Goal: Information Seeking & Learning: Learn about a topic

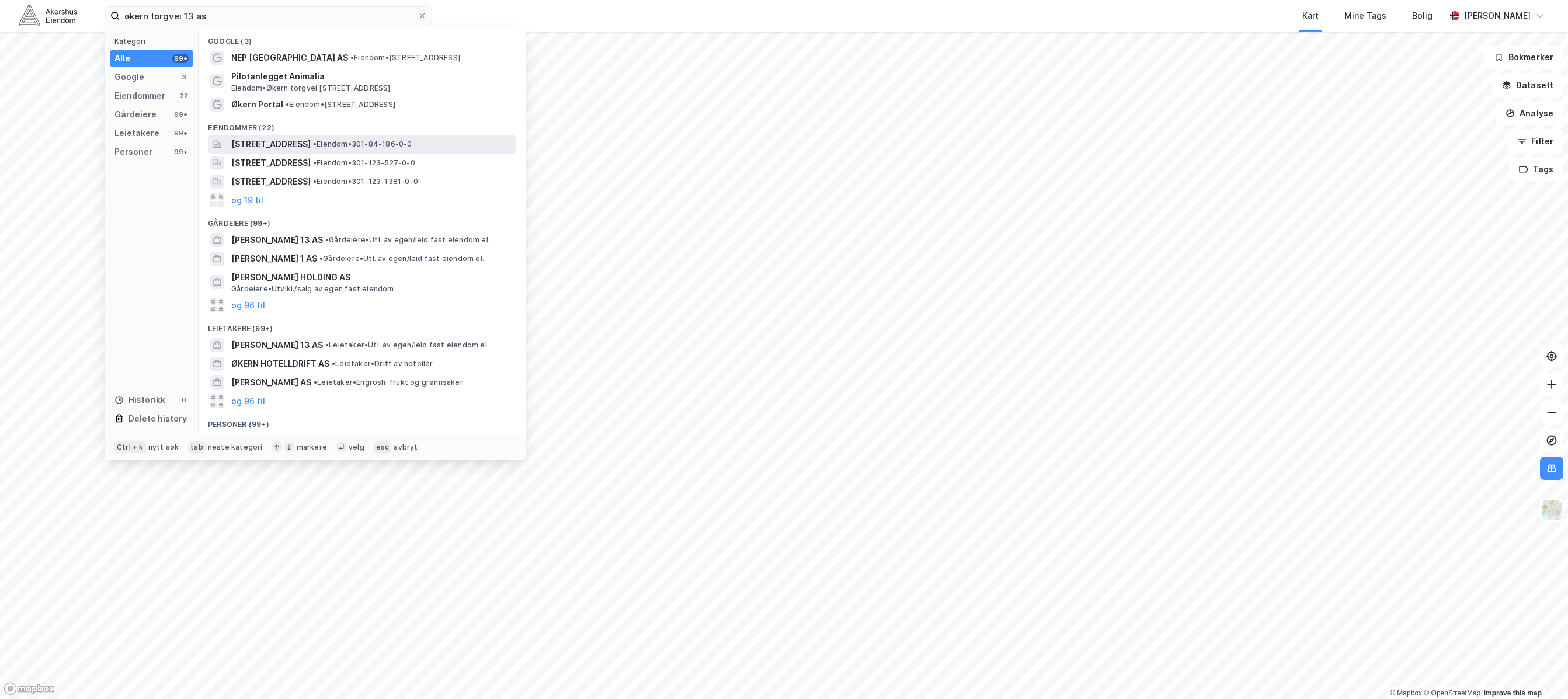
click at [310, 151] on span "[STREET_ADDRESS]" at bounding box center [271, 145] width 79 height 14
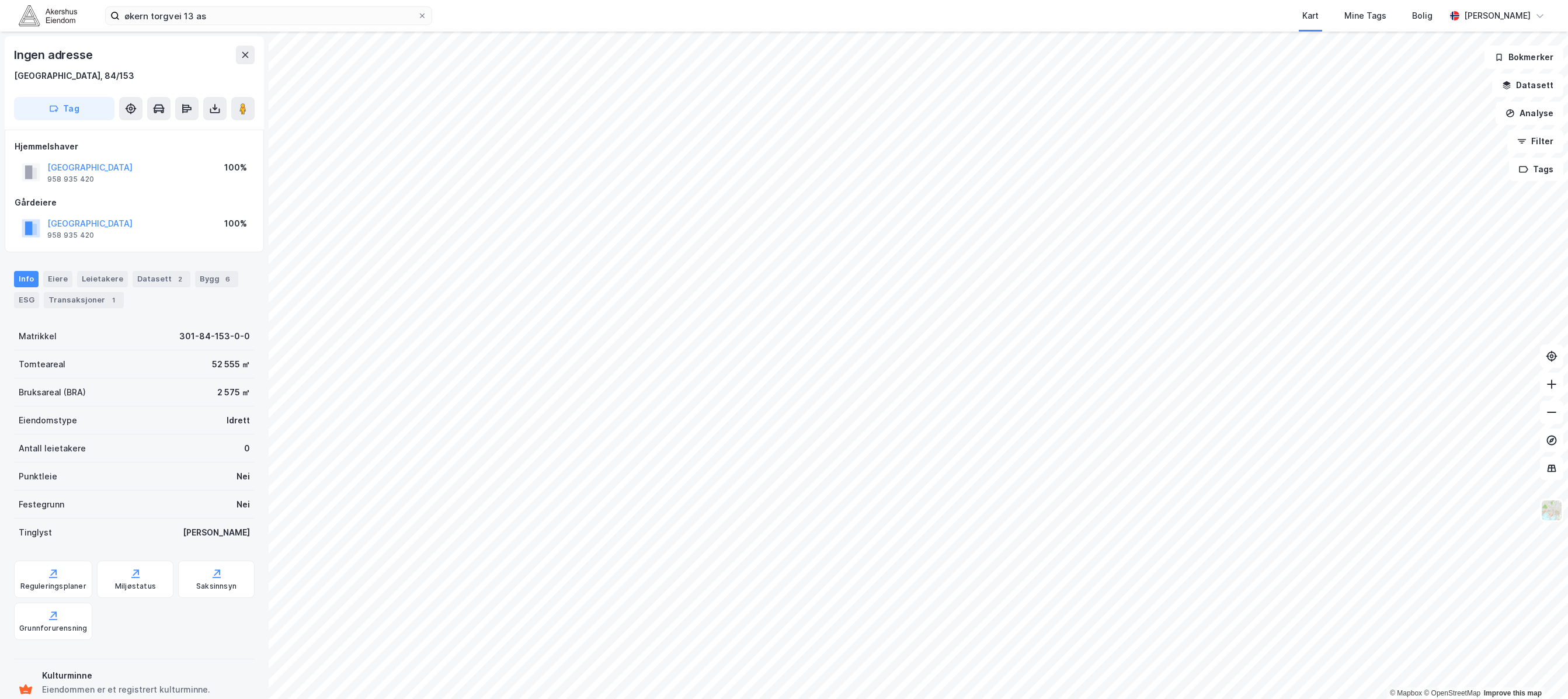
scroll to position [1, 0]
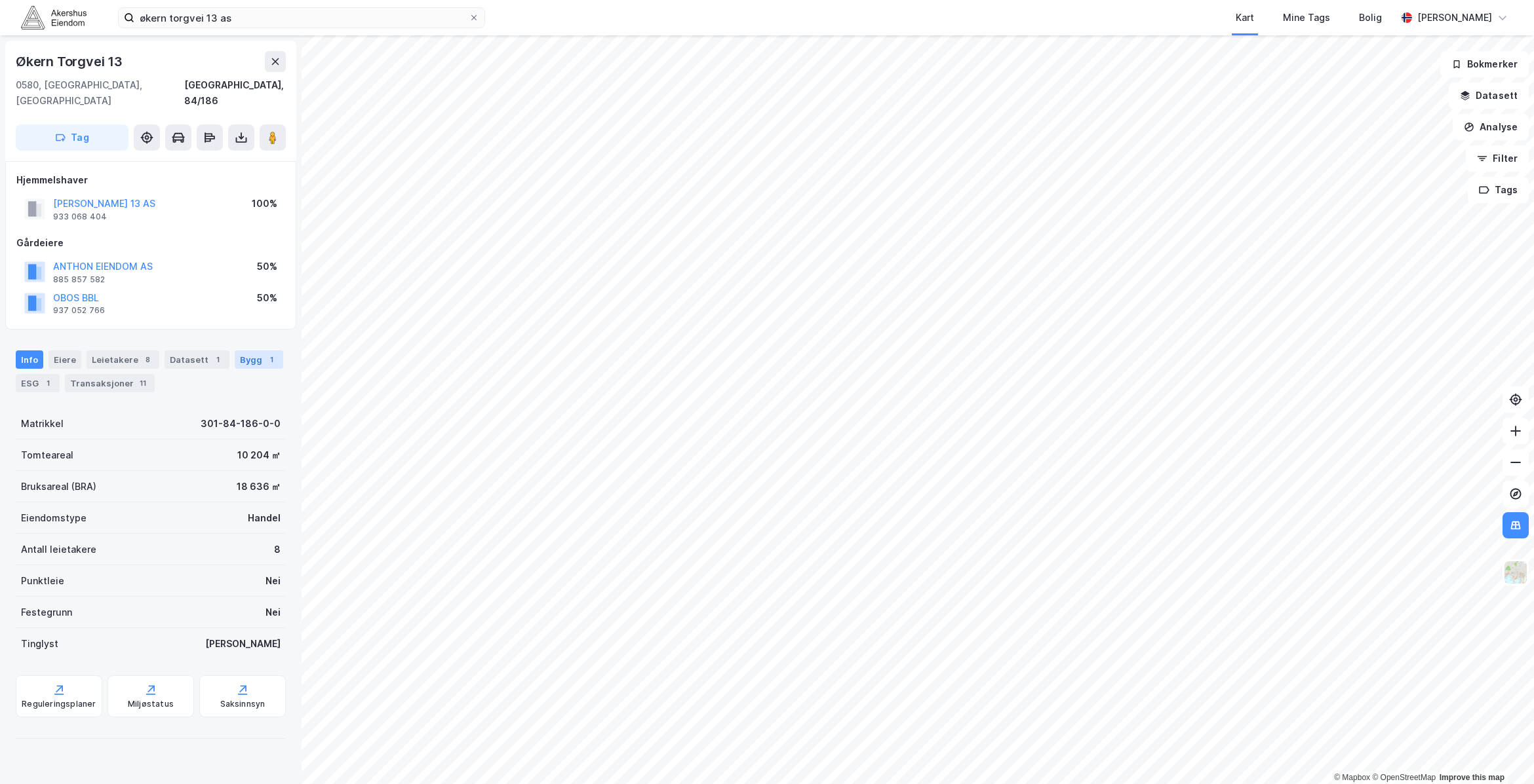
click at [265, 353] on div "1" at bounding box center [271, 359] width 13 height 13
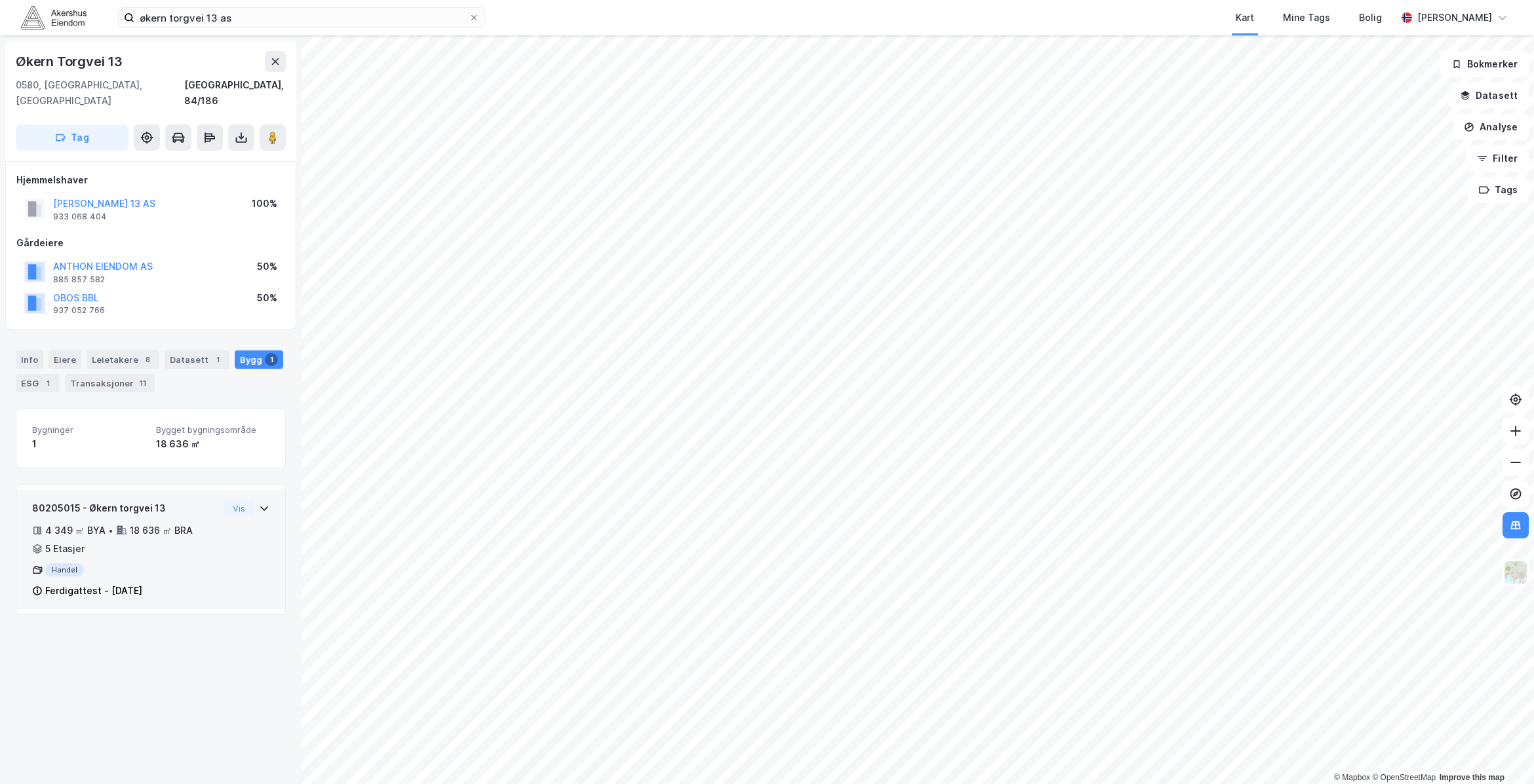
click at [199, 540] on div "4 349 ㎡ BYA • 18 636 ㎡ BRA • 5 Etasjer" at bounding box center [126, 540] width 187 height 34
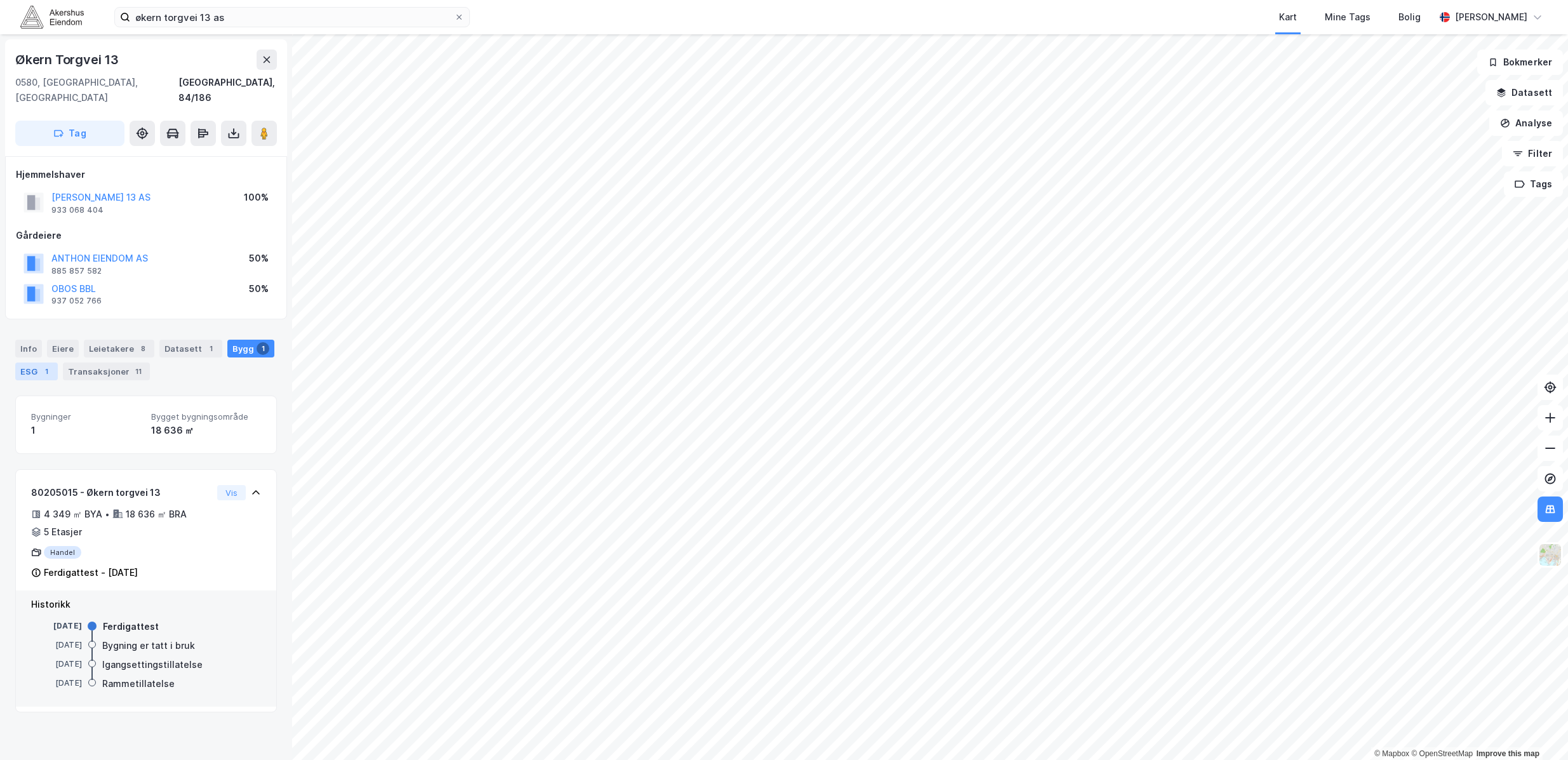
click at [45, 365] on div "1" at bounding box center [46, 371] width 13 height 13
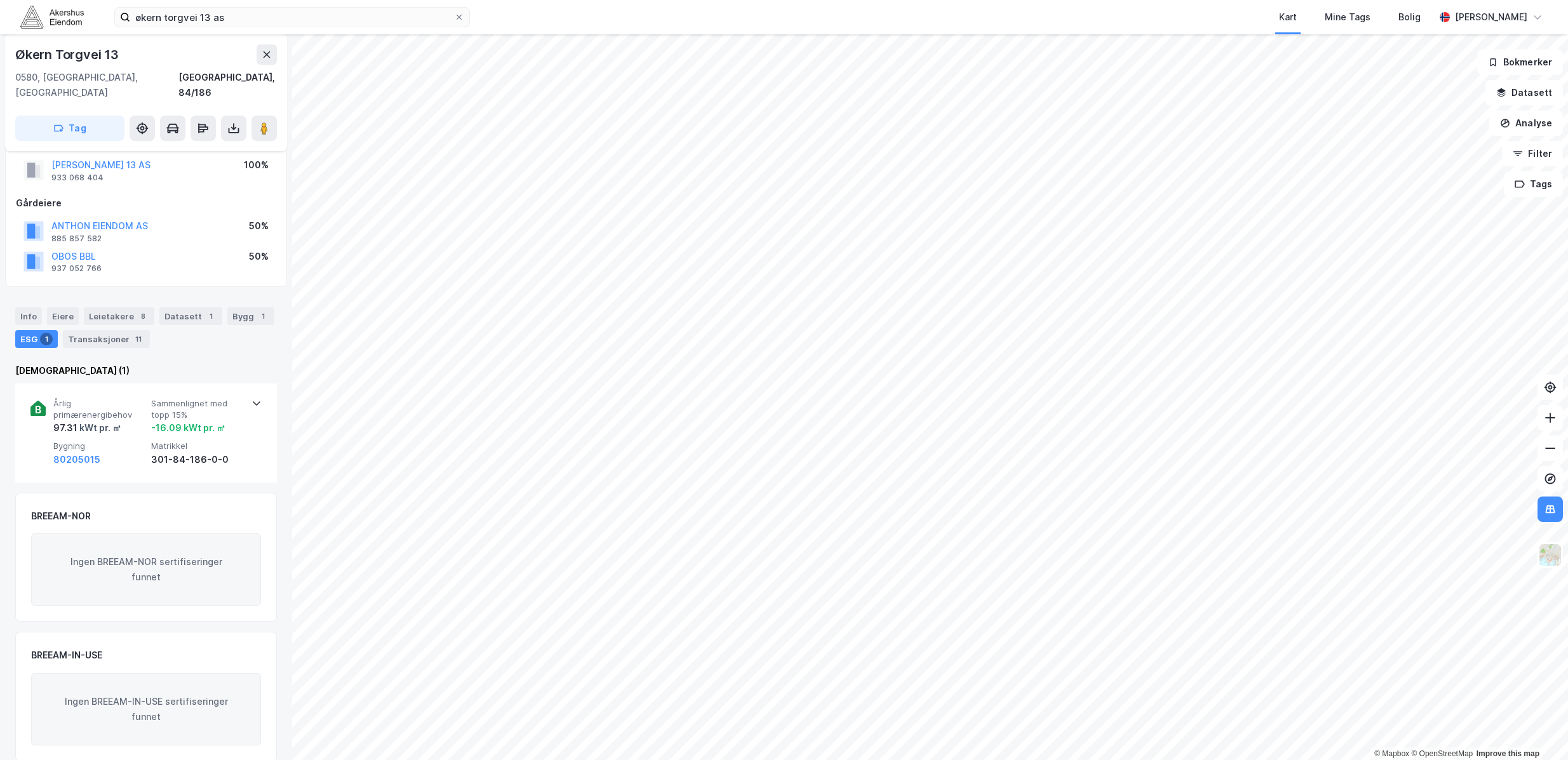
scroll to position [34, 0]
click at [266, 58] on icon at bounding box center [267, 54] width 10 height 10
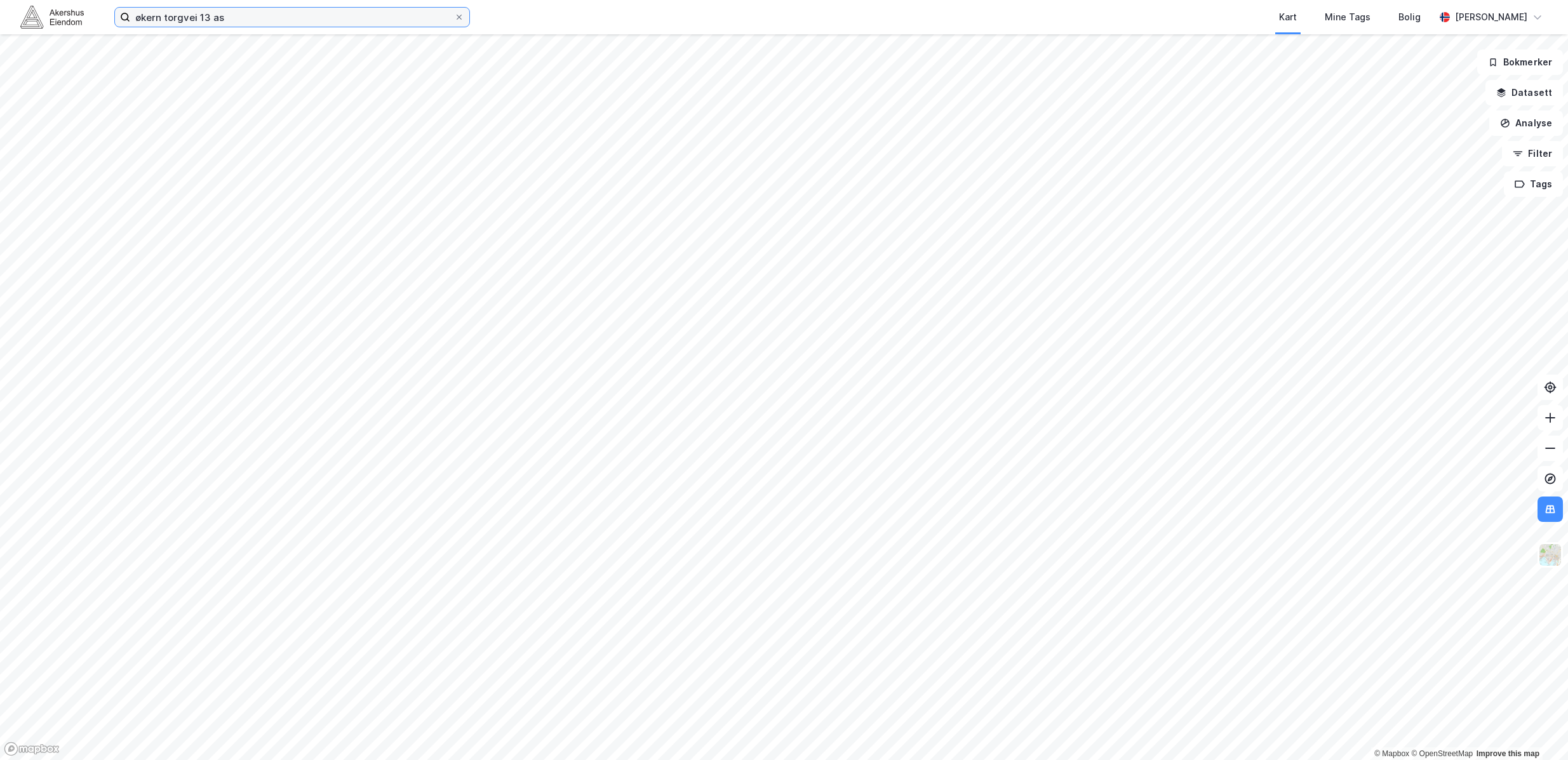
click at [221, 21] on input "økern torgvei 13 as" at bounding box center [292, 17] width 324 height 19
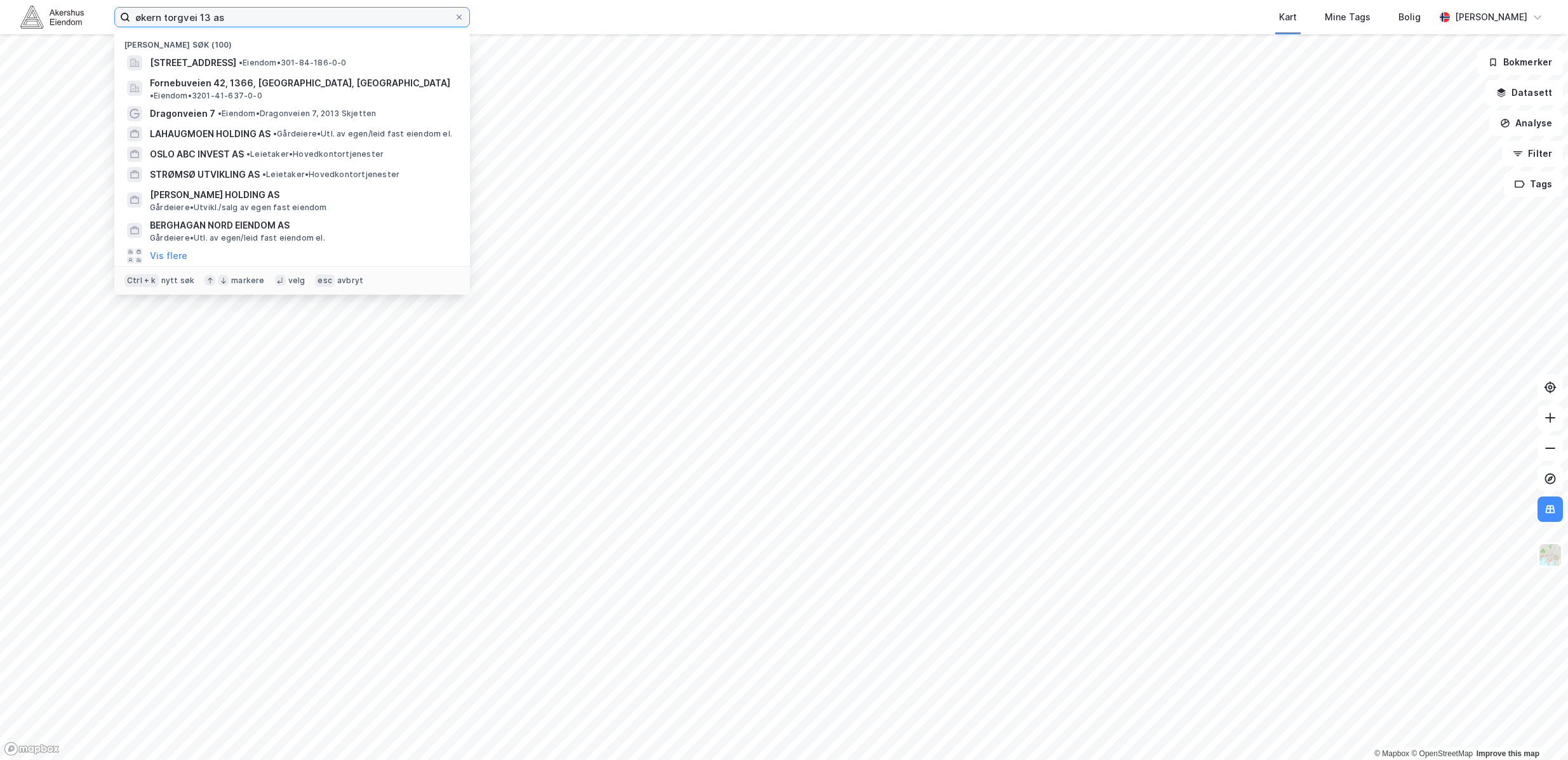
click at [221, 21] on input "økern torgvei 13 as" at bounding box center [292, 17] width 324 height 19
click at [221, 22] on input "økern torgvei 13 as" at bounding box center [292, 17] width 324 height 19
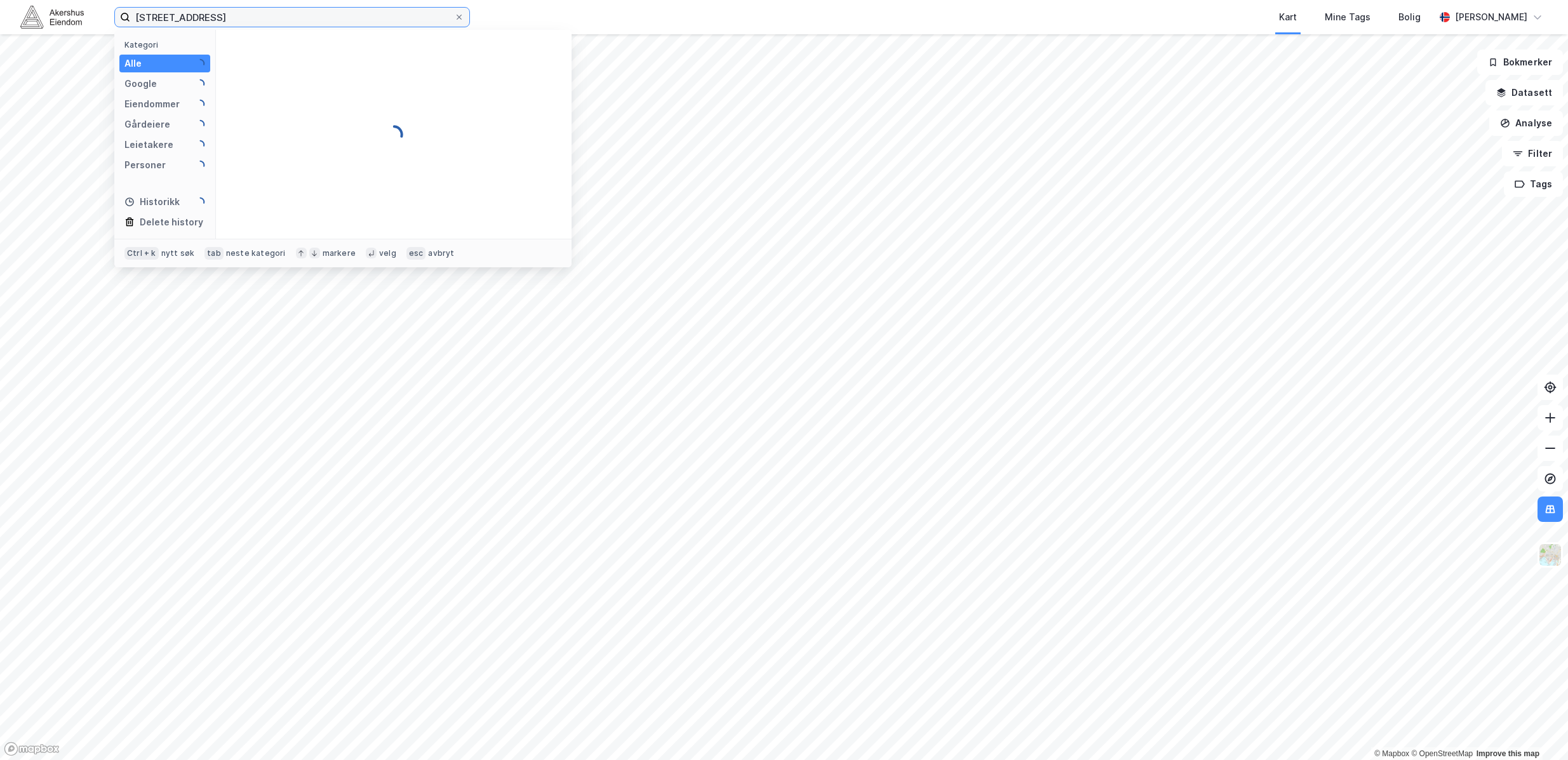
type input "bogstadveien 54"
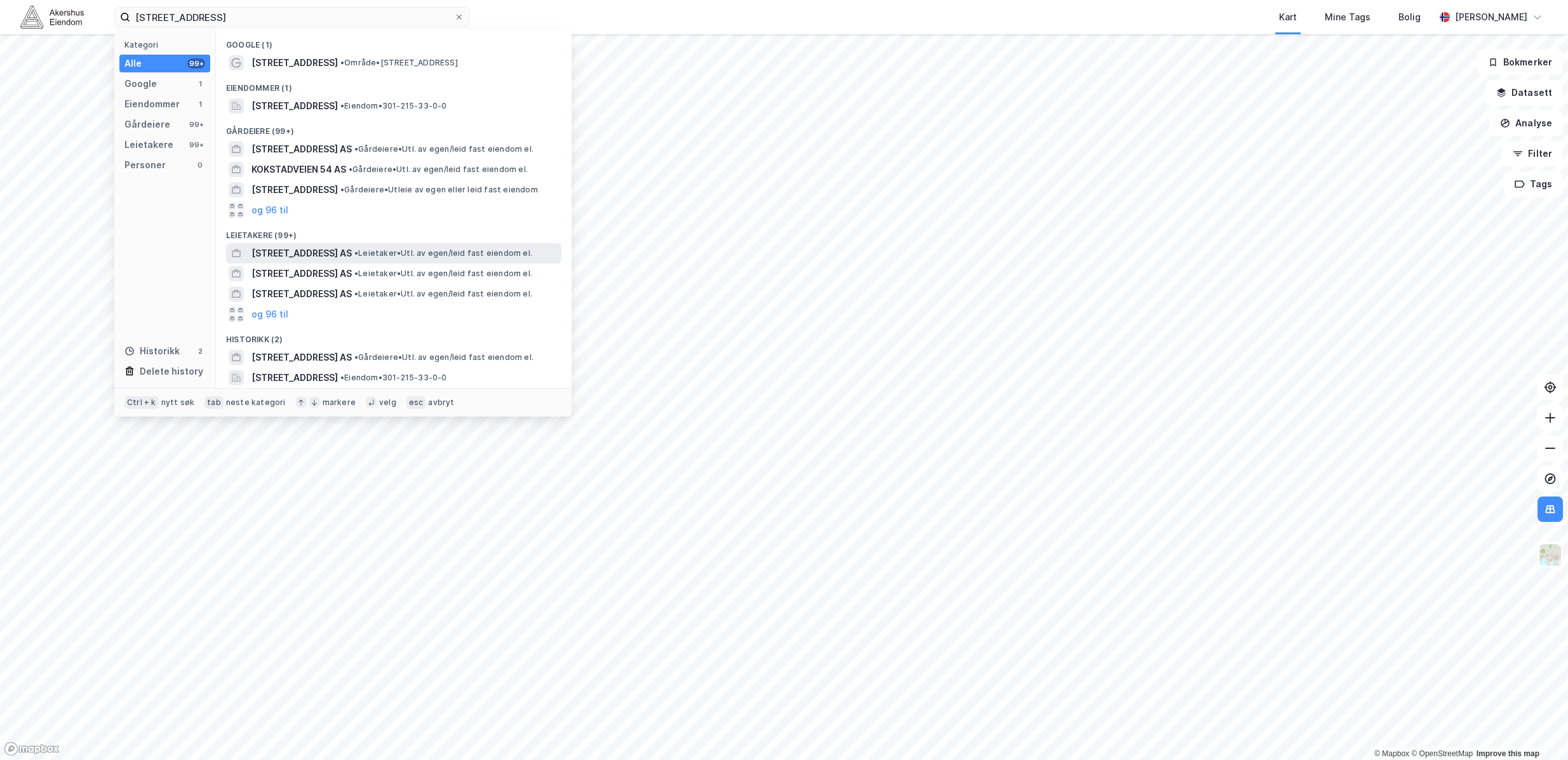
click at [337, 254] on span "[STREET_ADDRESS] AS" at bounding box center [301, 254] width 100 height 16
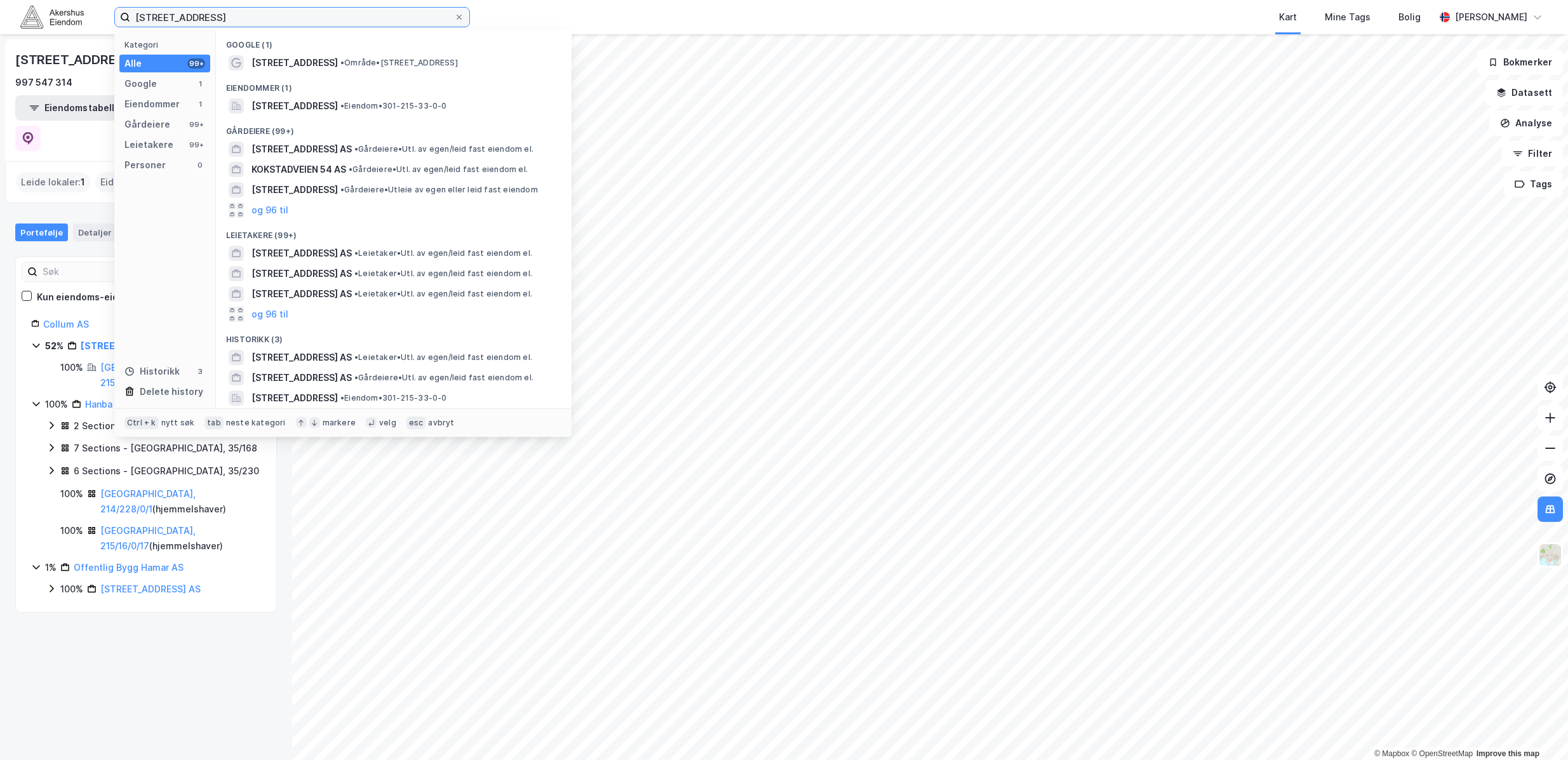
click at [354, 22] on input "bogstadveien 54" at bounding box center [292, 17] width 324 height 19
click at [277, 156] on span "BOGSTADVEIEN 54 AS" at bounding box center [301, 149] width 100 height 16
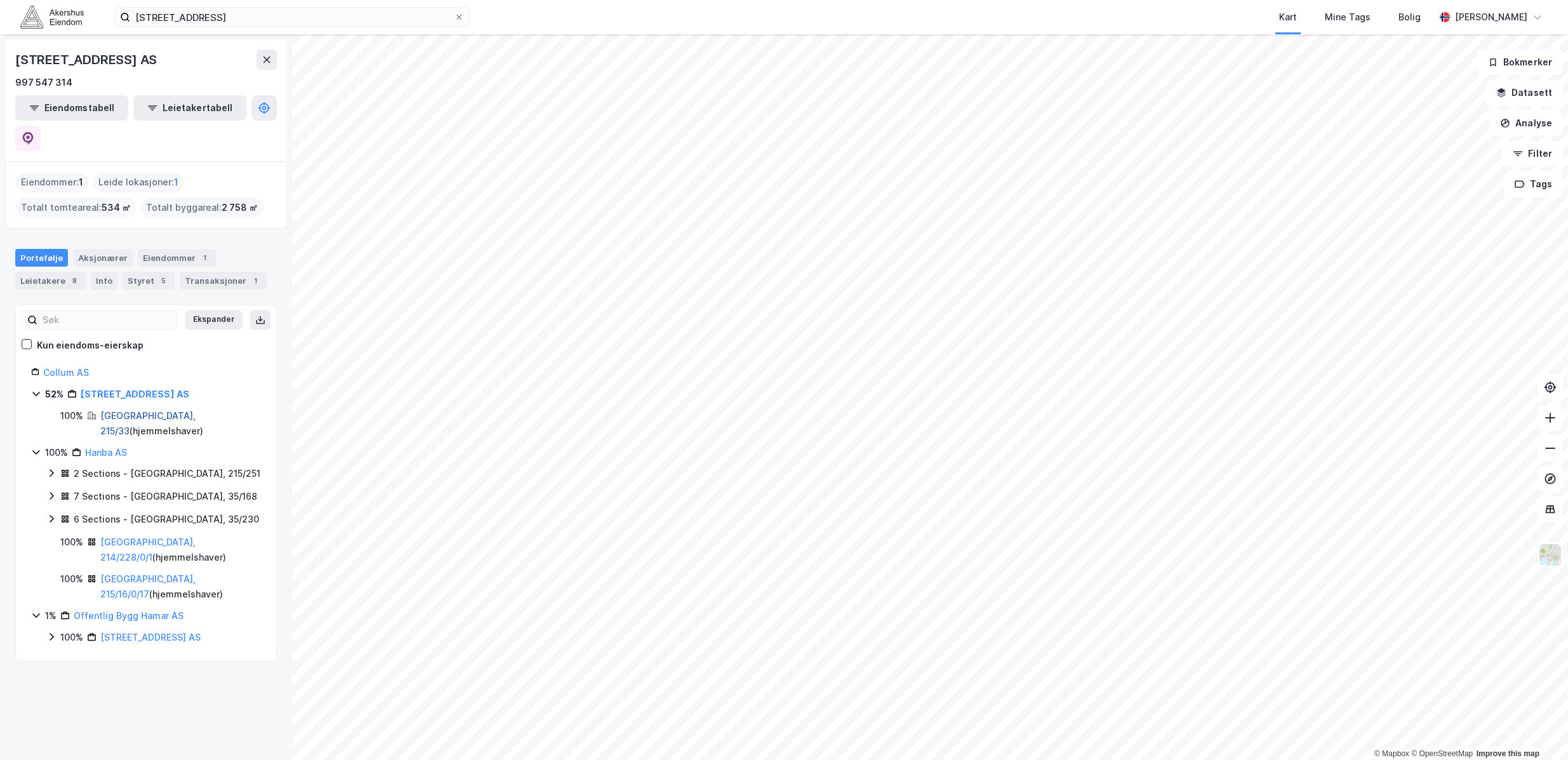
click at [110, 410] on link "Oslo, 215/33" at bounding box center [148, 423] width 95 height 26
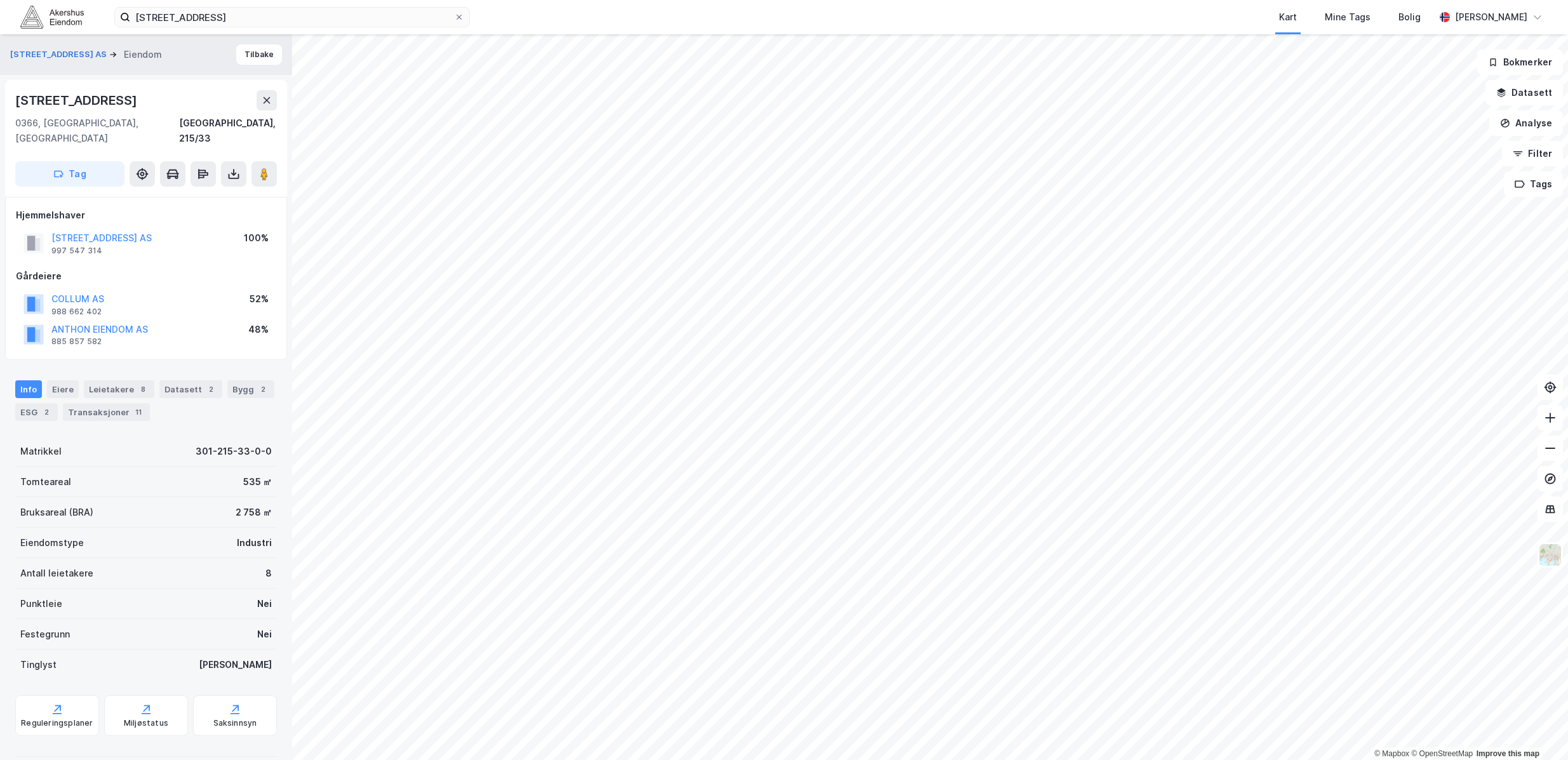
scroll to position [2, 0]
click at [242, 378] on div "Bygg 2" at bounding box center [250, 387] width 47 height 18
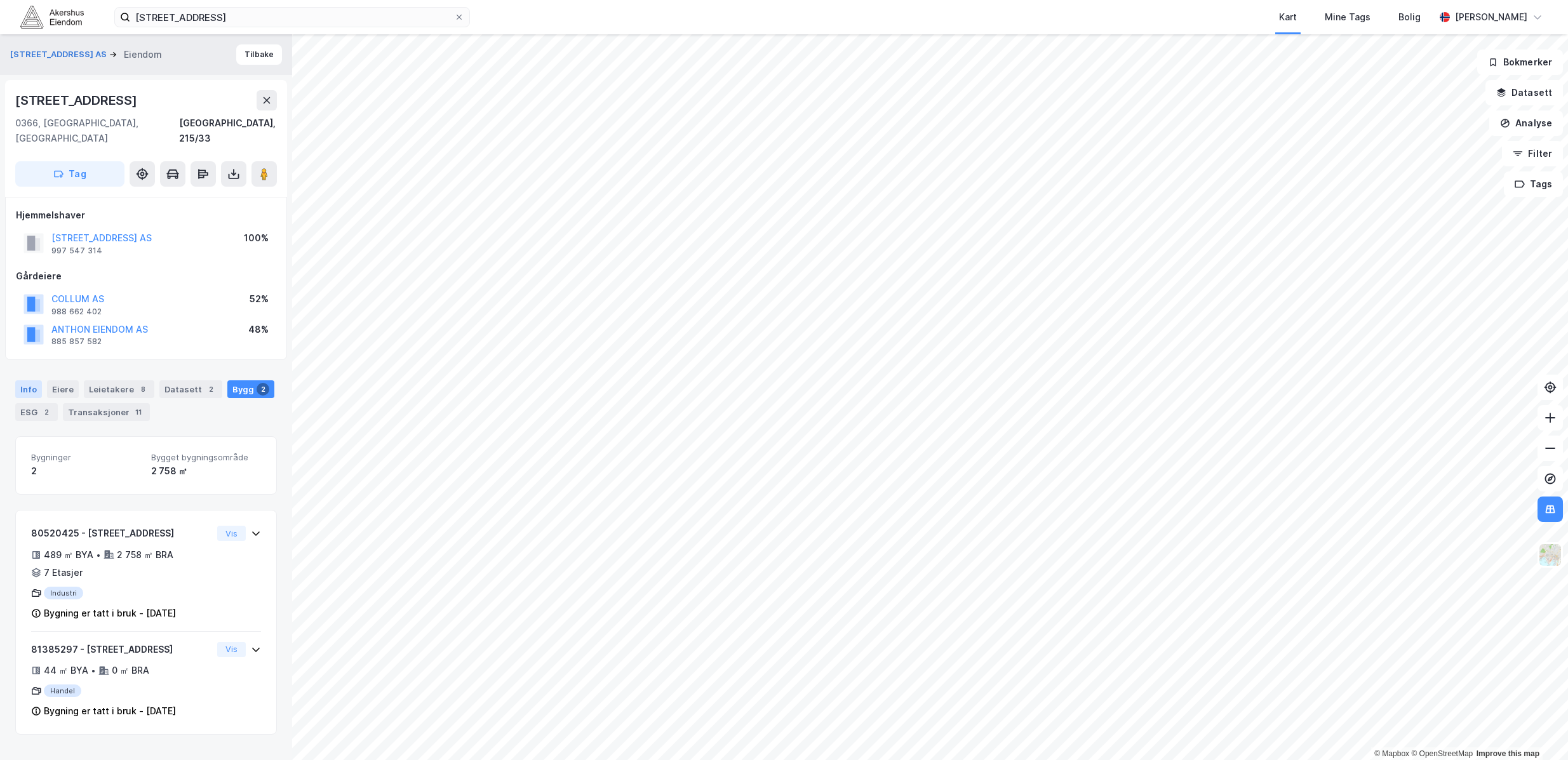
click at [24, 381] on div "Info" at bounding box center [28, 390] width 27 height 18
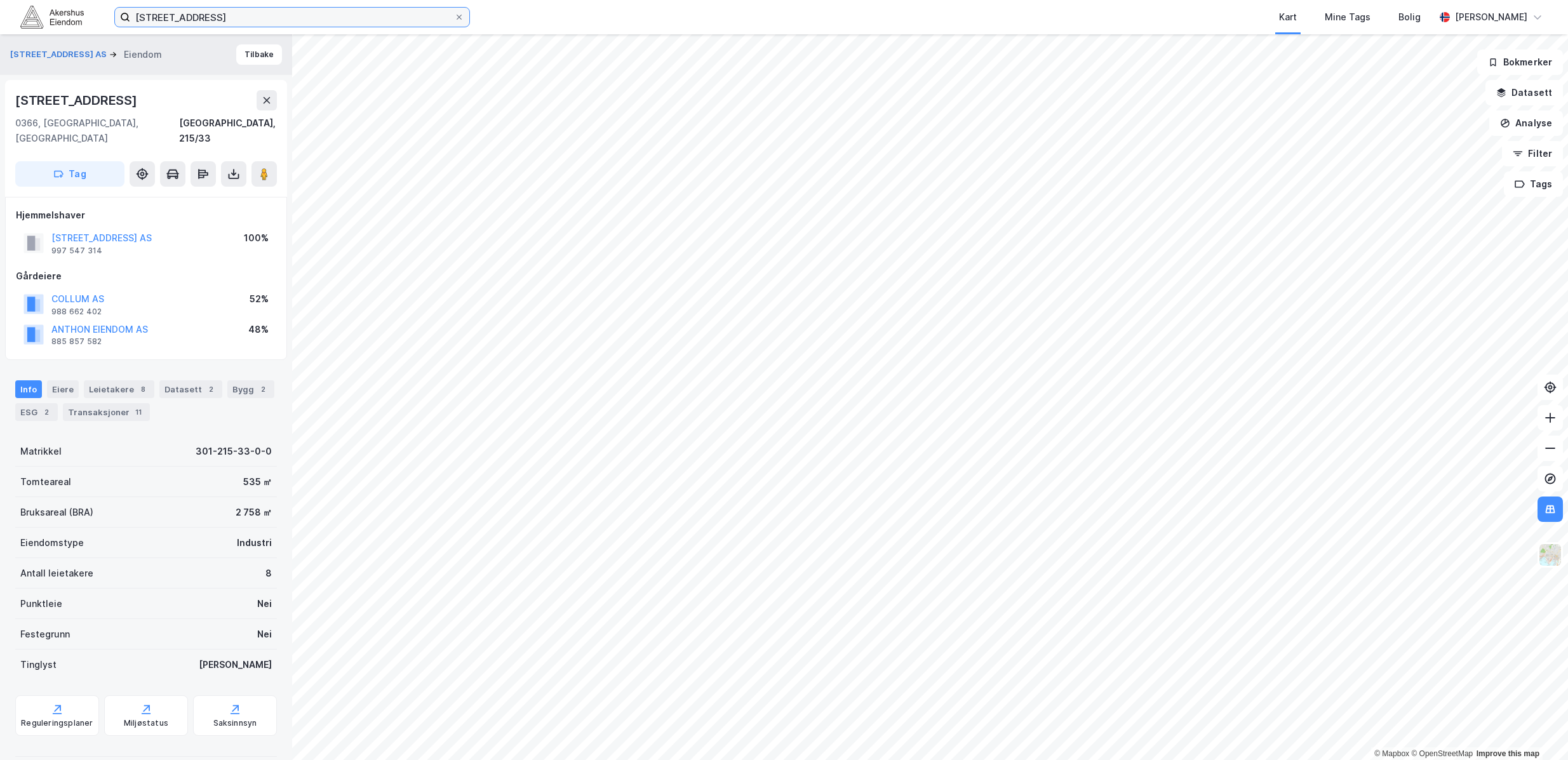
click at [282, 19] on input "bogstadveien 54" at bounding box center [292, 17] width 324 height 19
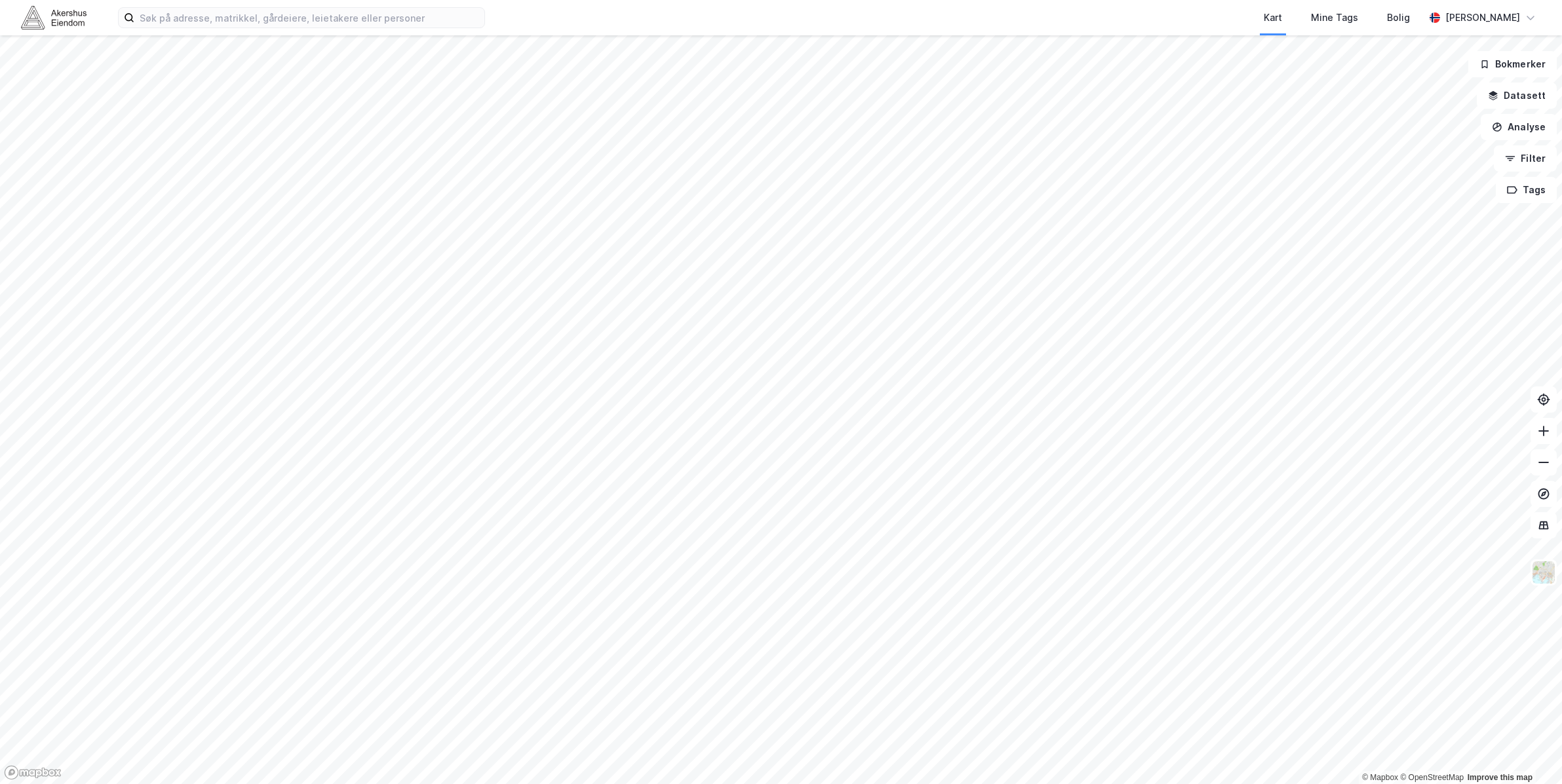
drag, startPoint x: 307, startPoint y: 40, endPoint x: 318, endPoint y: 19, distance: 23.7
click at [307, 39] on div at bounding box center [781, 392] width 1562 height 784
click at [316, 20] on input at bounding box center [309, 18] width 350 height 20
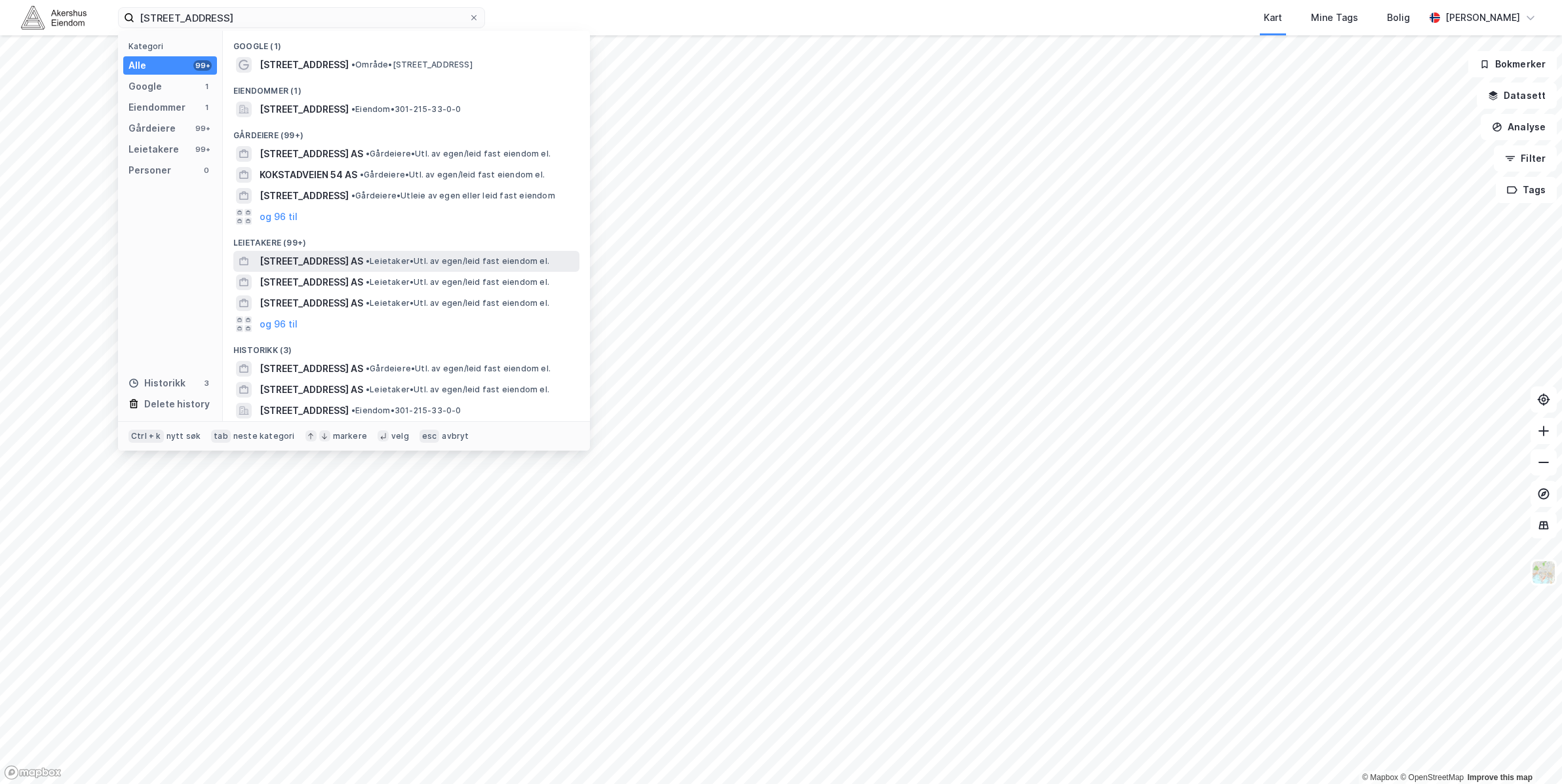
click at [415, 263] on span "• Leietaker • Utl. av egen/leid fast eiendom el." at bounding box center [457, 262] width 184 height 11
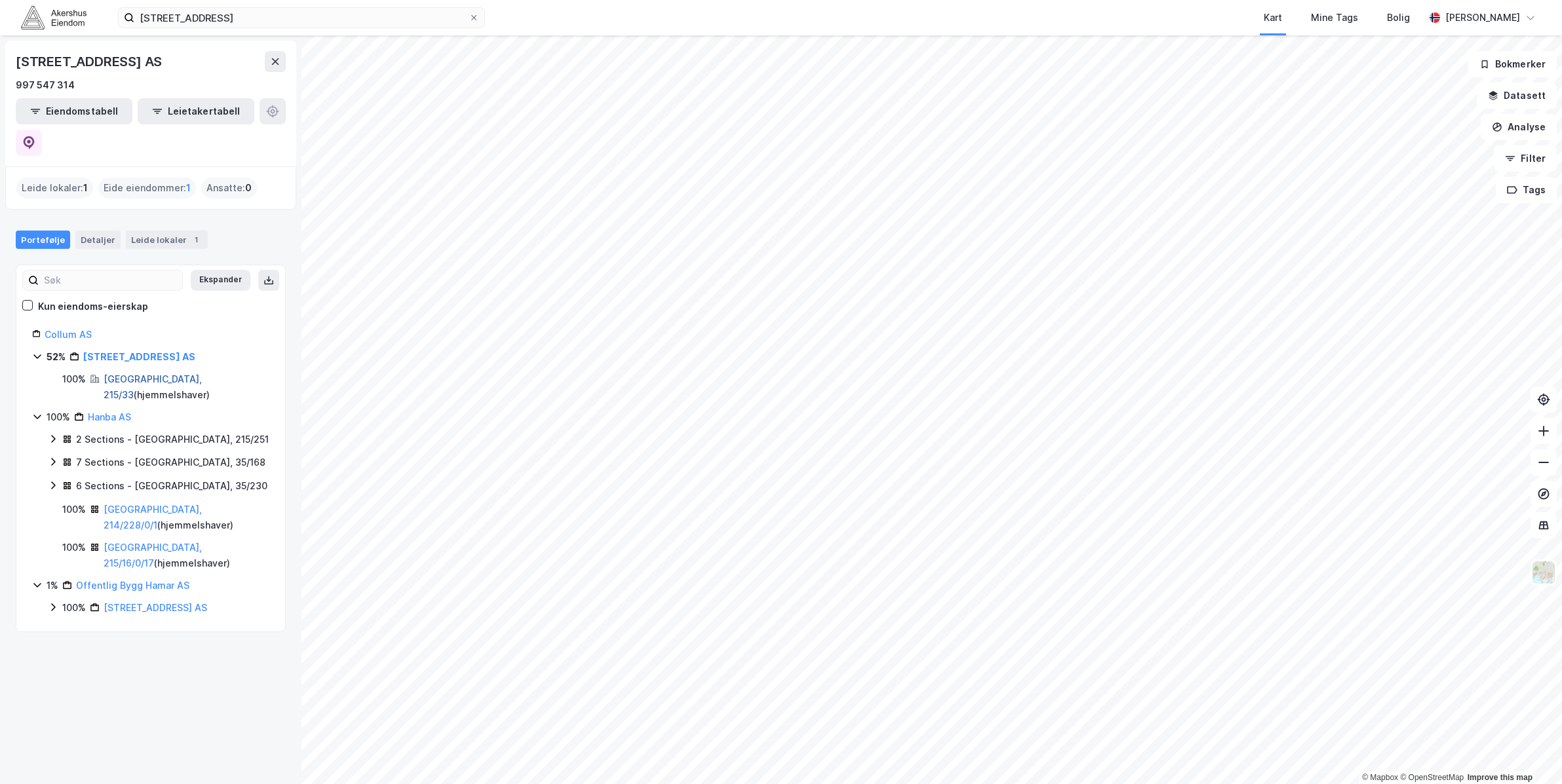
click at [138, 373] on link "Oslo, 215/33" at bounding box center [152, 387] width 98 height 27
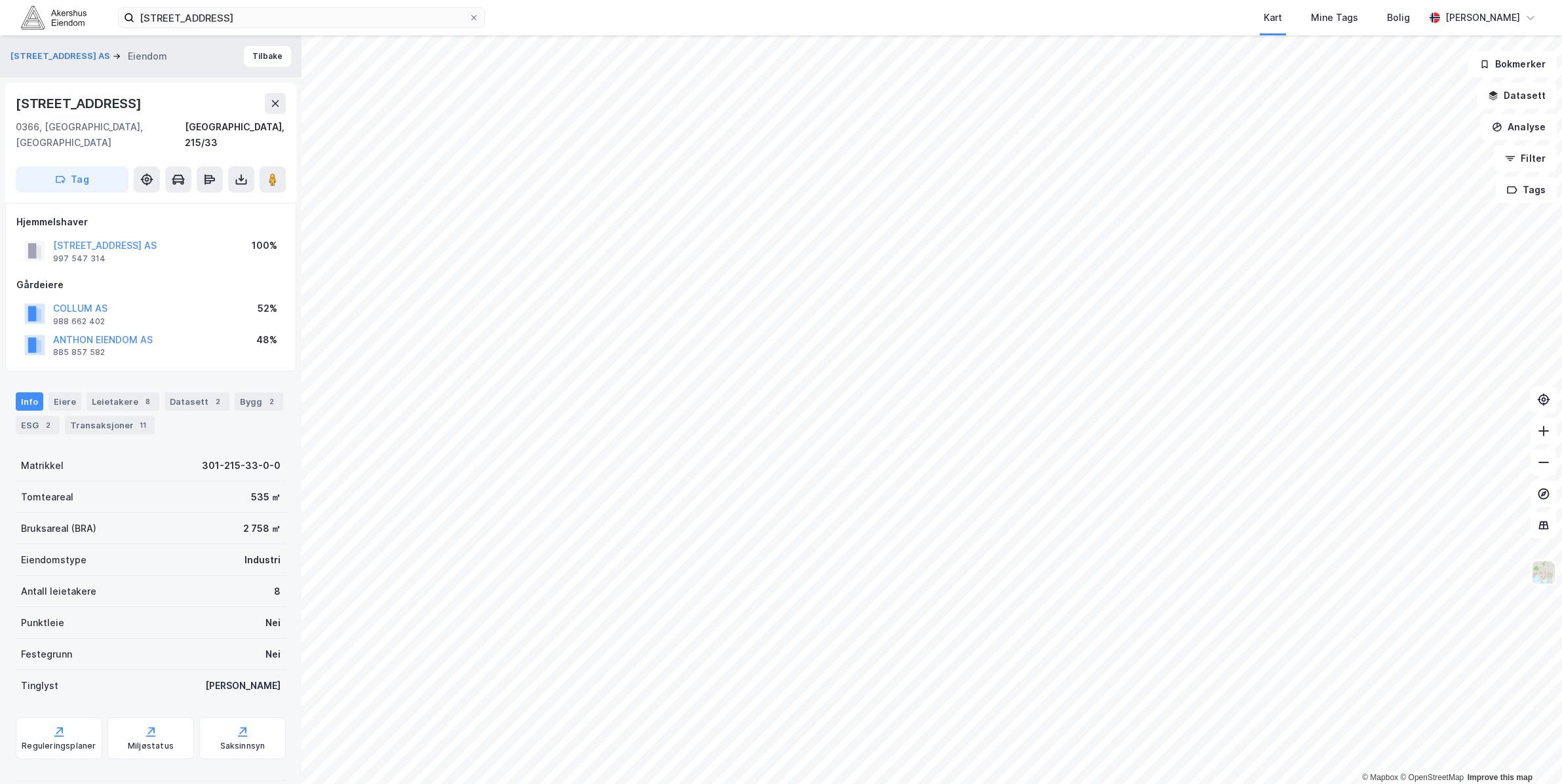
drag, startPoint x: 258, startPoint y: 481, endPoint x: 248, endPoint y: 479, distance: 10.2
click at [255, 489] on div "535 ㎡" at bounding box center [266, 497] width 29 height 16
click at [251, 489] on div "535 ㎡" at bounding box center [266, 497] width 29 height 16
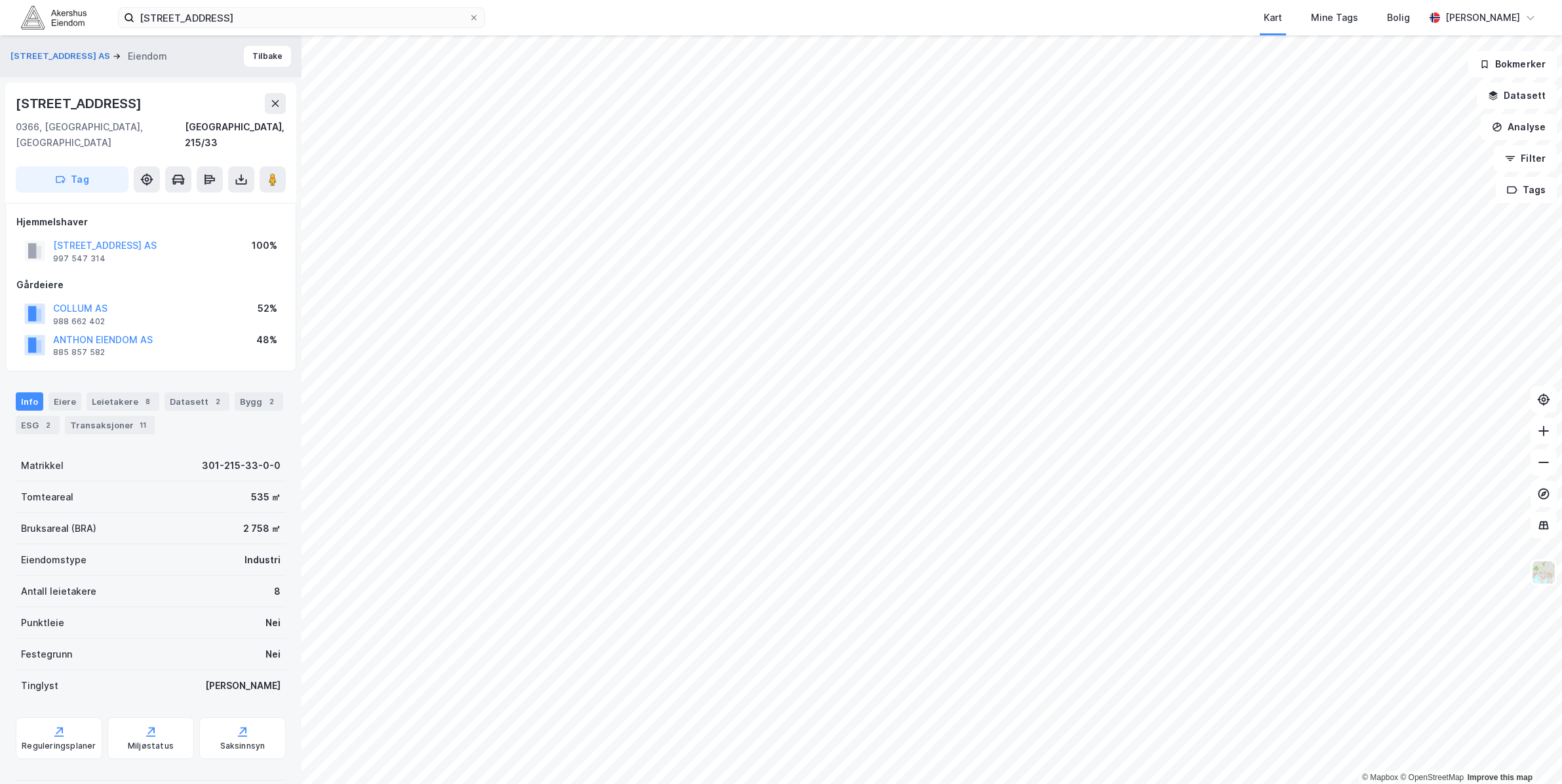
click at [10, 415] on div "Info Eiere Leietakere 8 Datasett 2 Bygg 2 ESG 2 Transaksjoner 11" at bounding box center [151, 408] width 301 height 63
click at [26, 416] on div "ESG 2" at bounding box center [37, 425] width 44 height 19
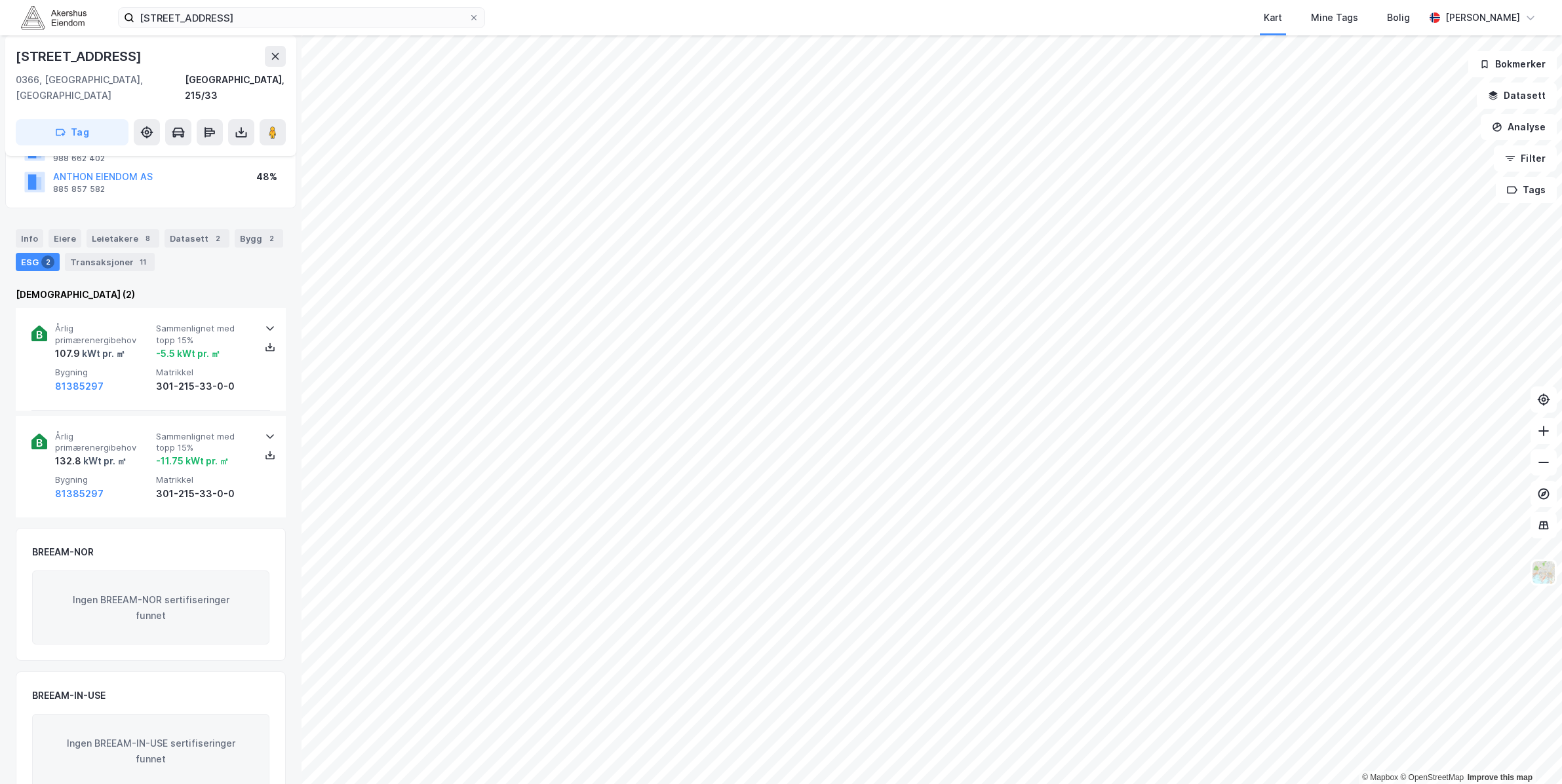
scroll to position [184, 0]
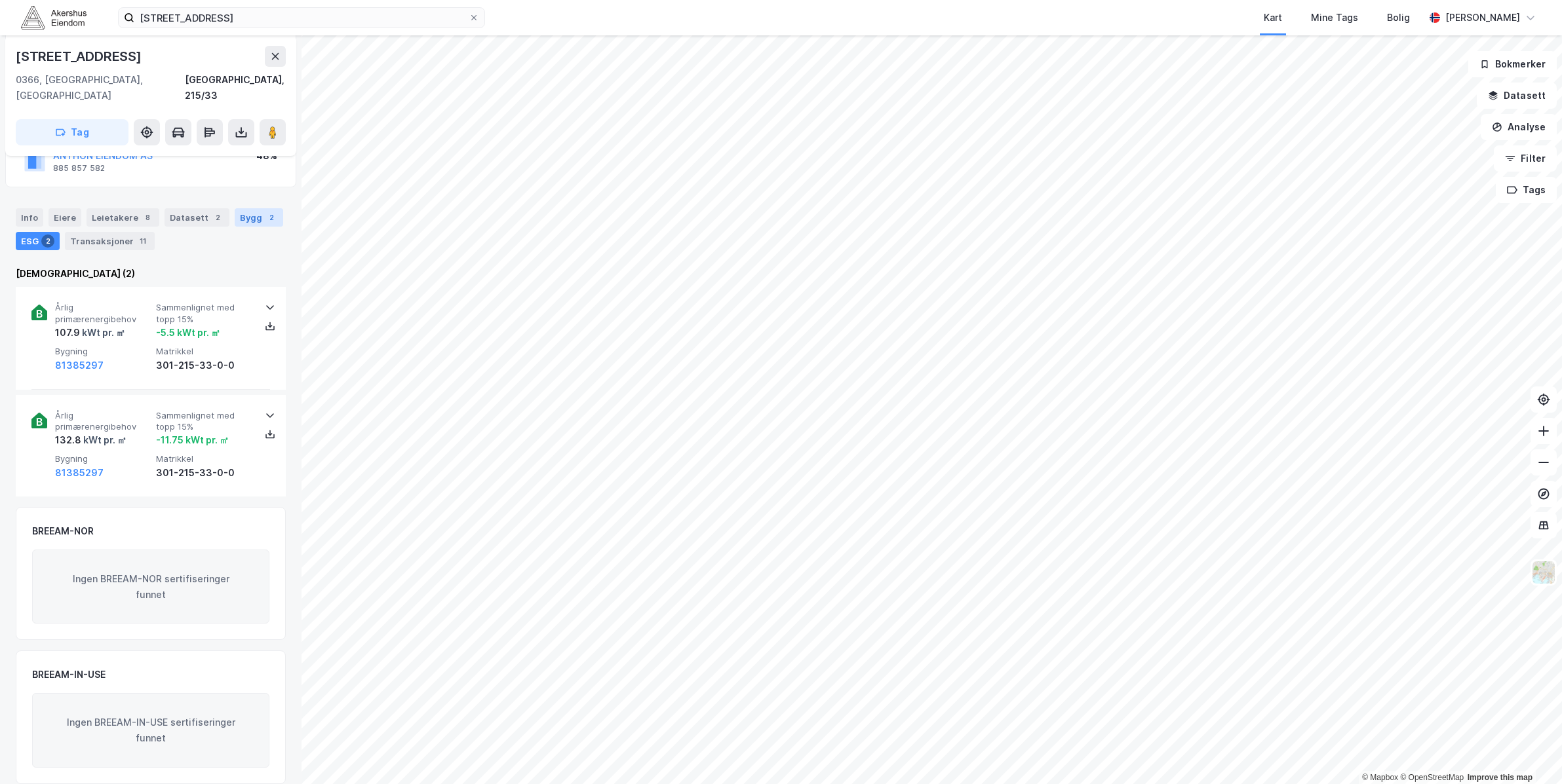
click at [265, 211] on div "2" at bounding box center [271, 217] width 13 height 13
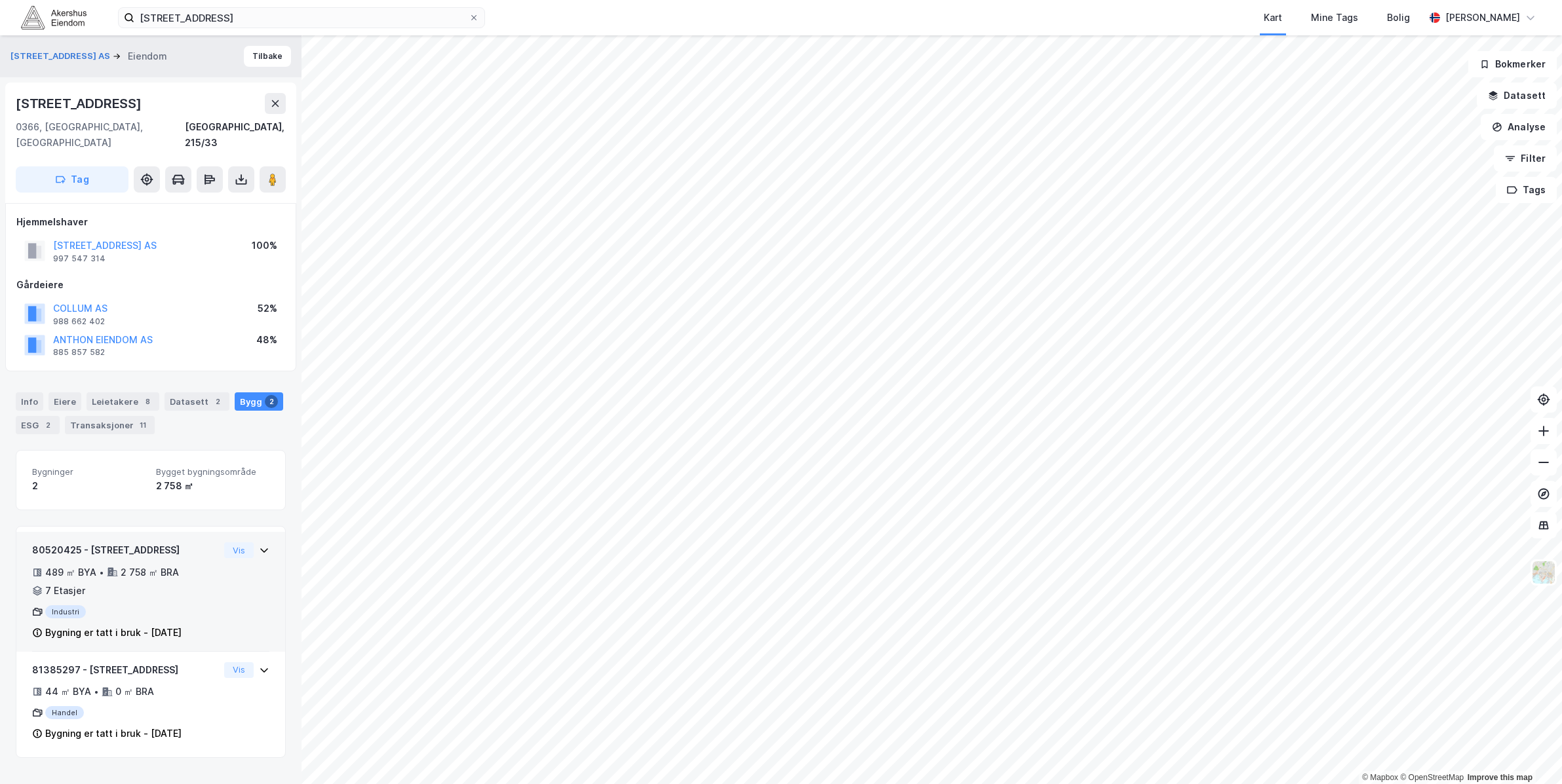
click at [218, 608] on div "80520425 - Bogstadveien 54 489 ㎡ BYA • 2 758 ㎡ BRA • 7 Etasjer Industri Bygning…" at bounding box center [151, 597] width 237 height 110
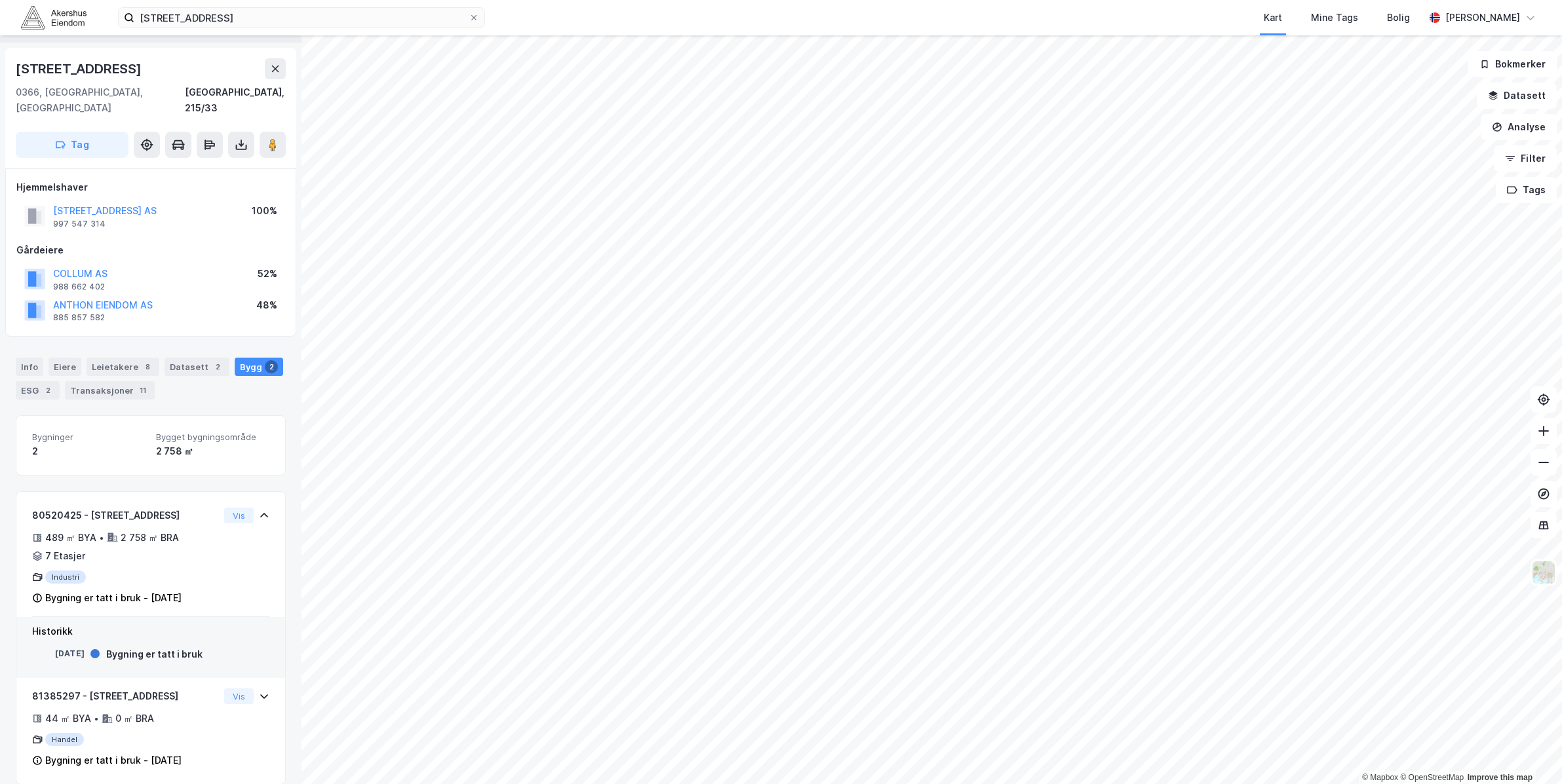
scroll to position [36, 0]
drag, startPoint x: 164, startPoint y: 622, endPoint x: 190, endPoint y: 601, distance: 33.4
click at [164, 624] on div "Historikk" at bounding box center [151, 632] width 237 height 16
click at [260, 528] on div "80520425 - Bogstadveien 54 489 ㎡ BYA • 2 758 ㎡ BRA • 7 Etasjer Industri Bygning…" at bounding box center [151, 557] width 269 height 120
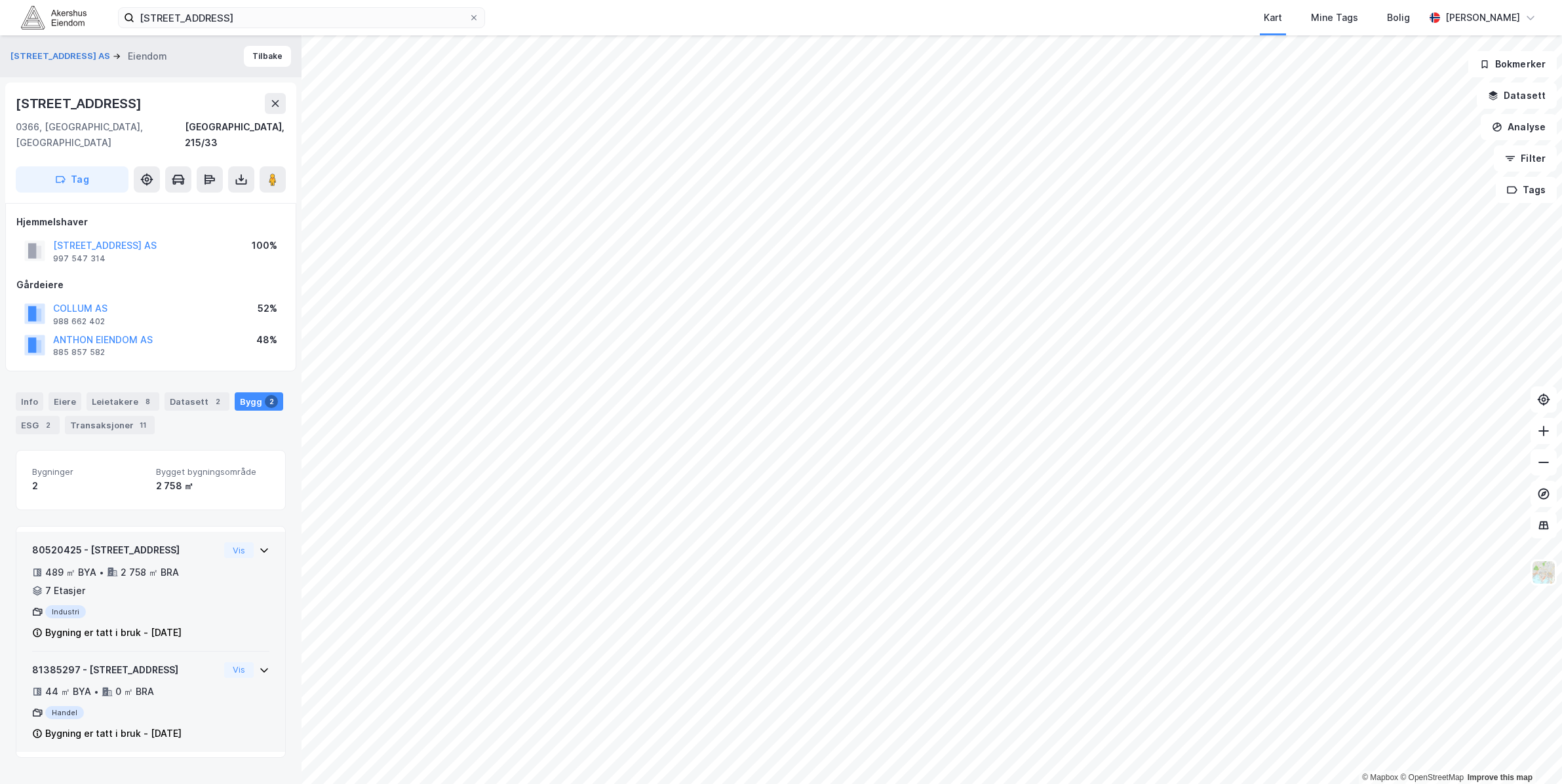
scroll to position [0, 0]
click at [226, 717] on div "81385297 - Bogstadveien 54 44 ㎡ BYA • 0 ㎡ BRA Handel Bygning er tatt i bruk - 2…" at bounding box center [151, 708] width 237 height 91
click at [217, 698] on div "81385297 - Bogstadveien 54 44 ㎡ BYA • 0 ㎡ BRA Handel Bygning er tatt i bruk - 2…" at bounding box center [151, 708] width 237 height 91
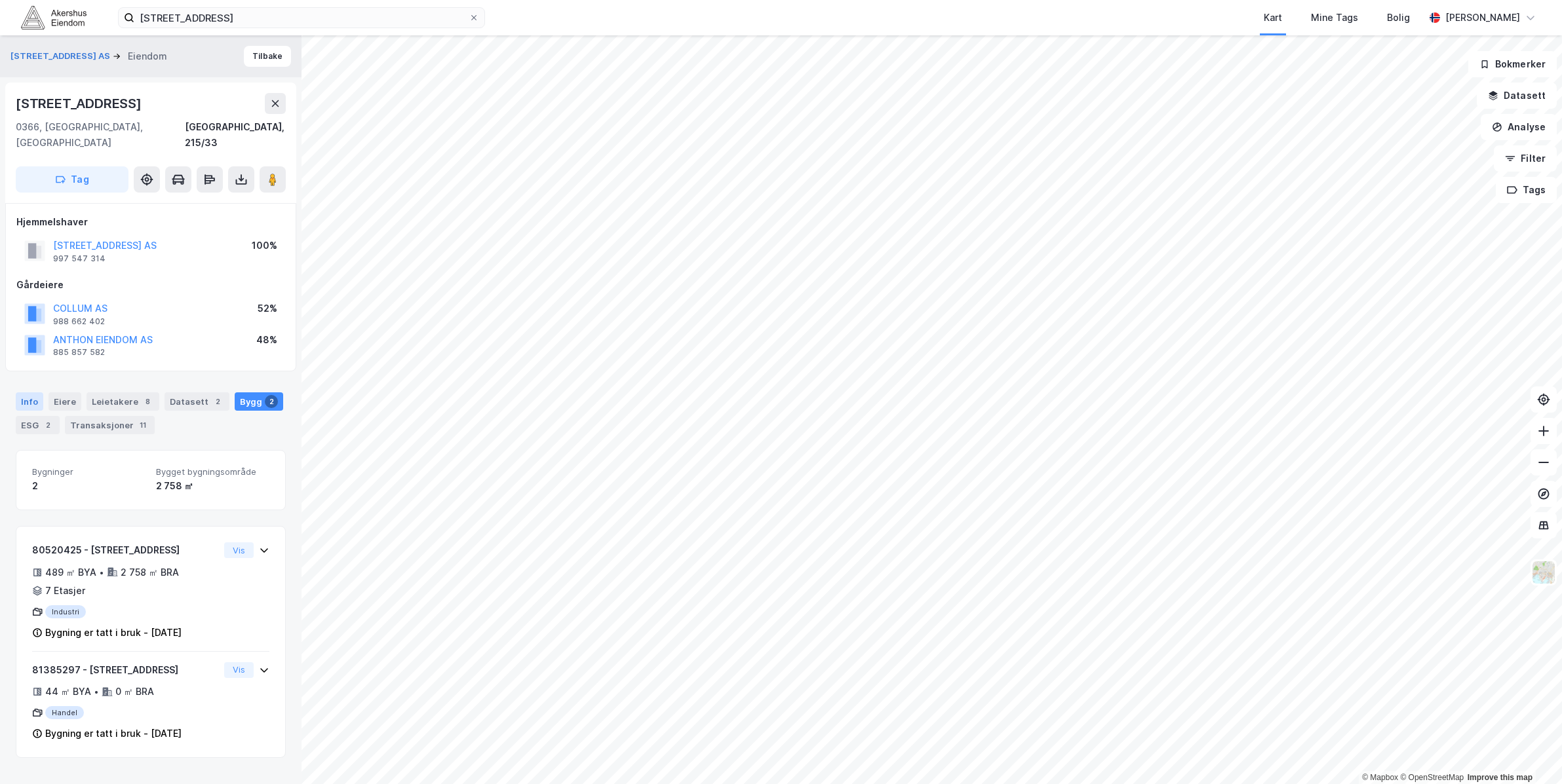
click at [32, 393] on div "Info" at bounding box center [29, 402] width 28 height 19
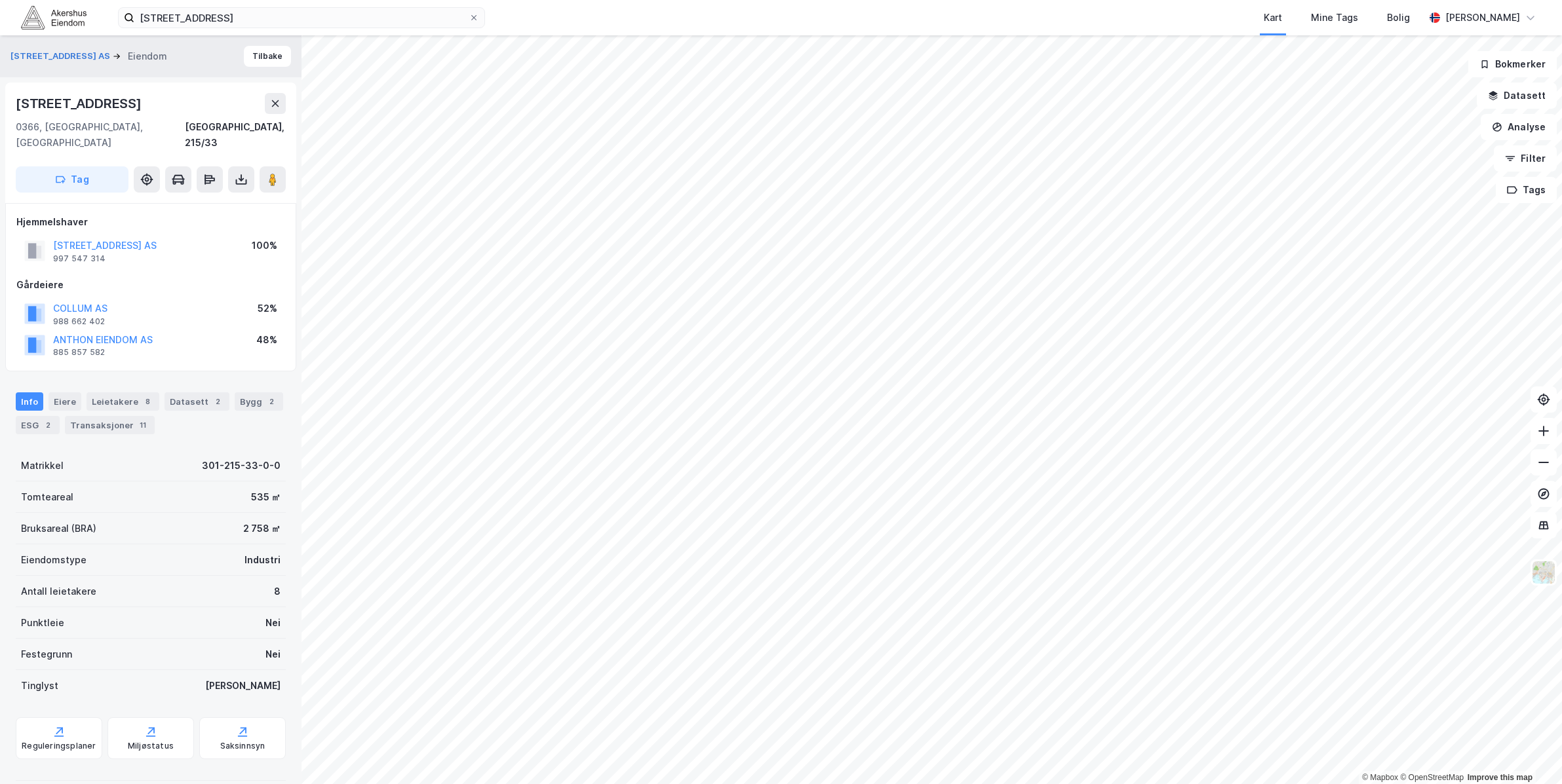
scroll to position [2, 0]
click at [1522, 97] on button "Datasett" at bounding box center [1517, 95] width 80 height 26
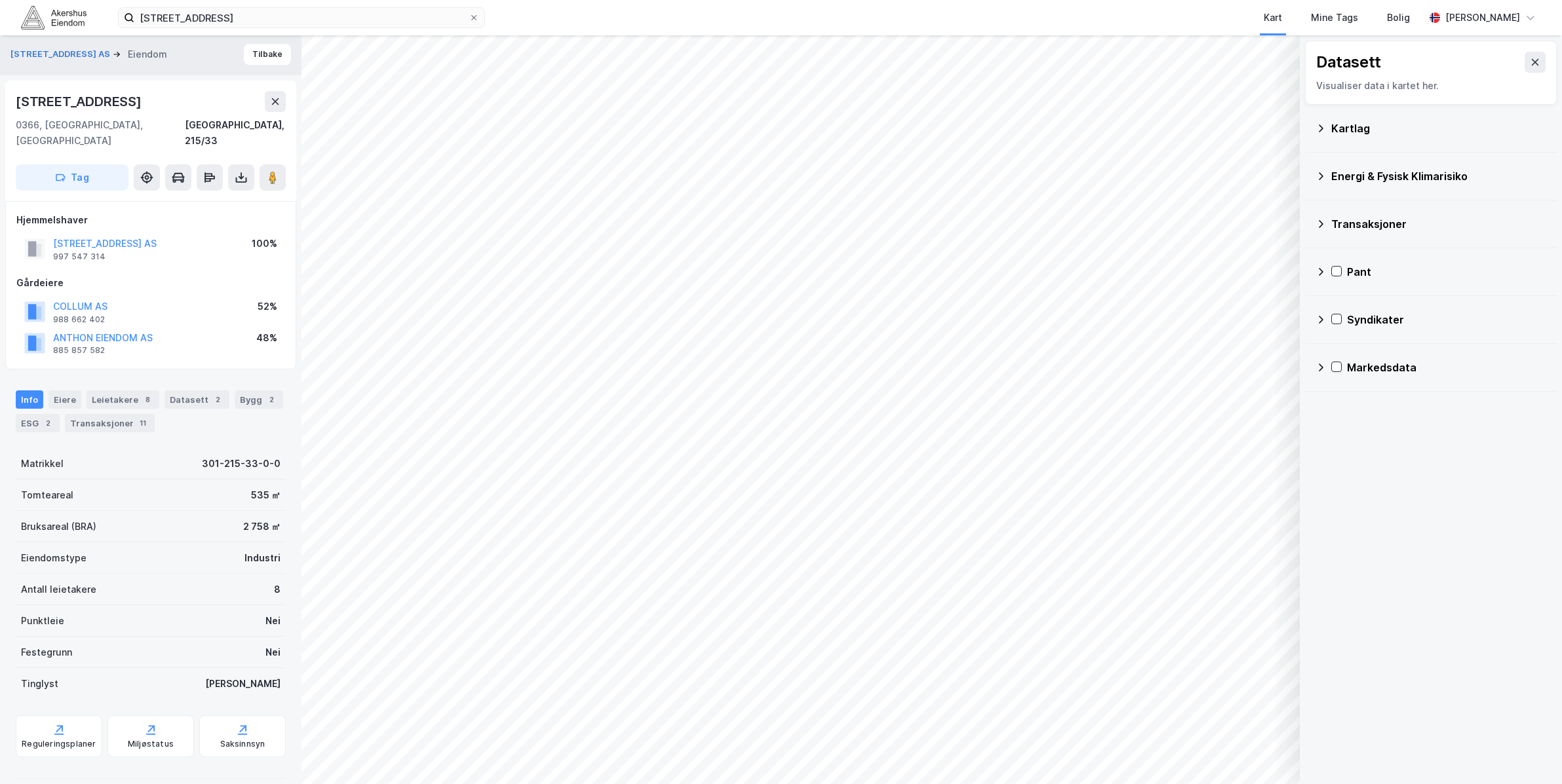
click at [1327, 121] on div "Kartlag" at bounding box center [1430, 128] width 231 height 31
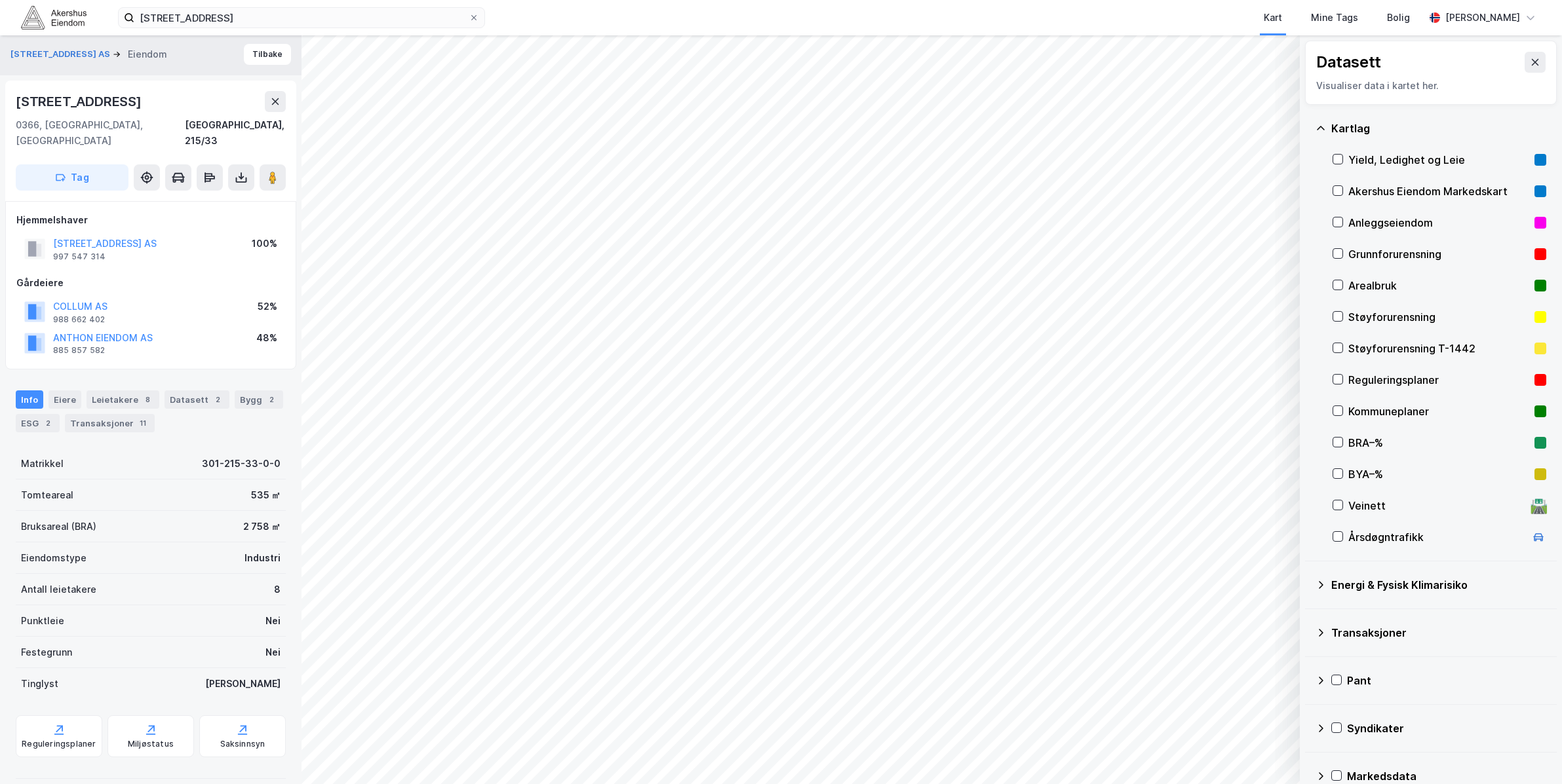
click at [1319, 589] on icon at bounding box center [1321, 585] width 11 height 11
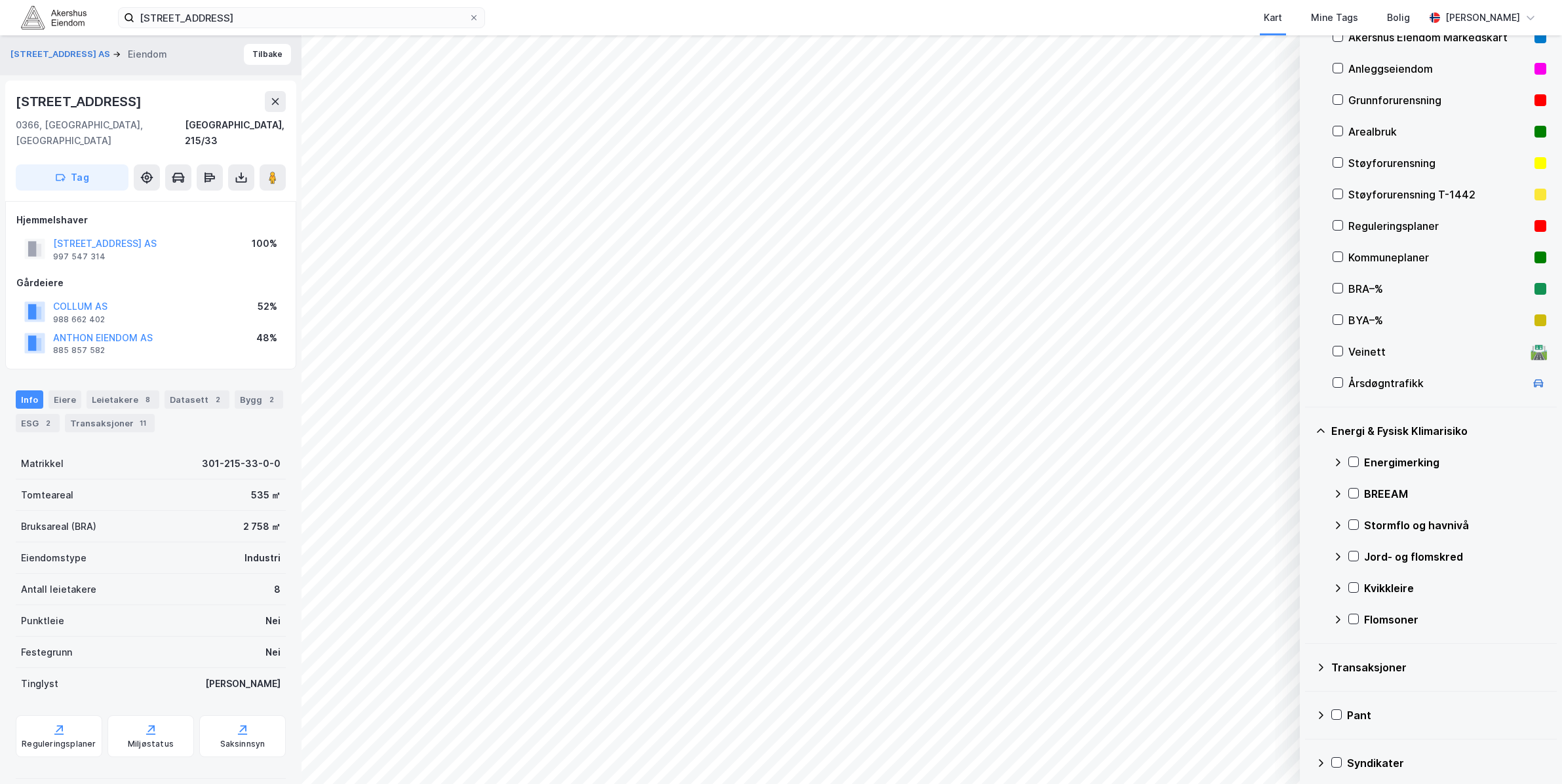
scroll to position [164, 0]
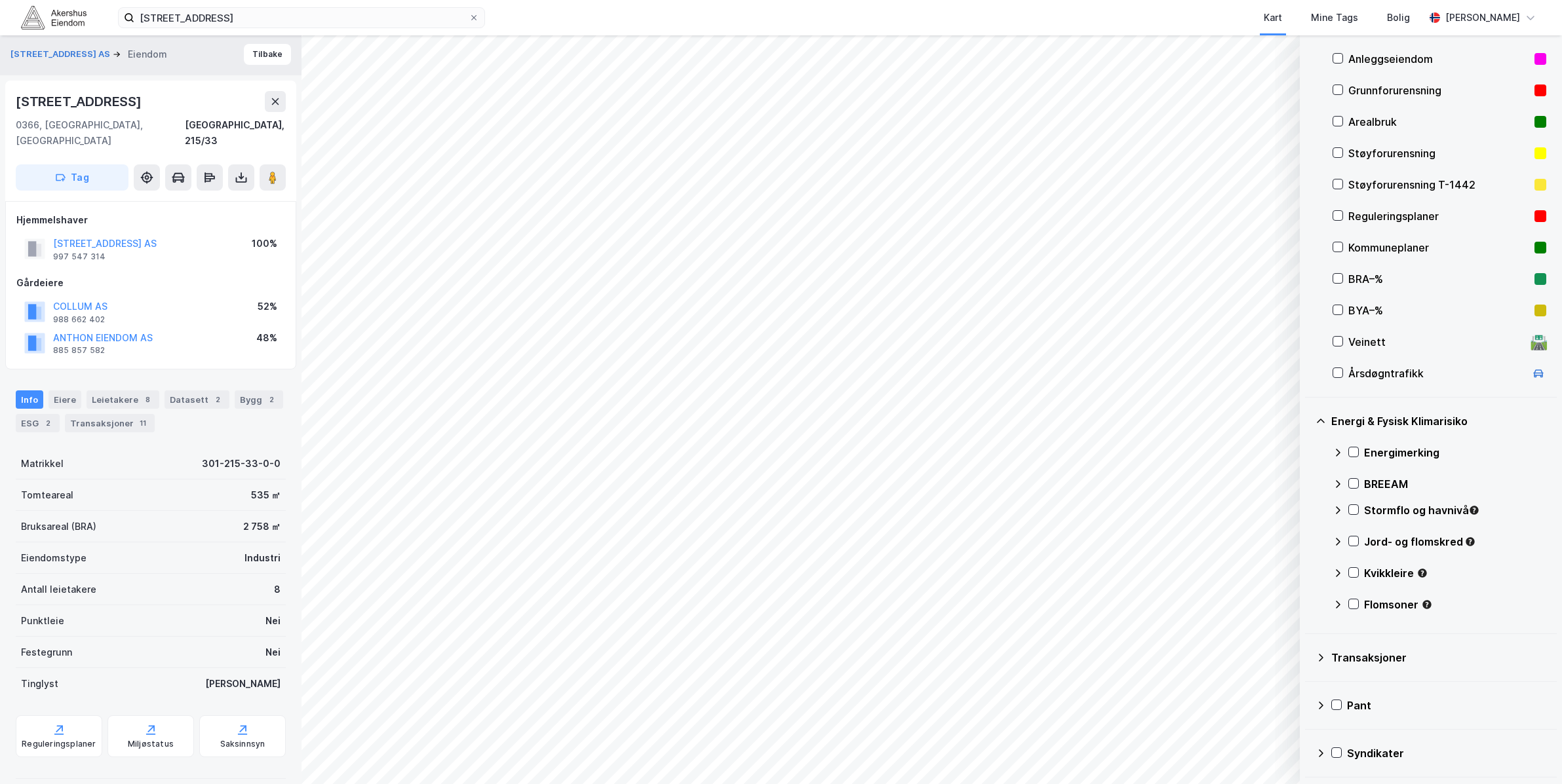
click at [1318, 655] on icon at bounding box center [1321, 658] width 11 height 11
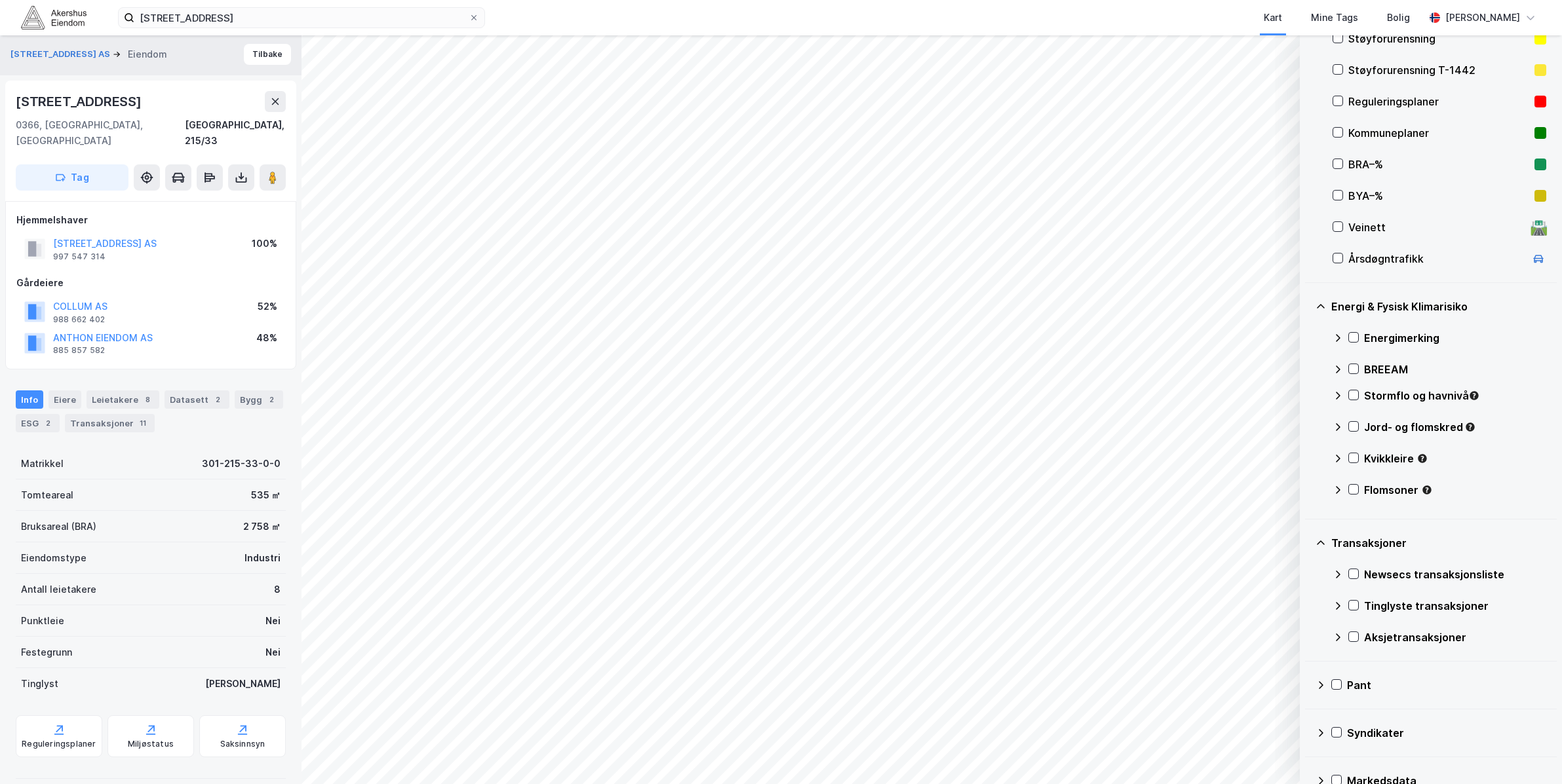
scroll to position [305, 0]
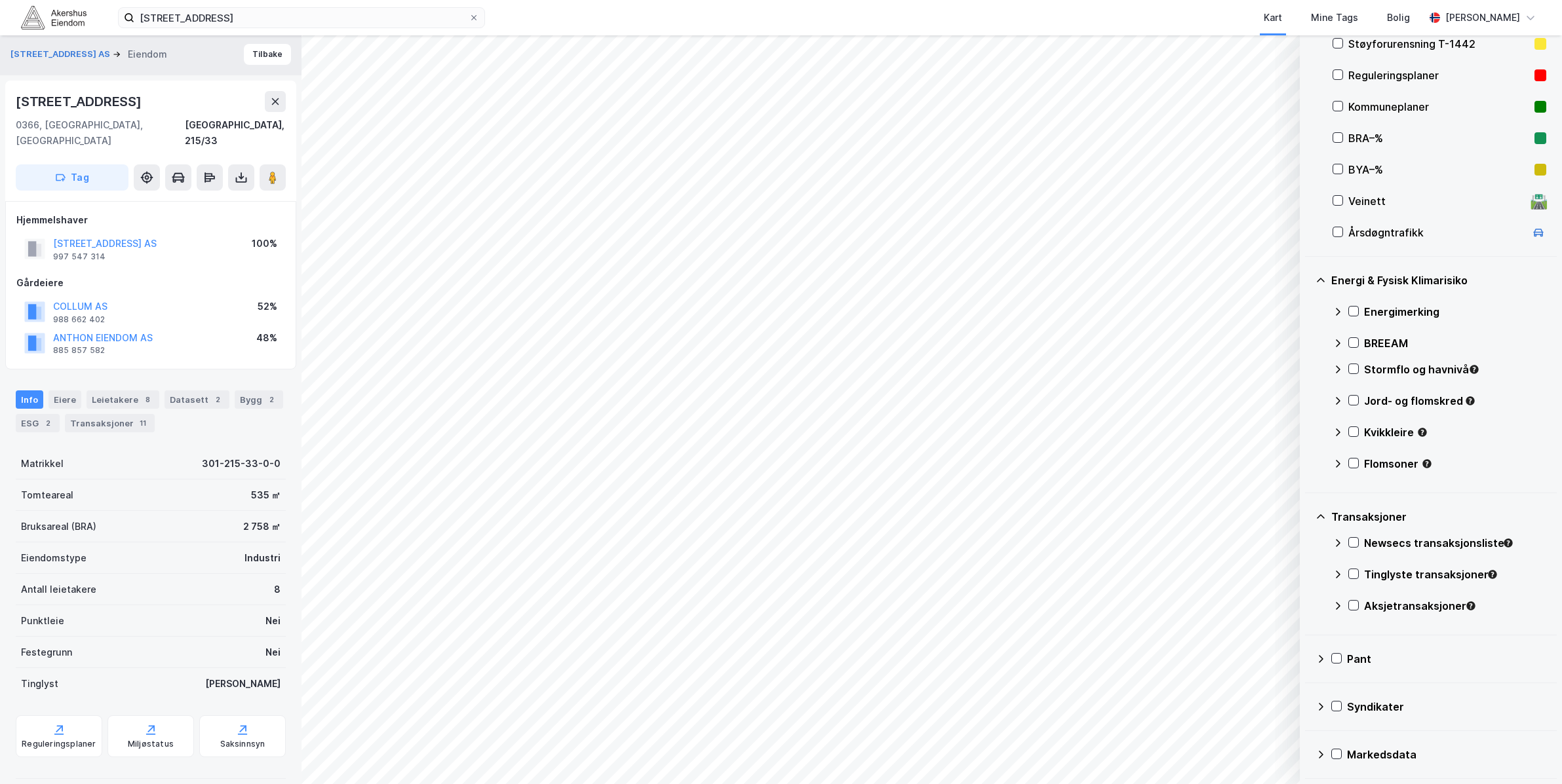
click at [1315, 516] on icon at bounding box center [1321, 517] width 11 height 11
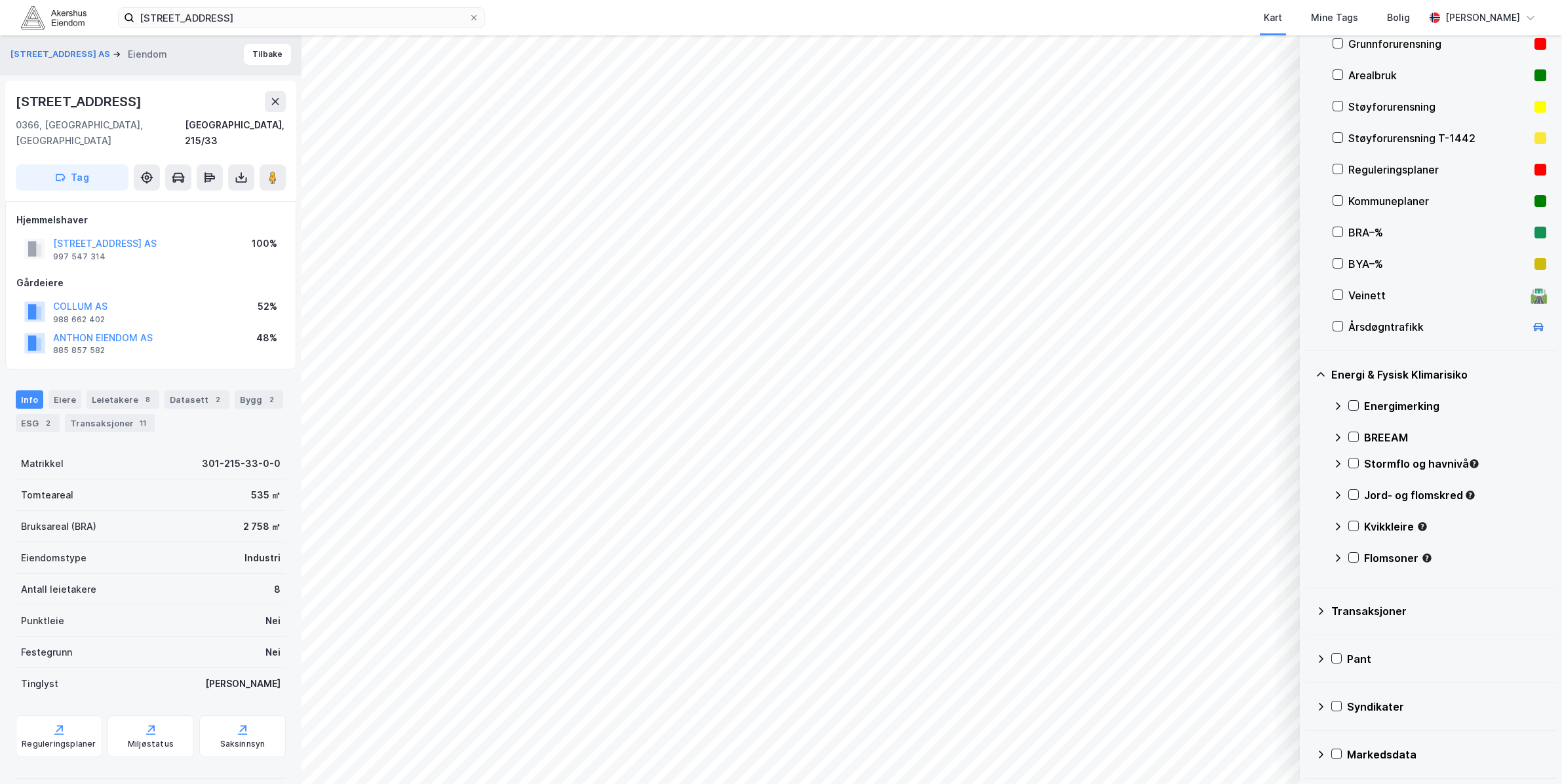
click at [1320, 371] on icon at bounding box center [1321, 375] width 11 height 11
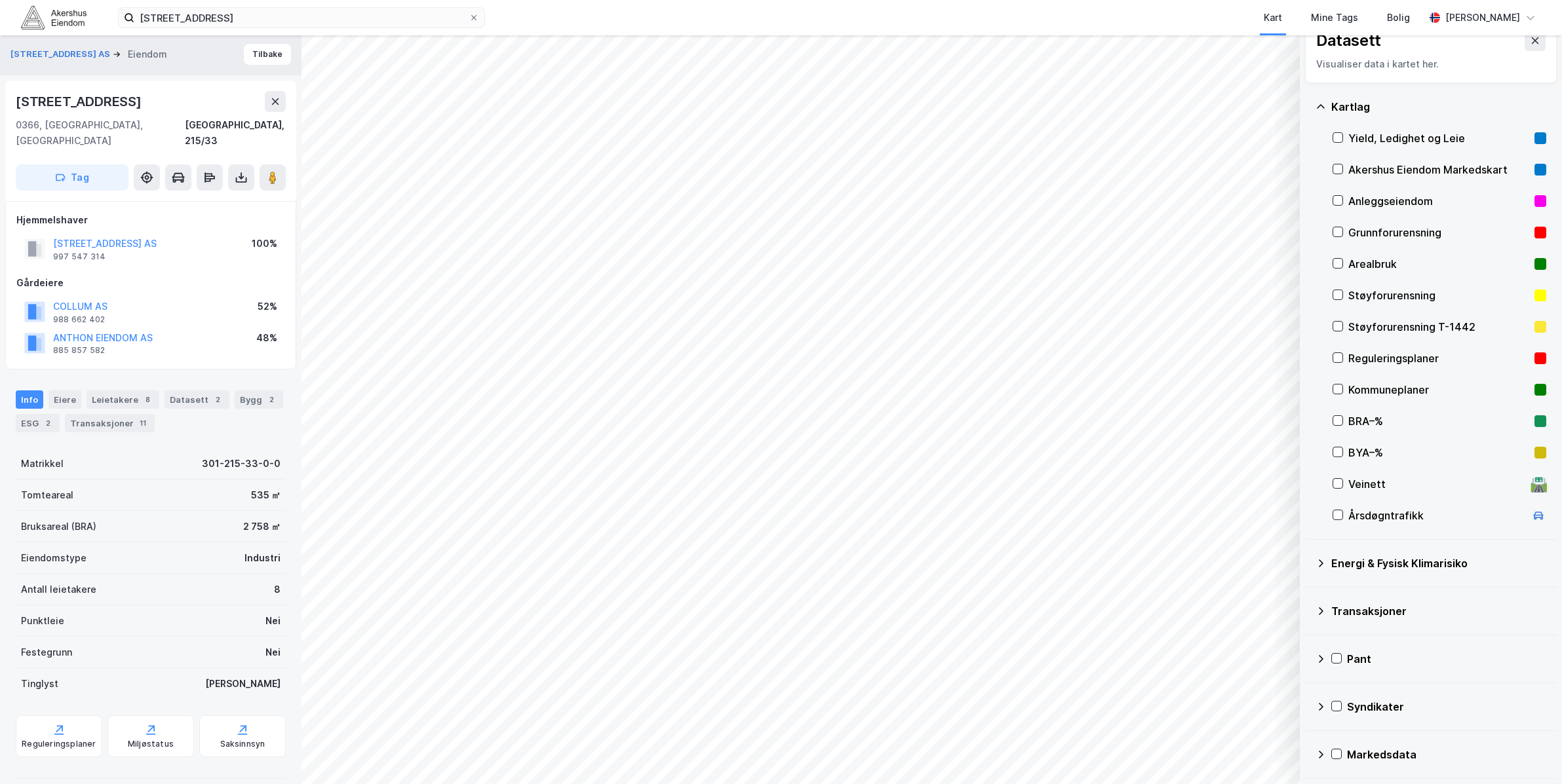
click at [1329, 361] on div "Kartlag Yield, Ledighet og Leie Akershus Eiendom Markedskart Anleggseiendom Gru…" at bounding box center [1431, 311] width 251 height 457
click at [1338, 355] on icon at bounding box center [1337, 357] width 9 height 9
click at [1338, 357] on icon at bounding box center [1337, 357] width 9 height 9
click at [1335, 390] on icon at bounding box center [1337, 389] width 9 height 9
click at [1335, 389] on icon at bounding box center [1337, 389] width 9 height 9
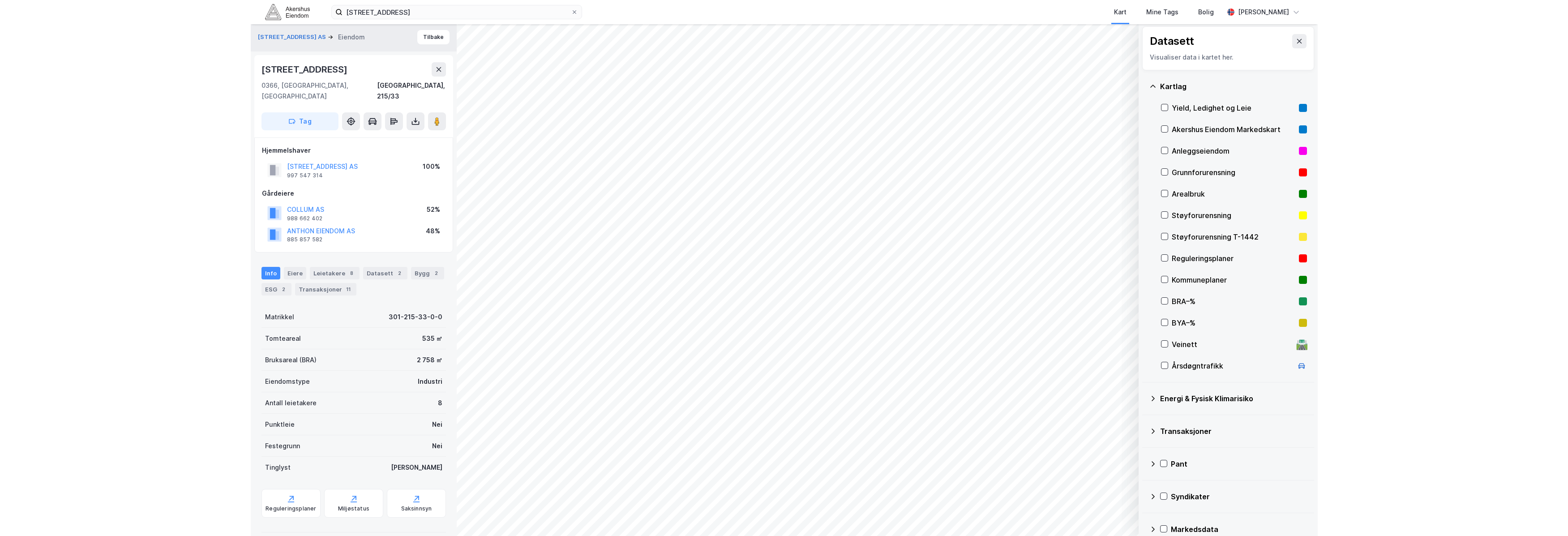
scroll to position [0, 0]
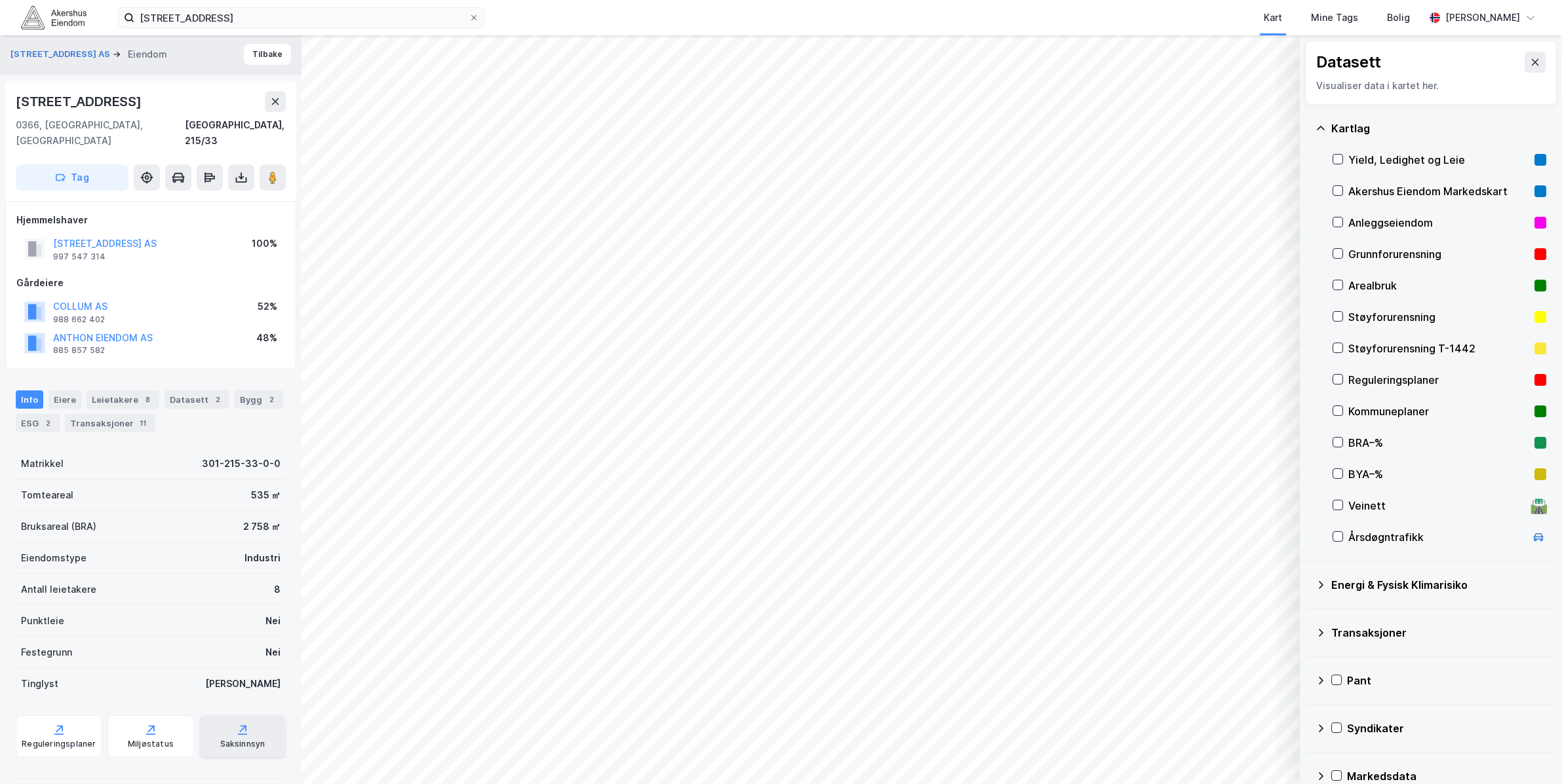
click at [207, 715] on div "Saksinnsyn" at bounding box center [242, 736] width 86 height 42
click at [70, 739] on div "Reguleringsplaner" at bounding box center [58, 745] width 74 height 11
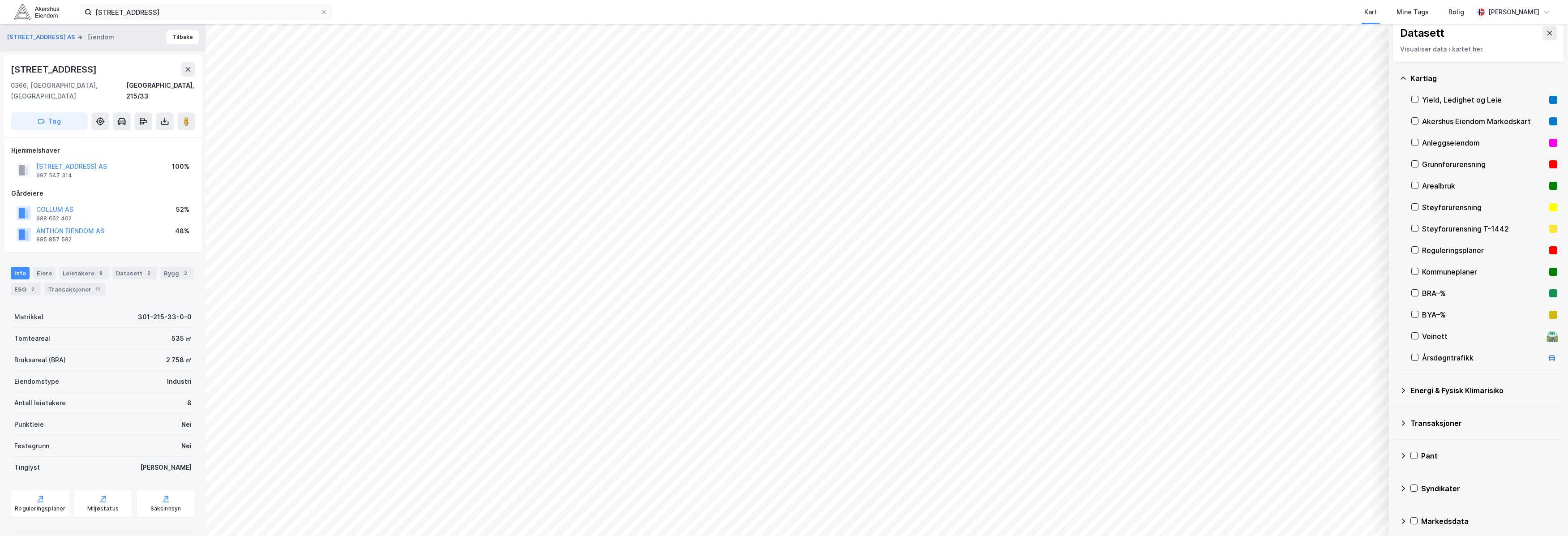
scroll to position [15, 0]
click at [1066, 30] on icon at bounding box center [1550, 28] width 7 height 7
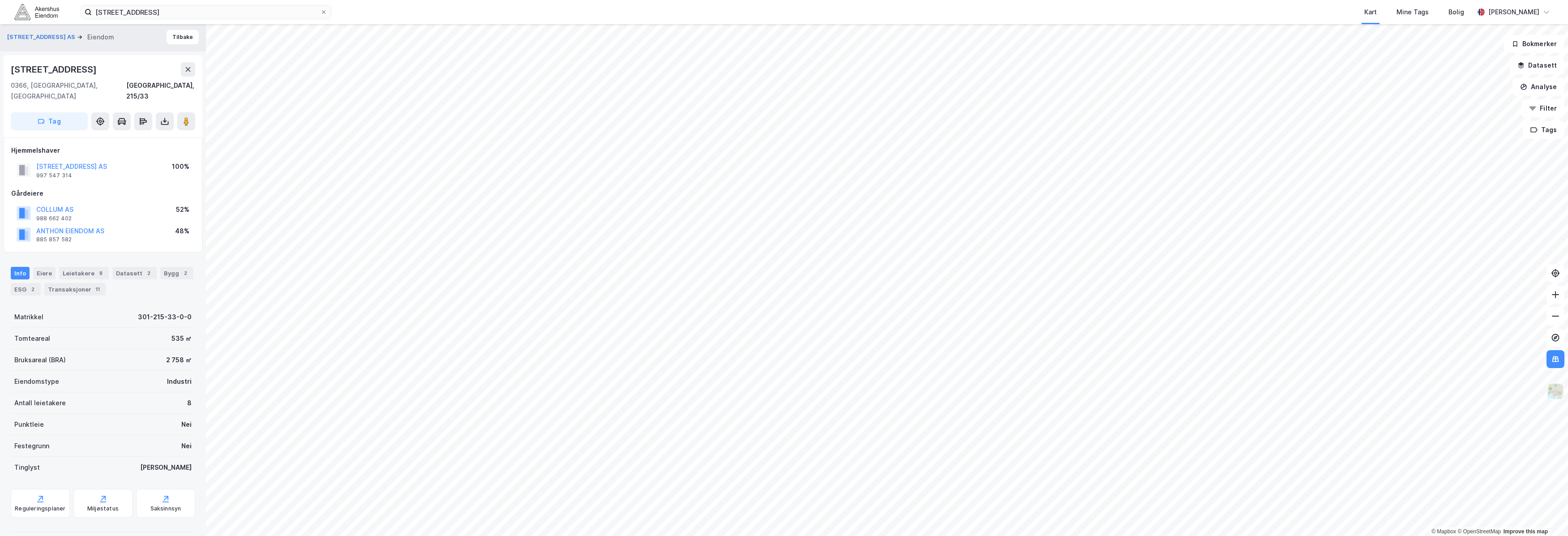
click at [1066, 389] on img at bounding box center [1555, 392] width 17 height 17
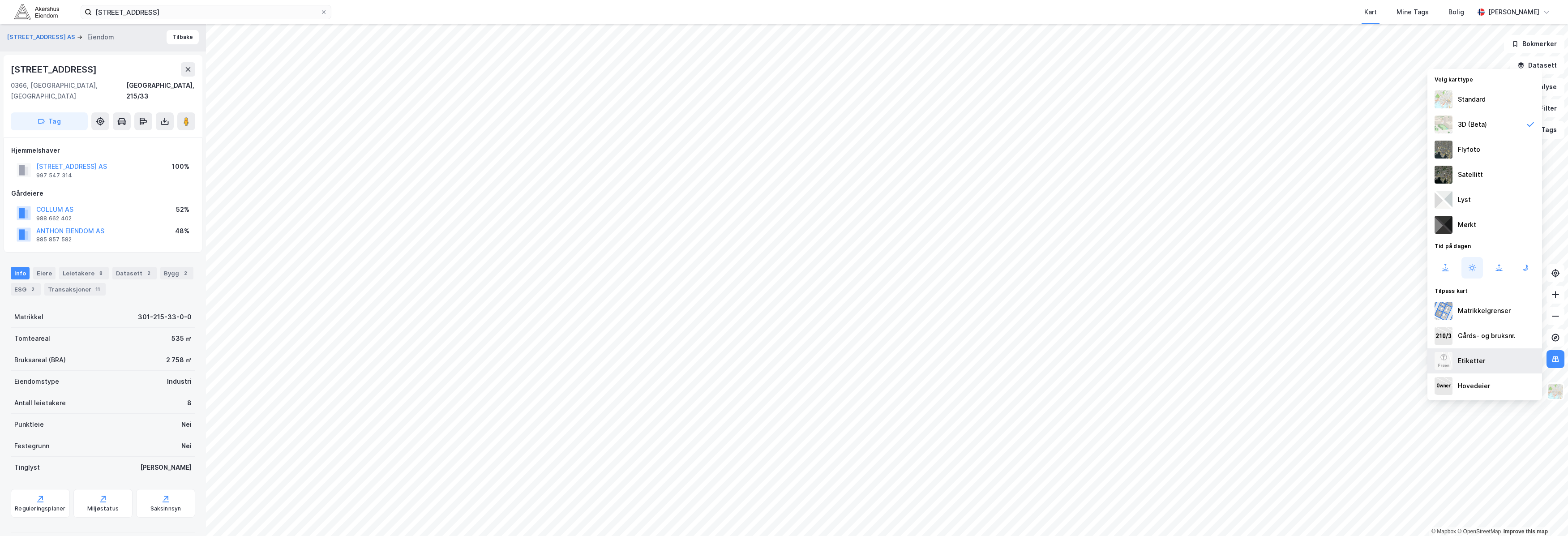
click at [1066, 360] on div "Etiketter" at bounding box center [1471, 361] width 27 height 11
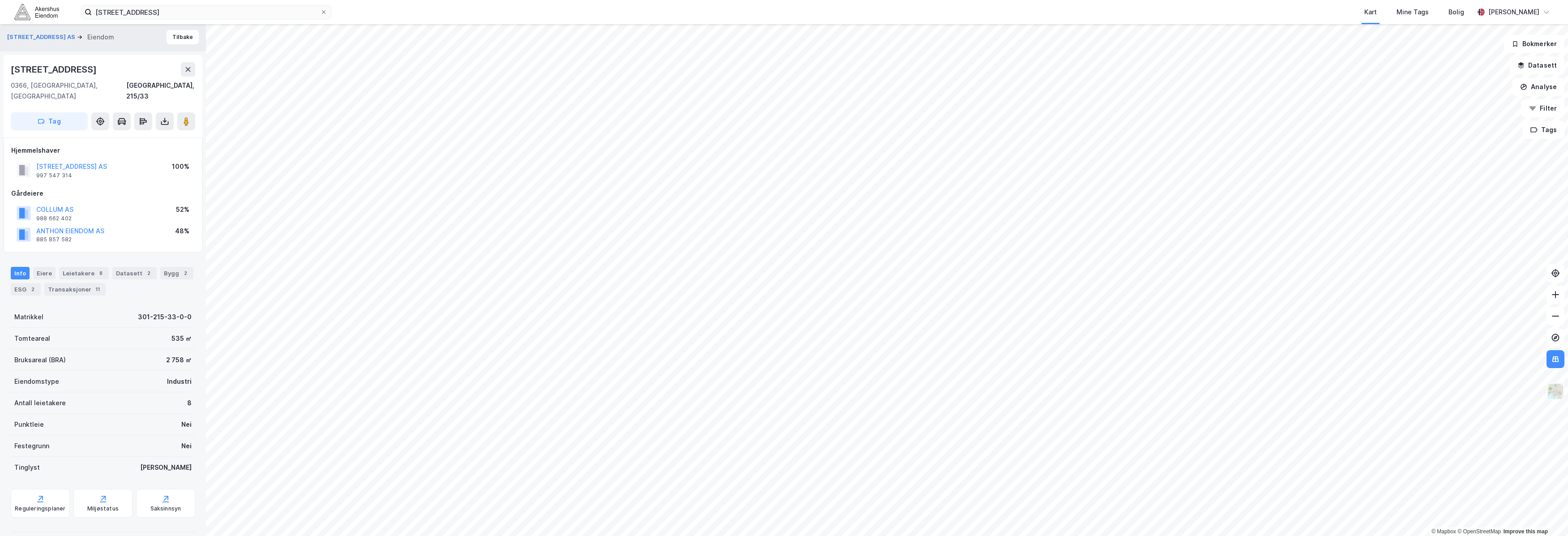
click at [1066, 387] on img at bounding box center [1555, 392] width 17 height 17
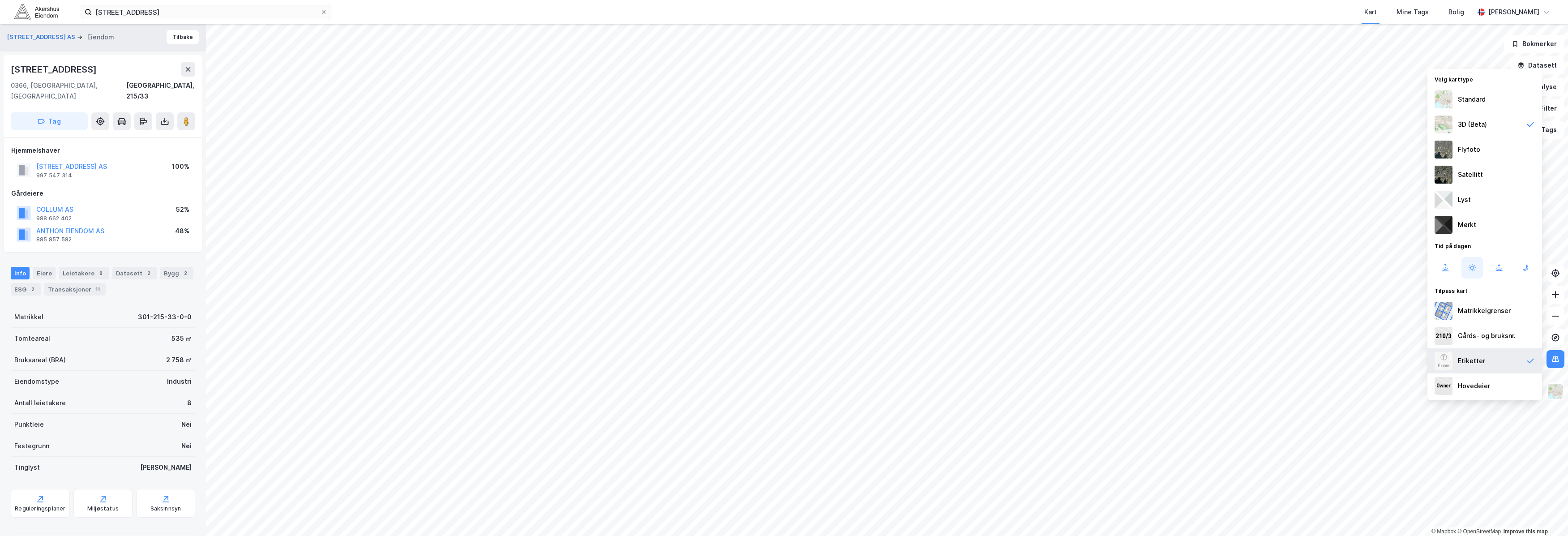
click at [1066, 353] on div "Etiketter" at bounding box center [1485, 361] width 114 height 25
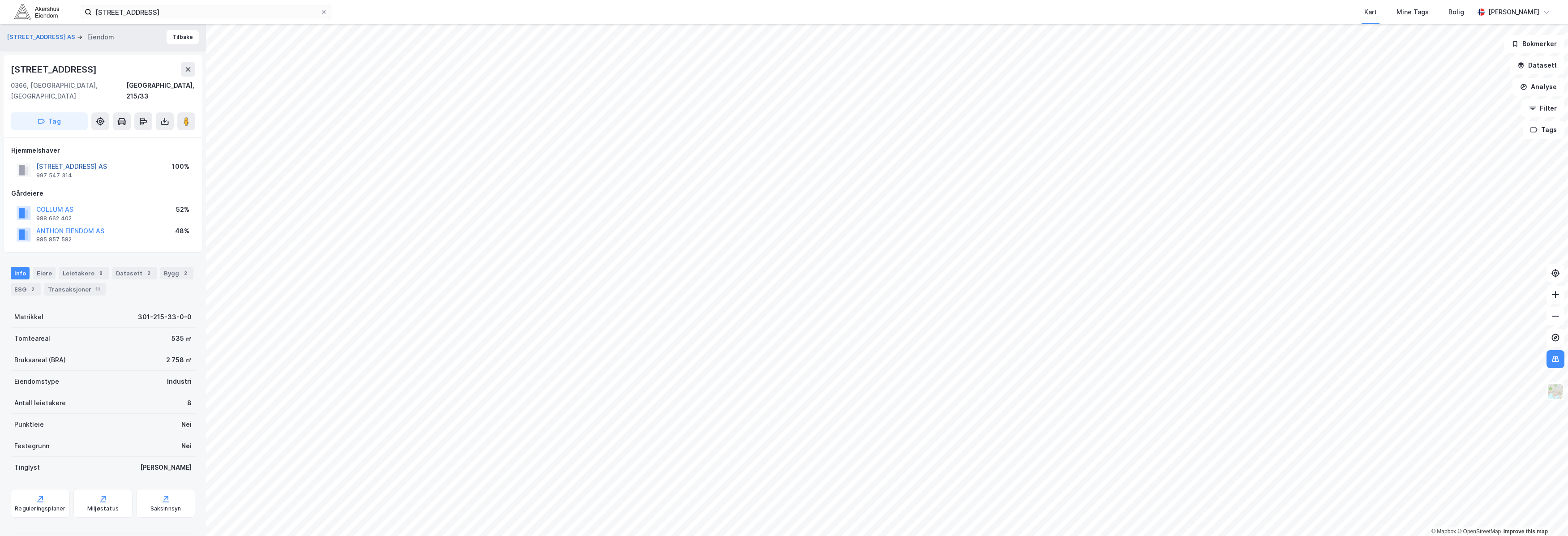
click at [0, 0] on button "BOGSTADVEIEN 54 AS" at bounding box center [0, 0] width 0 height 0
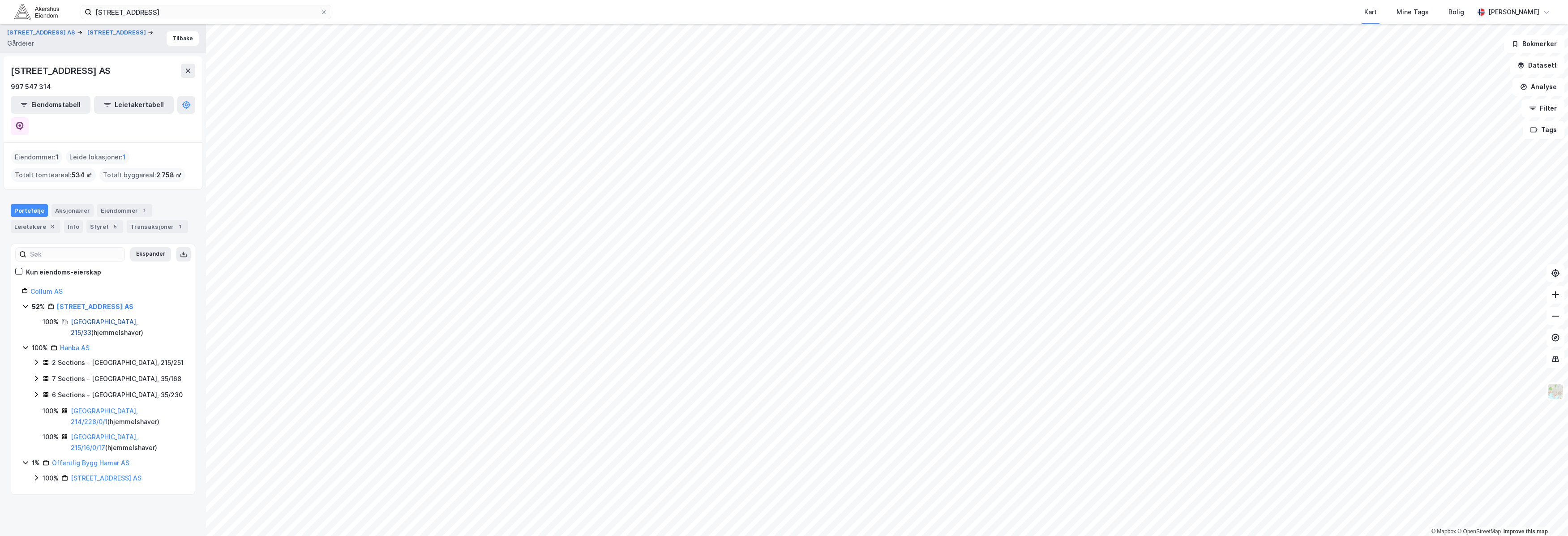
click at [79, 318] on link "Oslo, 215/33" at bounding box center [104, 327] width 67 height 18
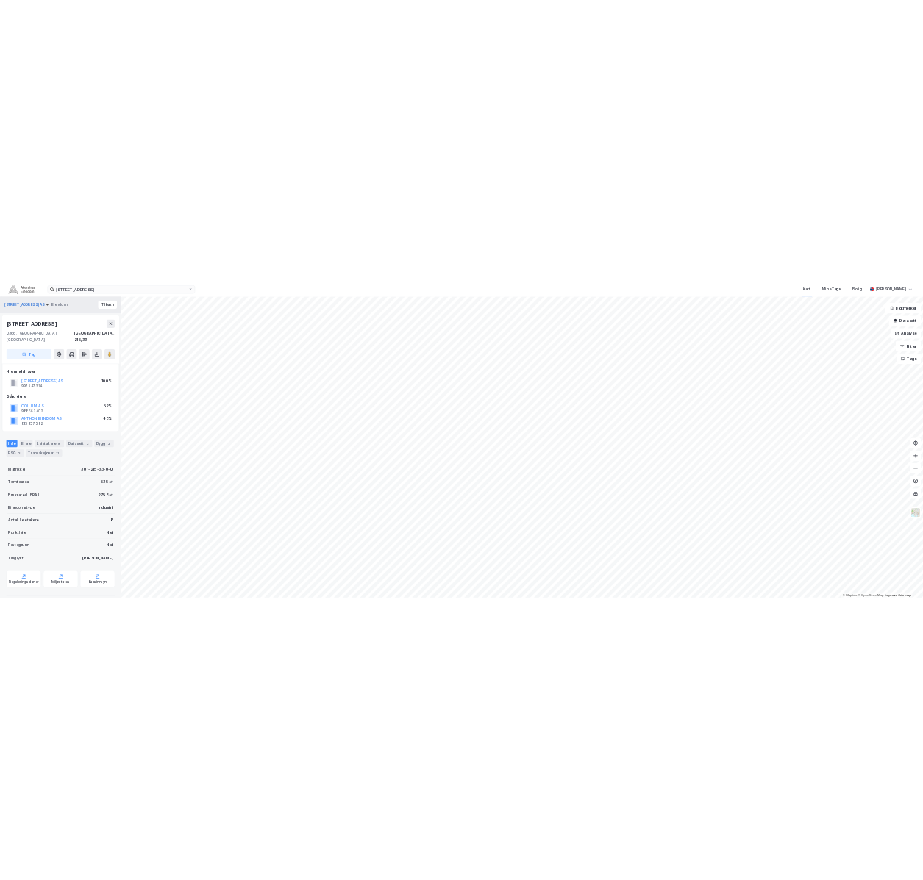
scroll to position [2, 0]
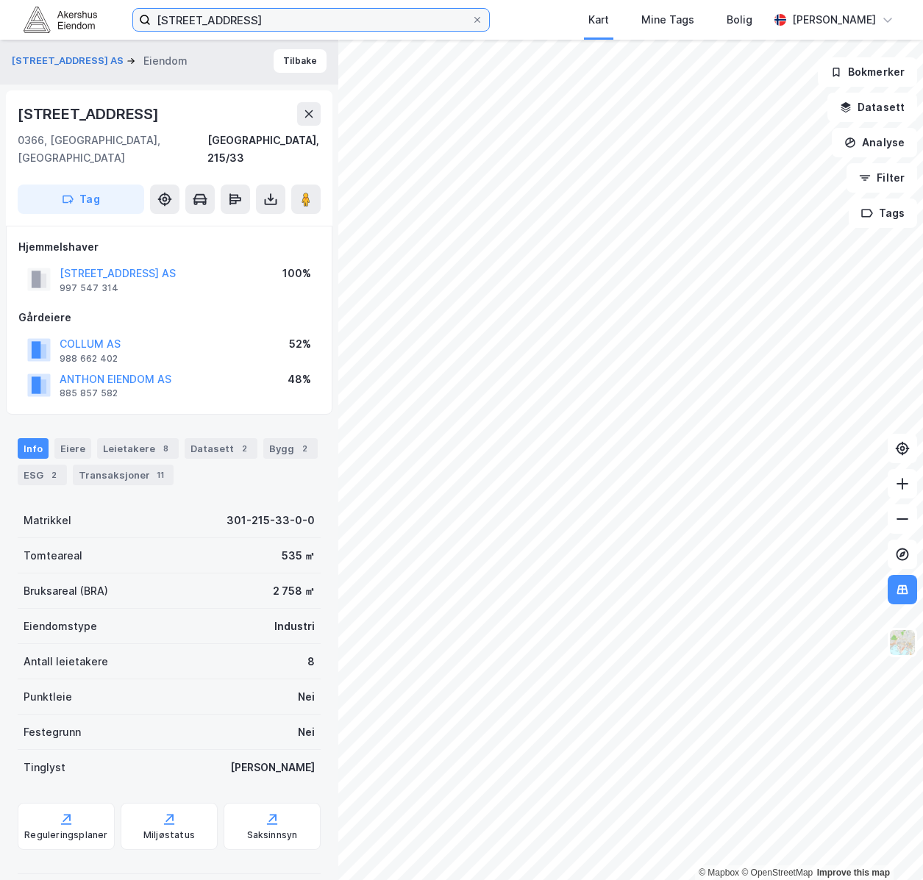
click at [249, 21] on input "bogstadveien 54" at bounding box center [311, 20] width 321 height 22
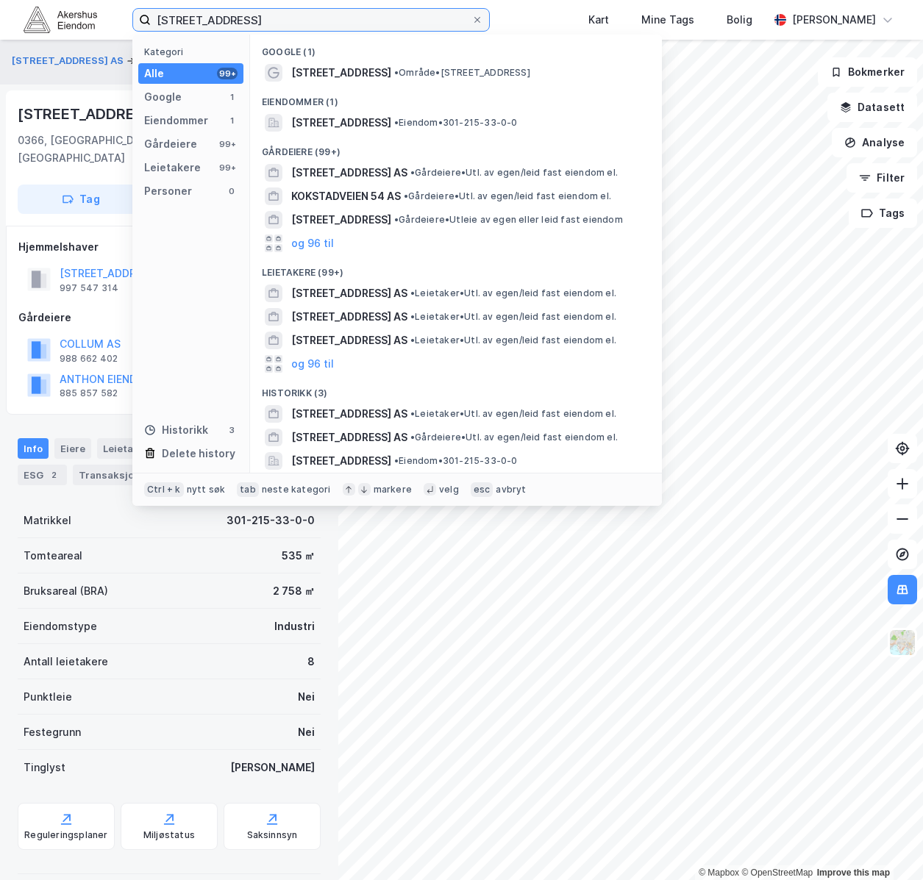
click at [249, 21] on input "bogstadveien 54" at bounding box center [311, 20] width 321 height 22
click at [247, 21] on input "bogstadveien 54" at bounding box center [311, 20] width 321 height 22
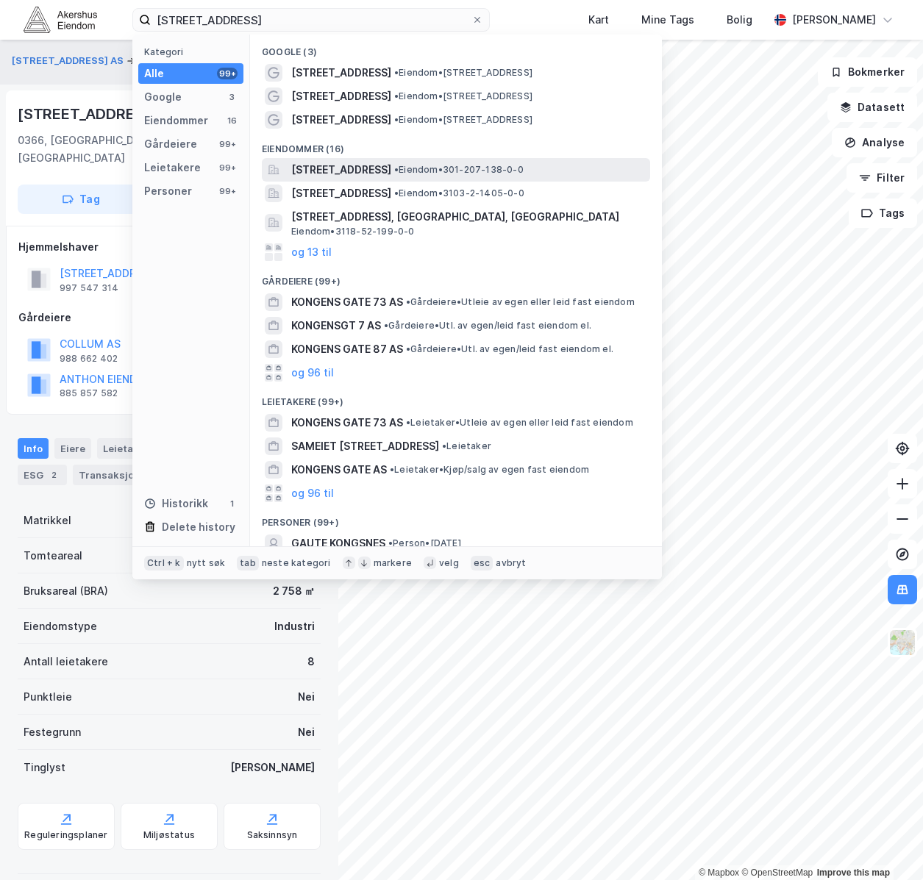
click at [359, 166] on span "Kongens gate 7, 0153, OSLO, OSLO" at bounding box center [341, 170] width 100 height 18
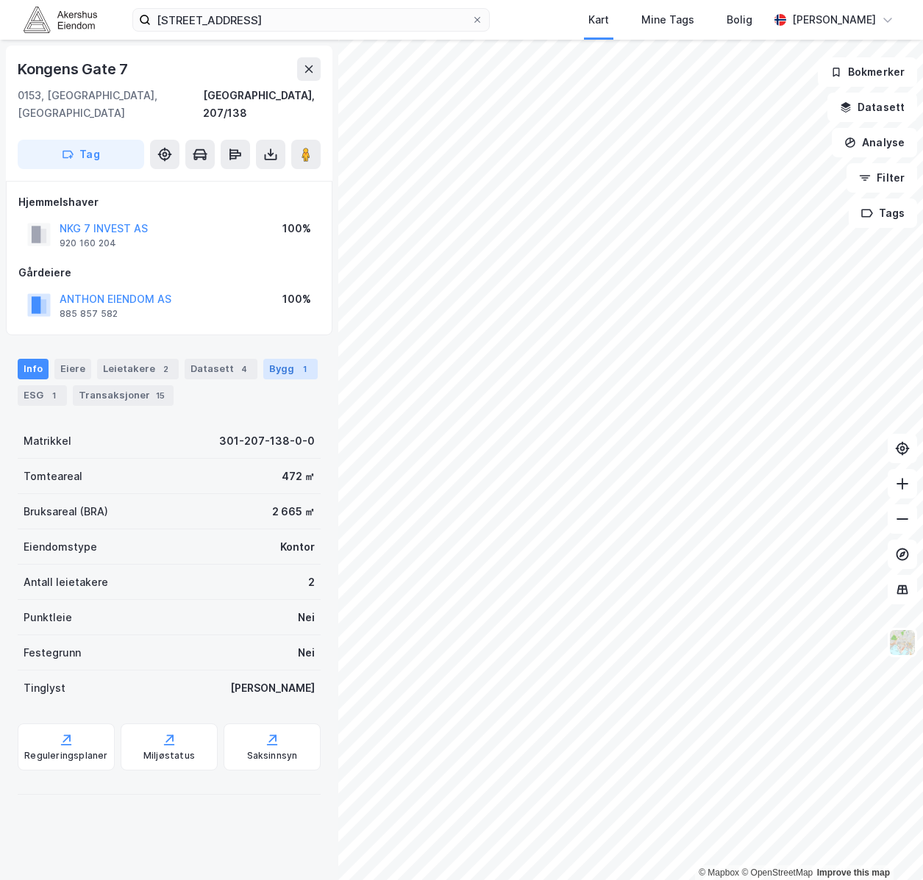
click at [263, 359] on div "Bygg 1" at bounding box center [290, 369] width 54 height 21
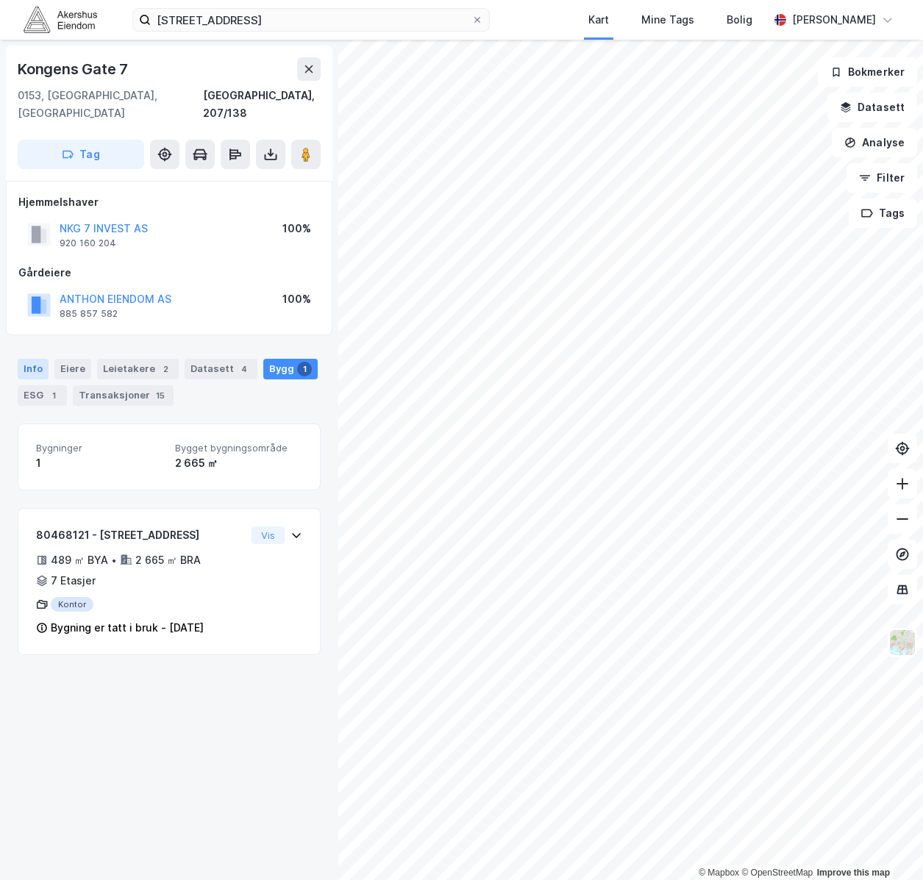
click at [40, 359] on div "Info" at bounding box center [33, 369] width 31 height 21
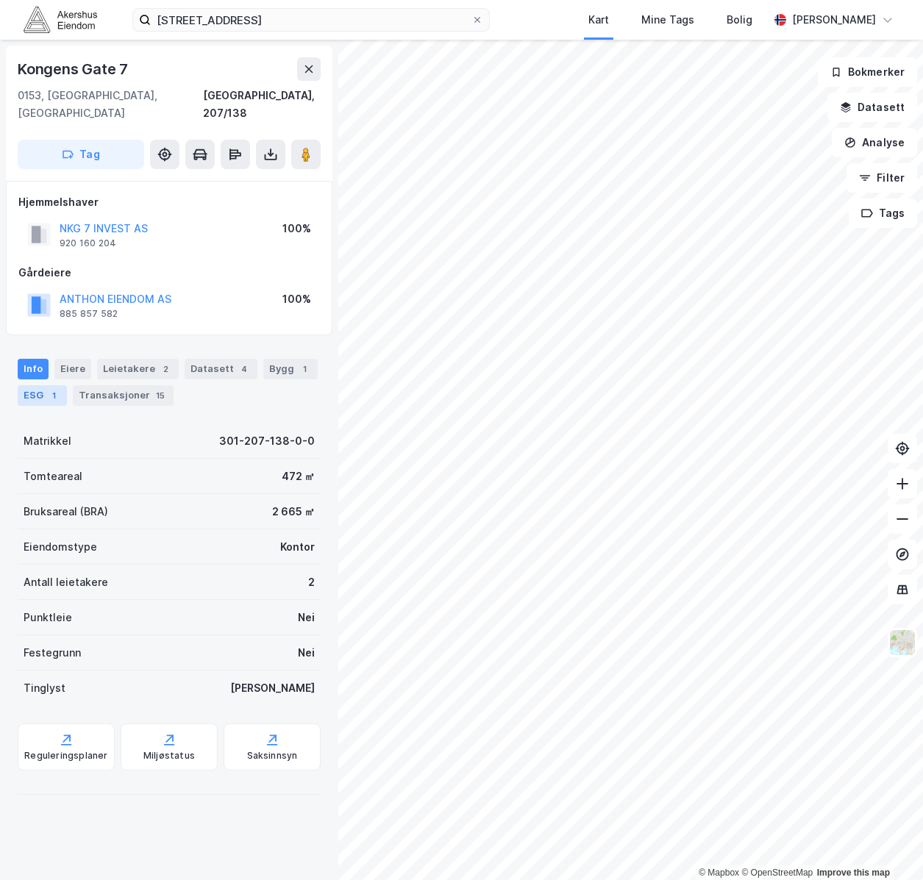
click at [51, 388] on div "1" at bounding box center [53, 395] width 15 height 15
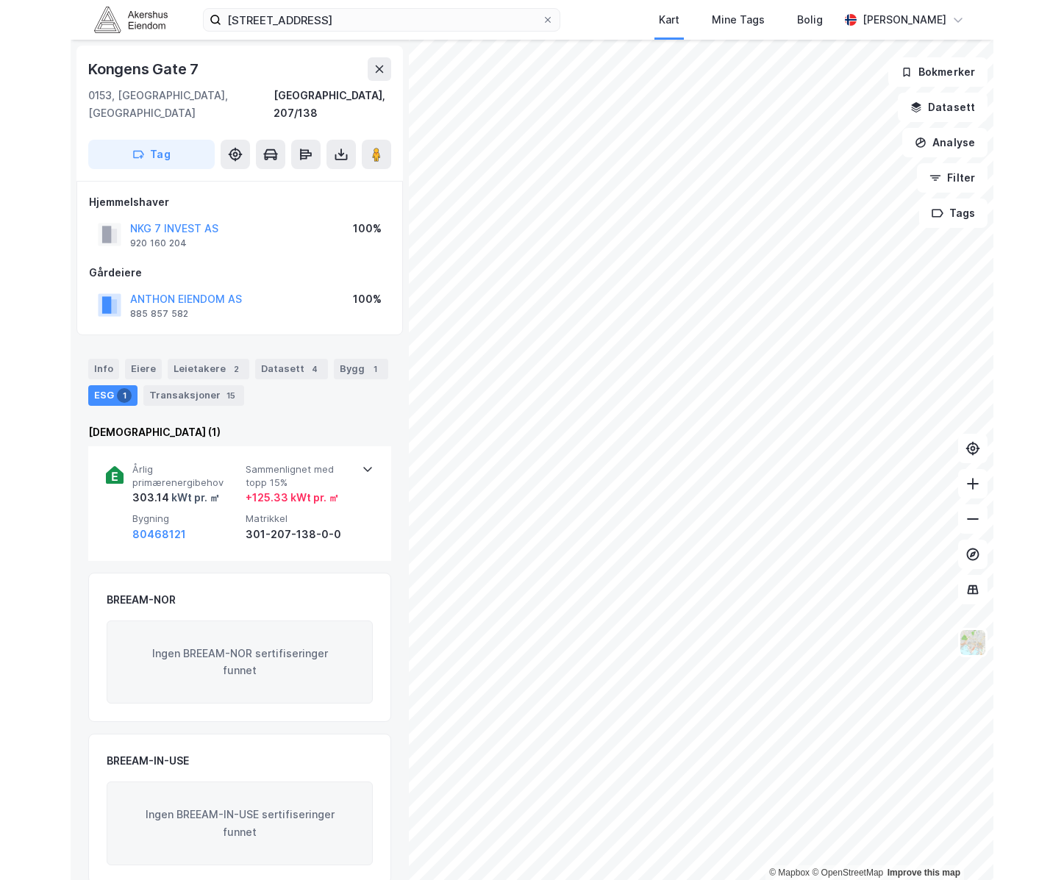
scroll to position [4, 0]
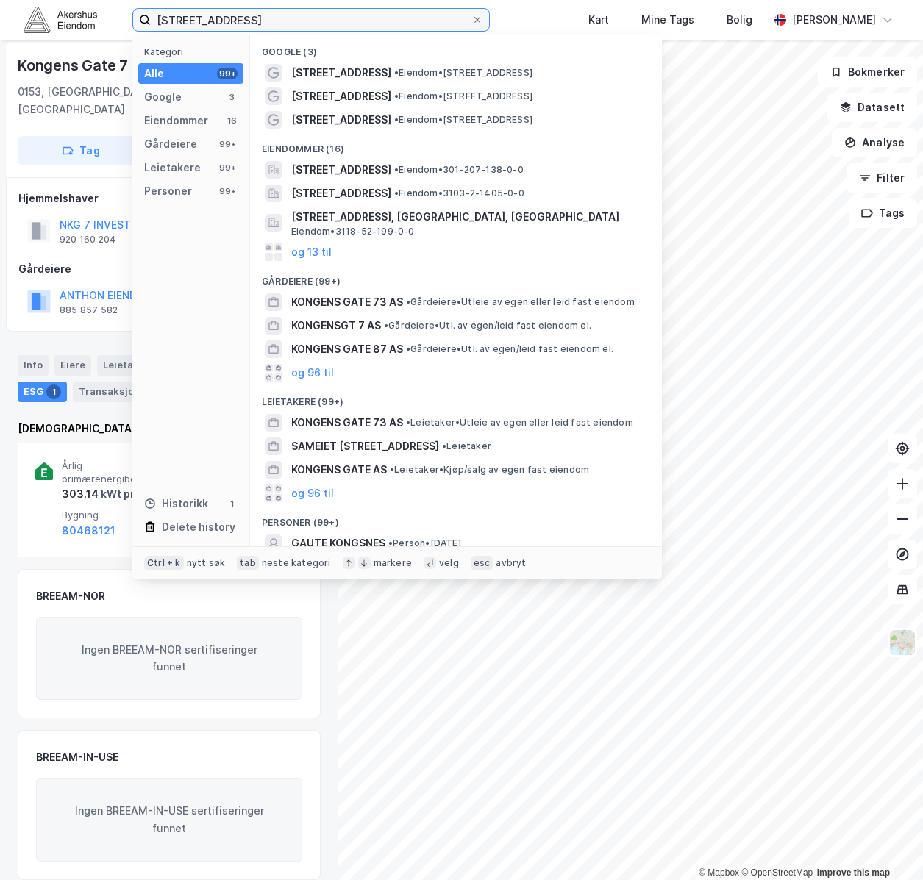
click at [282, 18] on input "kongens gate 7" at bounding box center [311, 20] width 321 height 22
click at [281, 17] on input "kongens gate 7" at bounding box center [311, 20] width 321 height 22
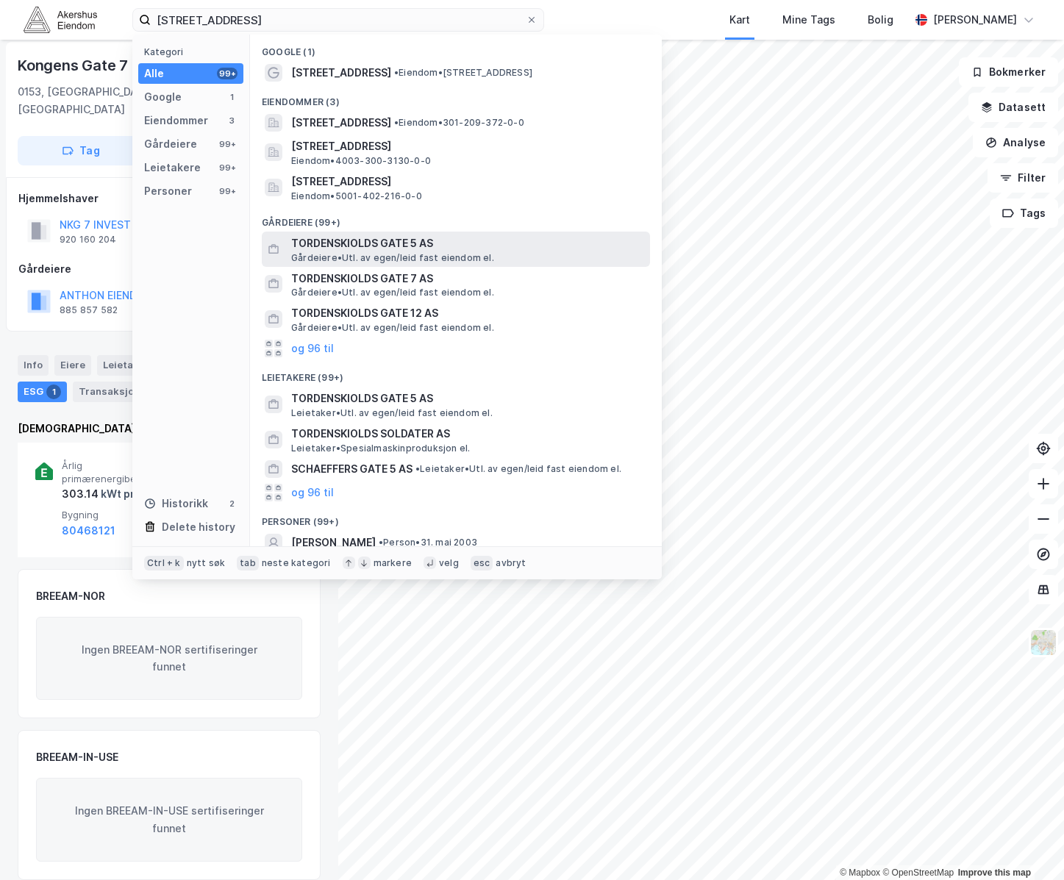
click at [458, 250] on span "TORDENSKIOLDS GATE 5 AS" at bounding box center [467, 244] width 353 height 18
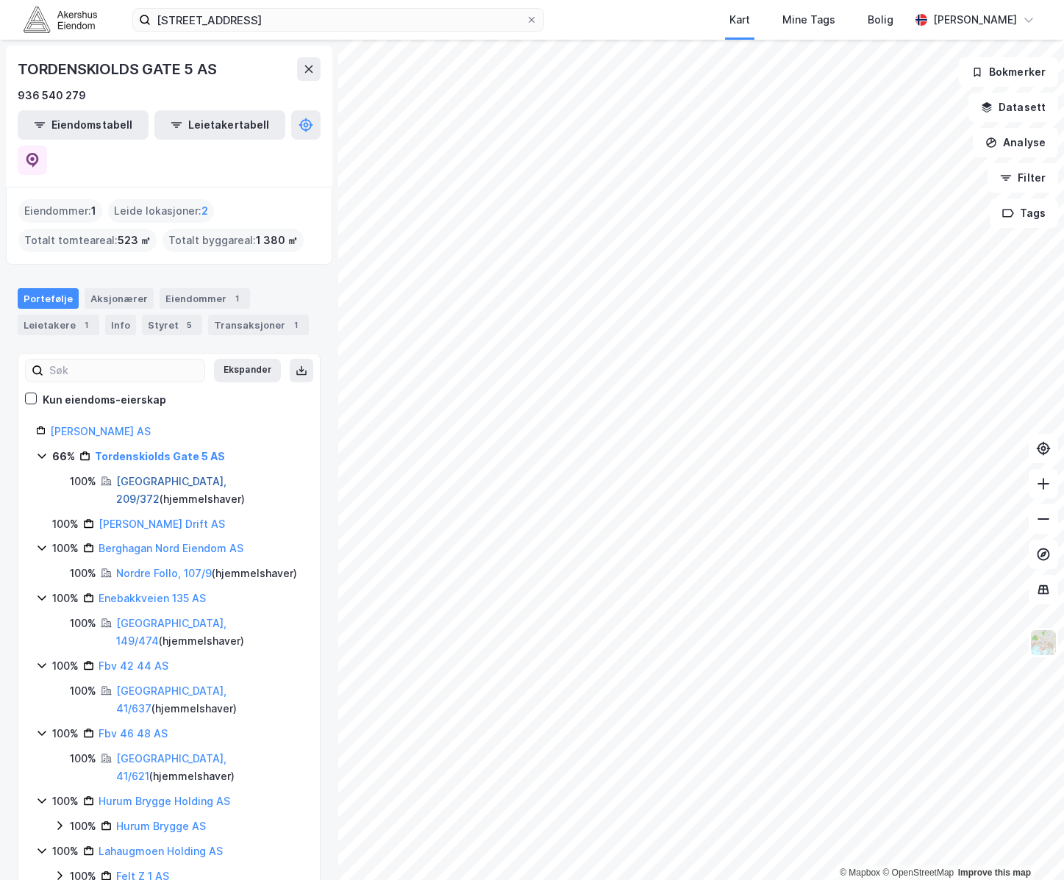
click at [147, 475] on link "Oslo, 209/372" at bounding box center [171, 490] width 110 height 30
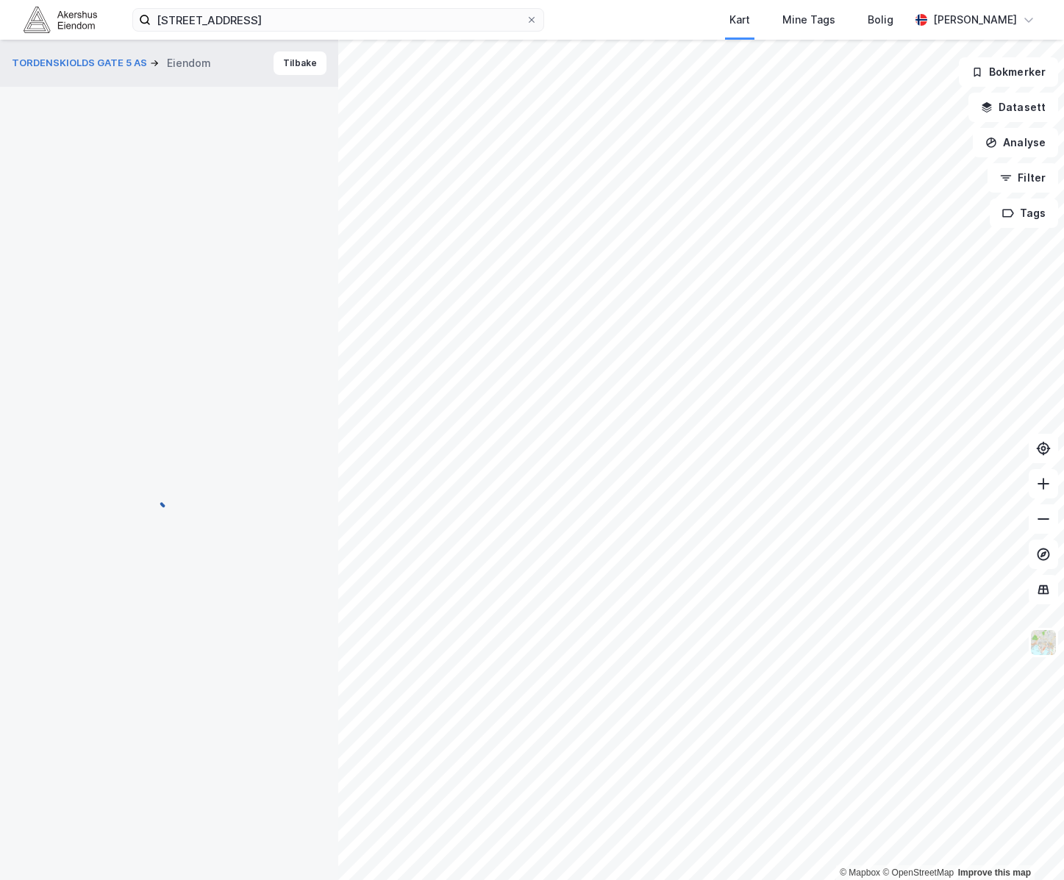
scroll to position [2, 0]
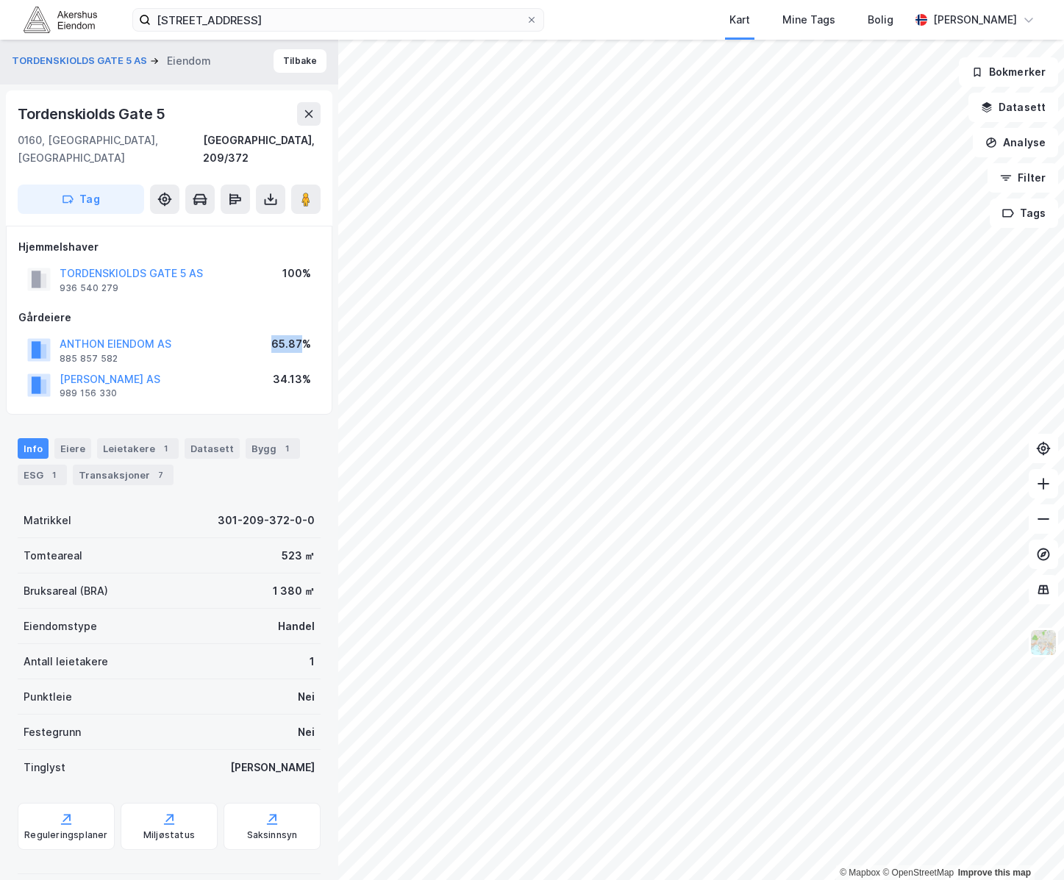
drag, startPoint x: 302, startPoint y: 324, endPoint x: 276, endPoint y: 324, distance: 25.8
click at [276, 335] on div "65.87%" at bounding box center [291, 344] width 40 height 18
copy div "65.87"
click at [255, 438] on div "Bygg 1" at bounding box center [273, 448] width 54 height 21
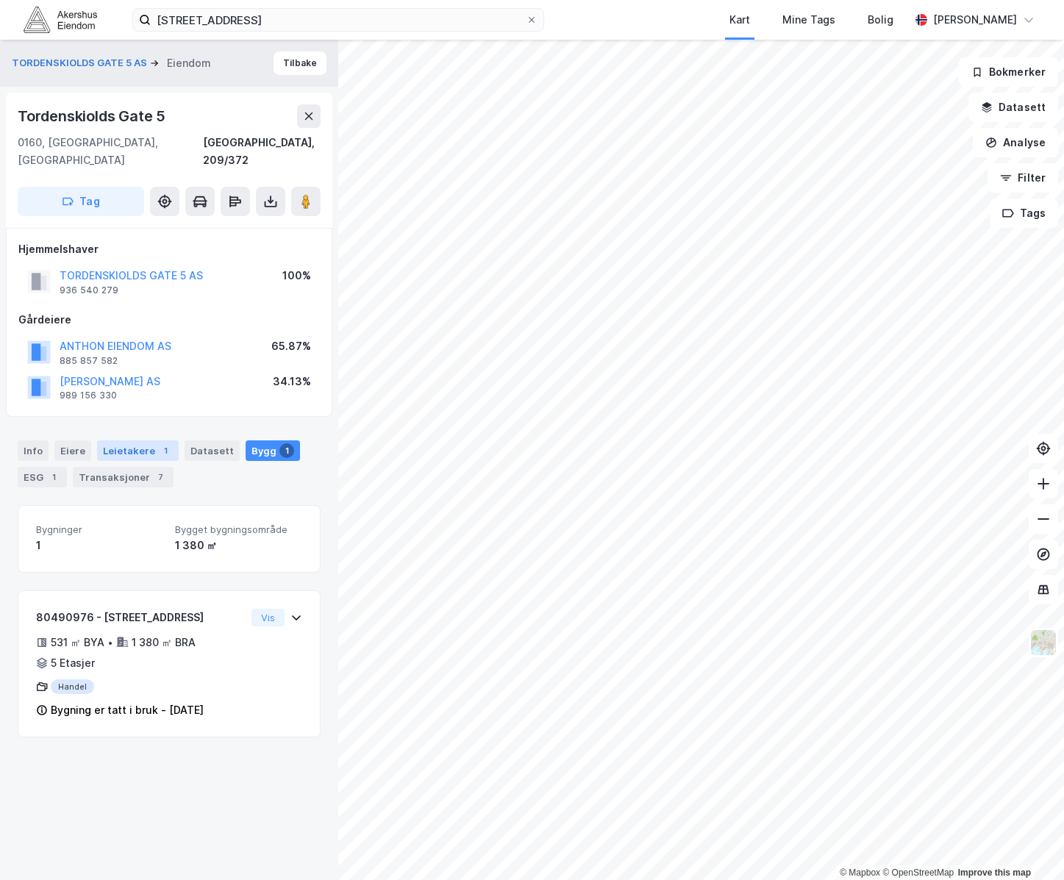
click at [116, 441] on div "Leietakere 1" at bounding box center [138, 451] width 82 height 21
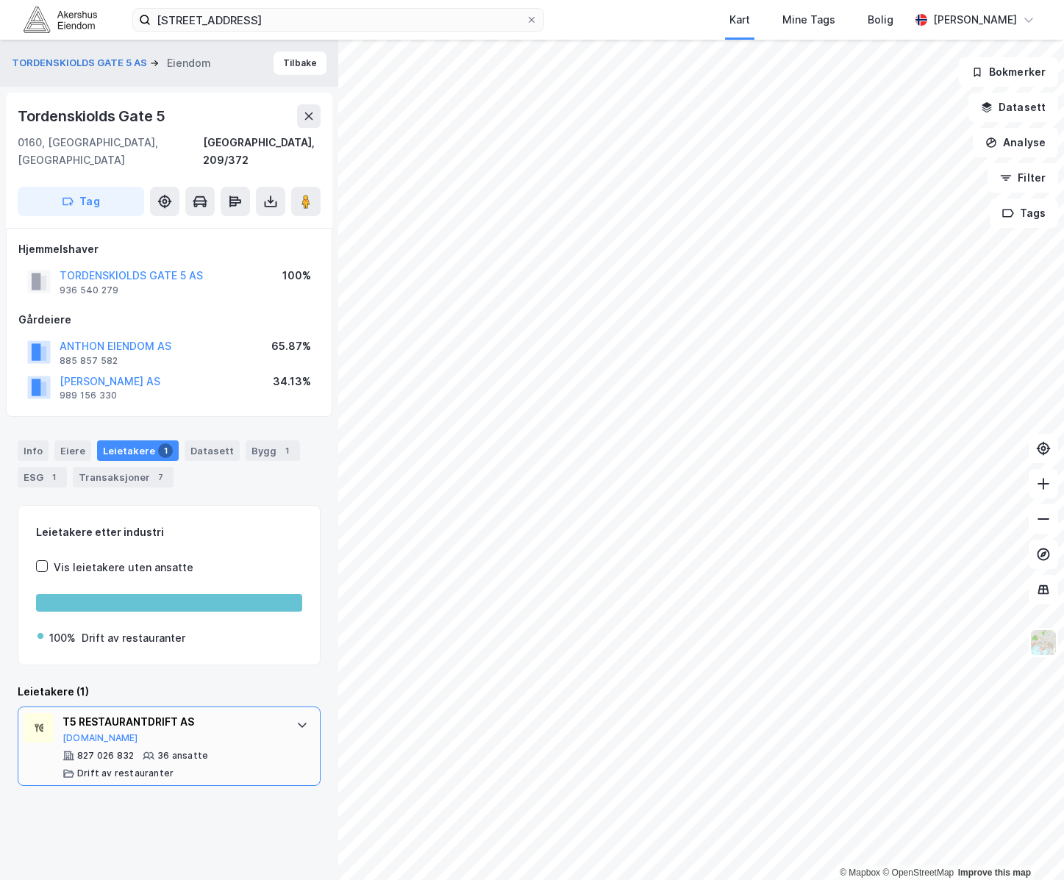
click at [225, 714] on div "T5 RESTAURANTDRIFT AS Proff.no" at bounding box center [172, 729] width 219 height 31
drag, startPoint x: 205, startPoint y: 706, endPoint x: 60, endPoint y: 703, distance: 144.9
click at [60, 707] on div "T5 RESTAURANTDRIFT AS Proff.no 827 026 832 36 ansatte Drift av restauranter" at bounding box center [169, 746] width 303 height 79
copy div "T5 RESTAURANTDRIFT AS"
click at [51, 441] on div "Info Eiere Leietakere 1 Datasett Bygg 1 ESG 1 Transaksjoner 7" at bounding box center [169, 464] width 303 height 47
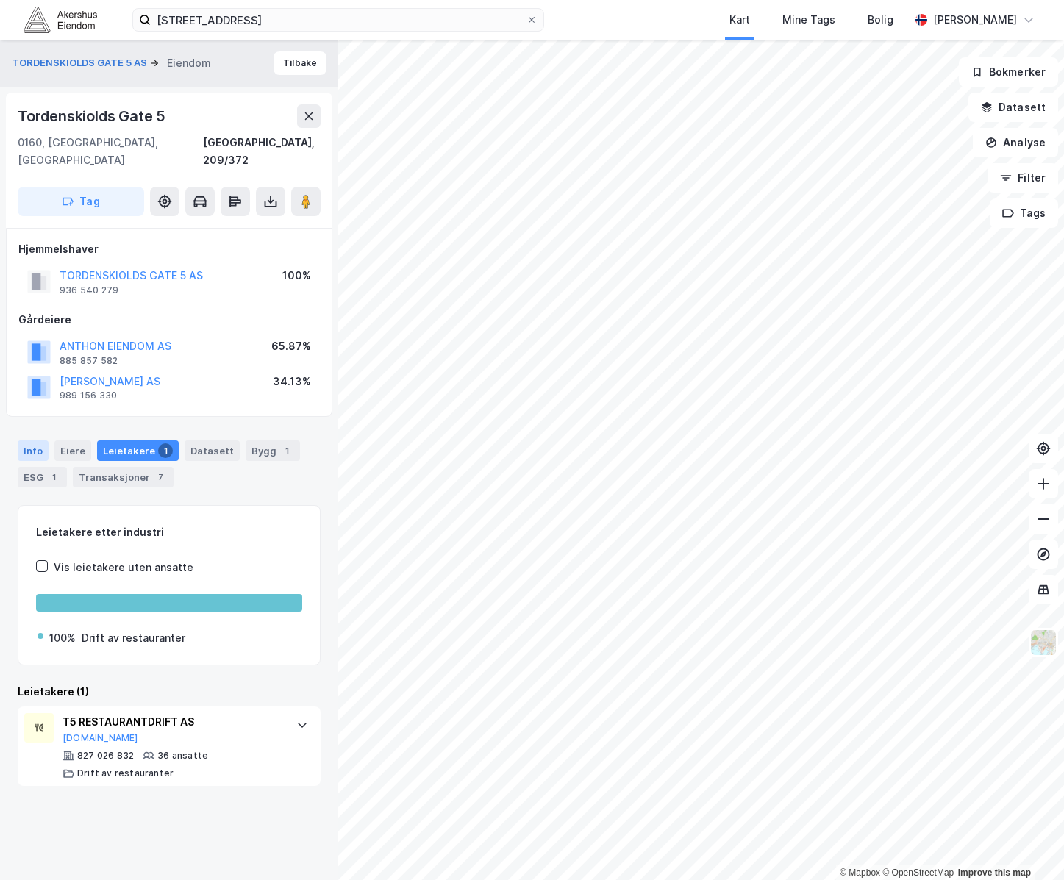
click at [27, 441] on div "Info" at bounding box center [33, 451] width 31 height 21
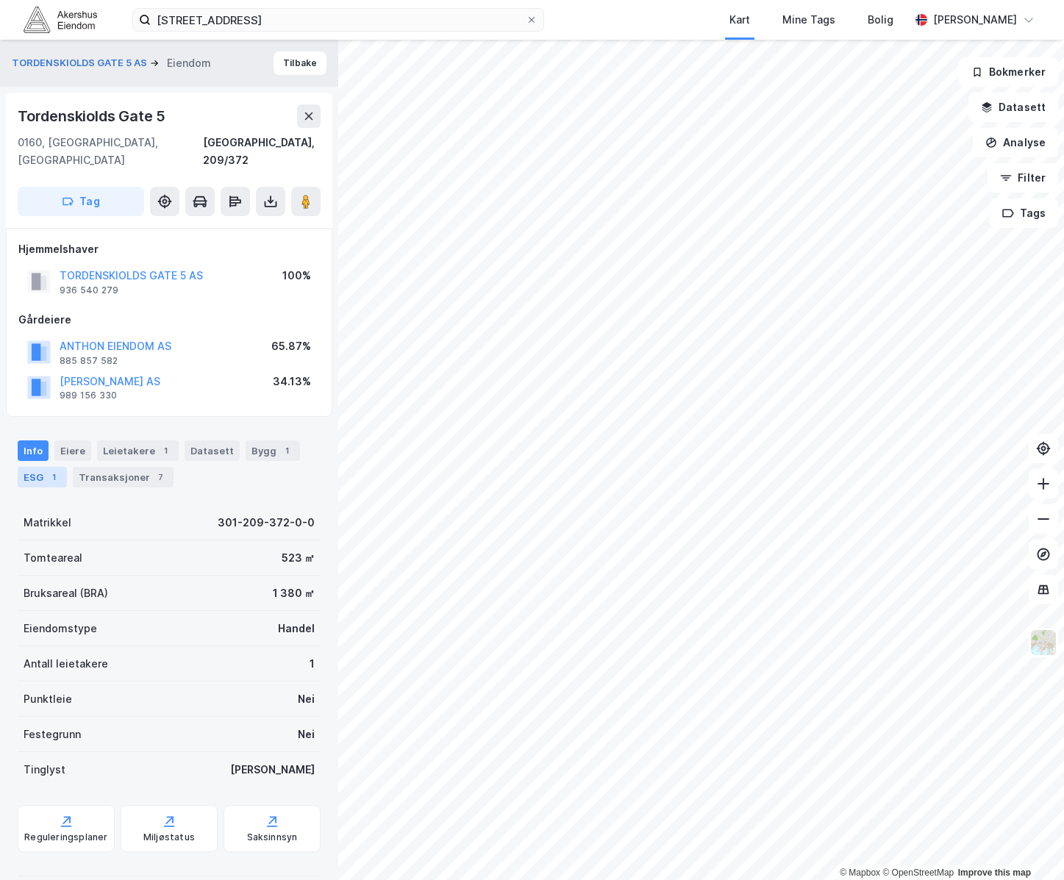
click at [30, 467] on div "ESG 1" at bounding box center [42, 477] width 49 height 21
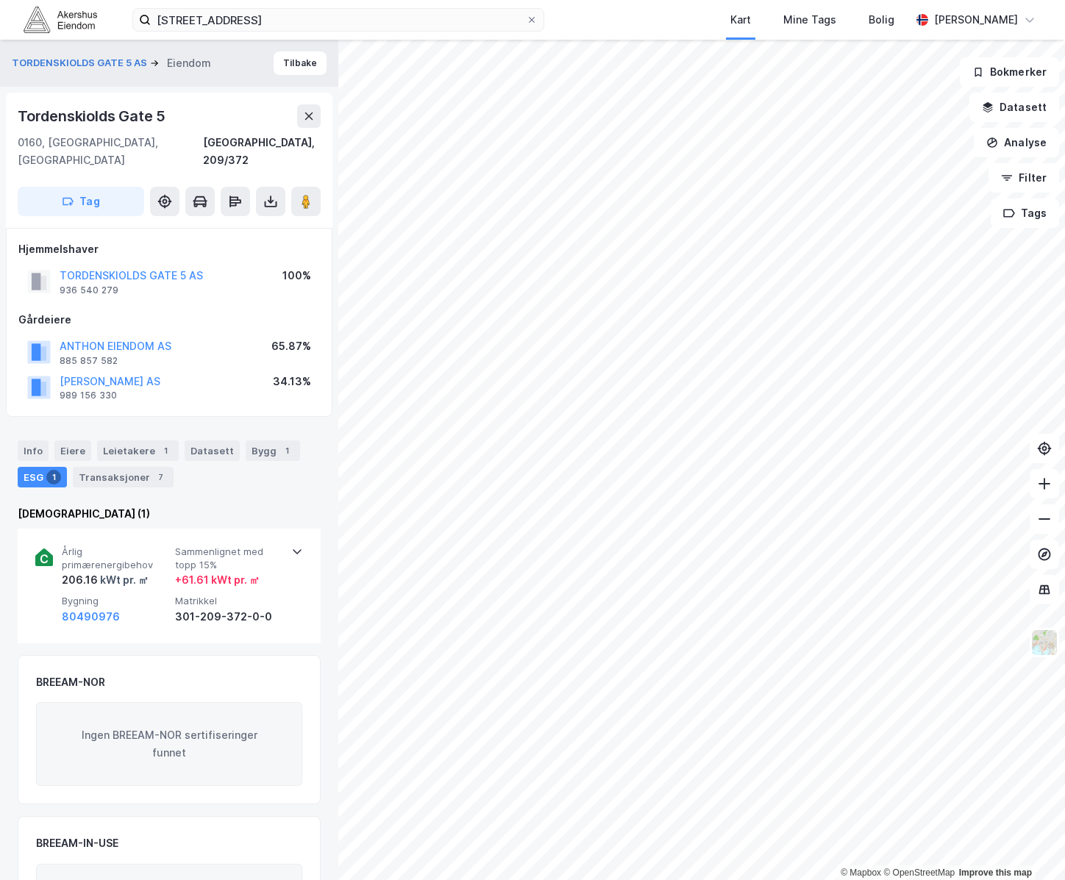
drag, startPoint x: 23, startPoint y: 695, endPoint x: 34, endPoint y: 677, distance: 20.8
click at [21, 695] on div "BREEAM-NOR Ingen BREEAM-NOR sertifiseringer funnet" at bounding box center [169, 730] width 303 height 150
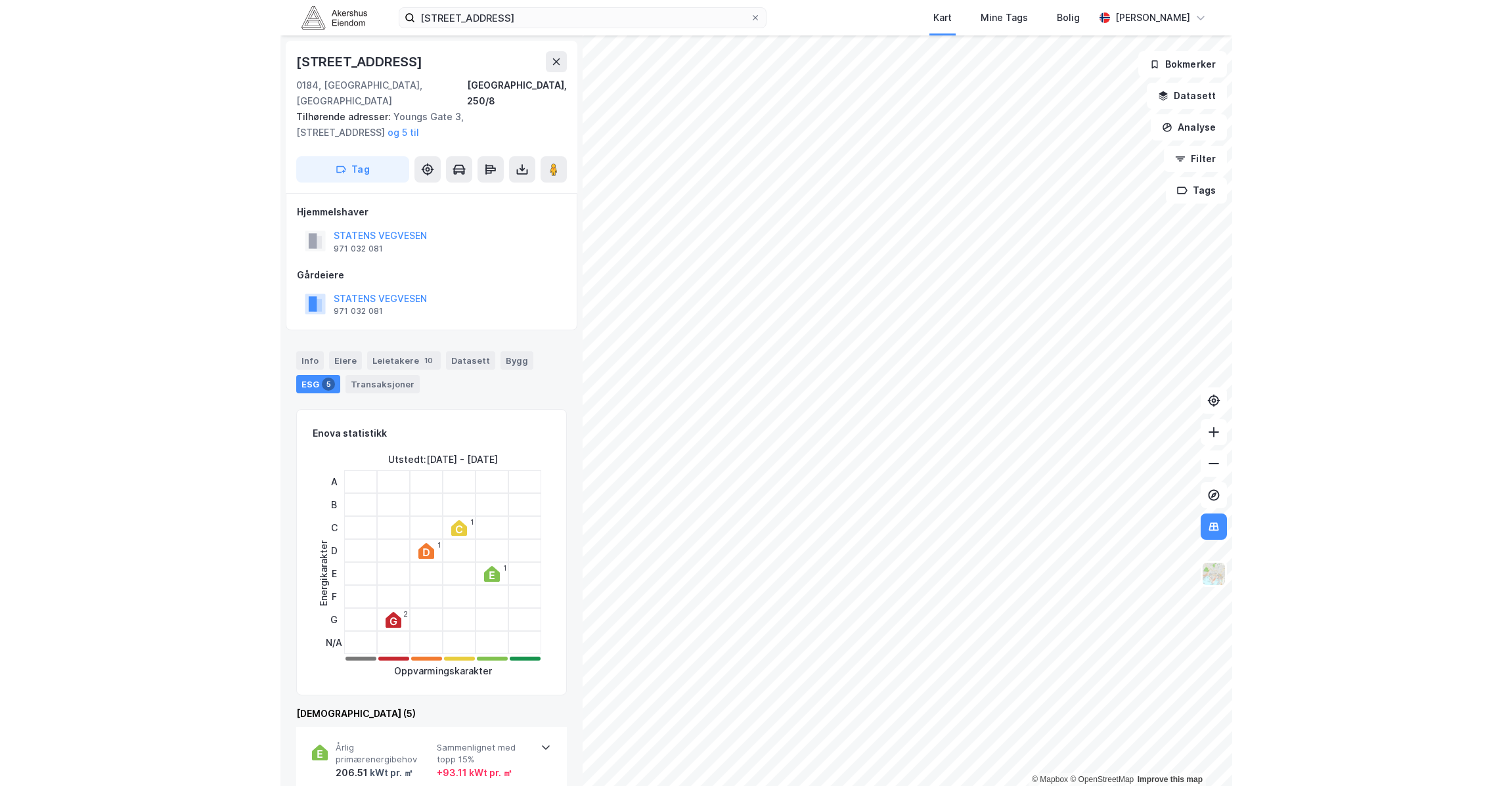
scroll to position [2, 0]
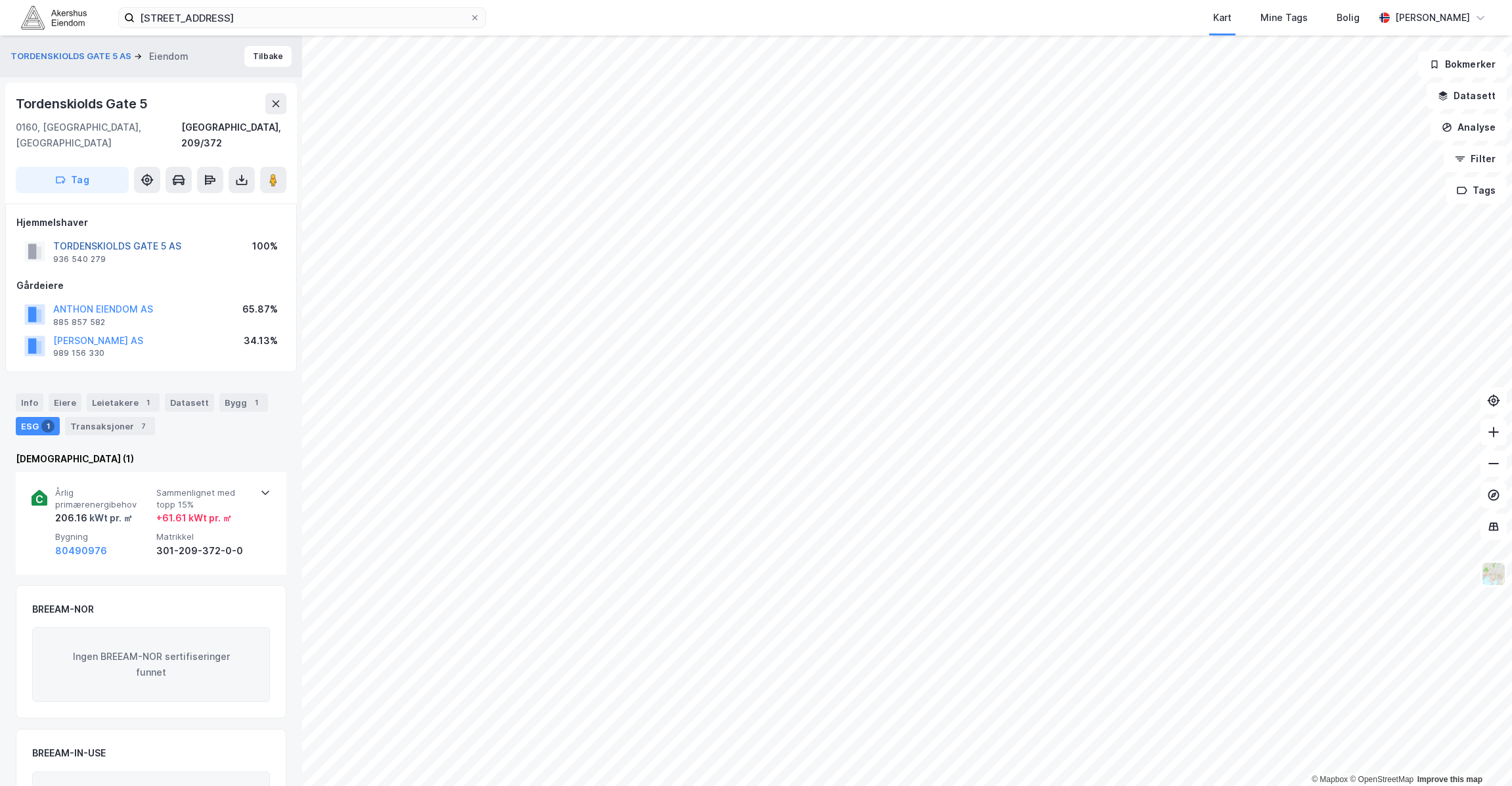
click at [0, 0] on button "TORDENSKIOLDS GATE 5 AS" at bounding box center [0, 0] width 0 height 0
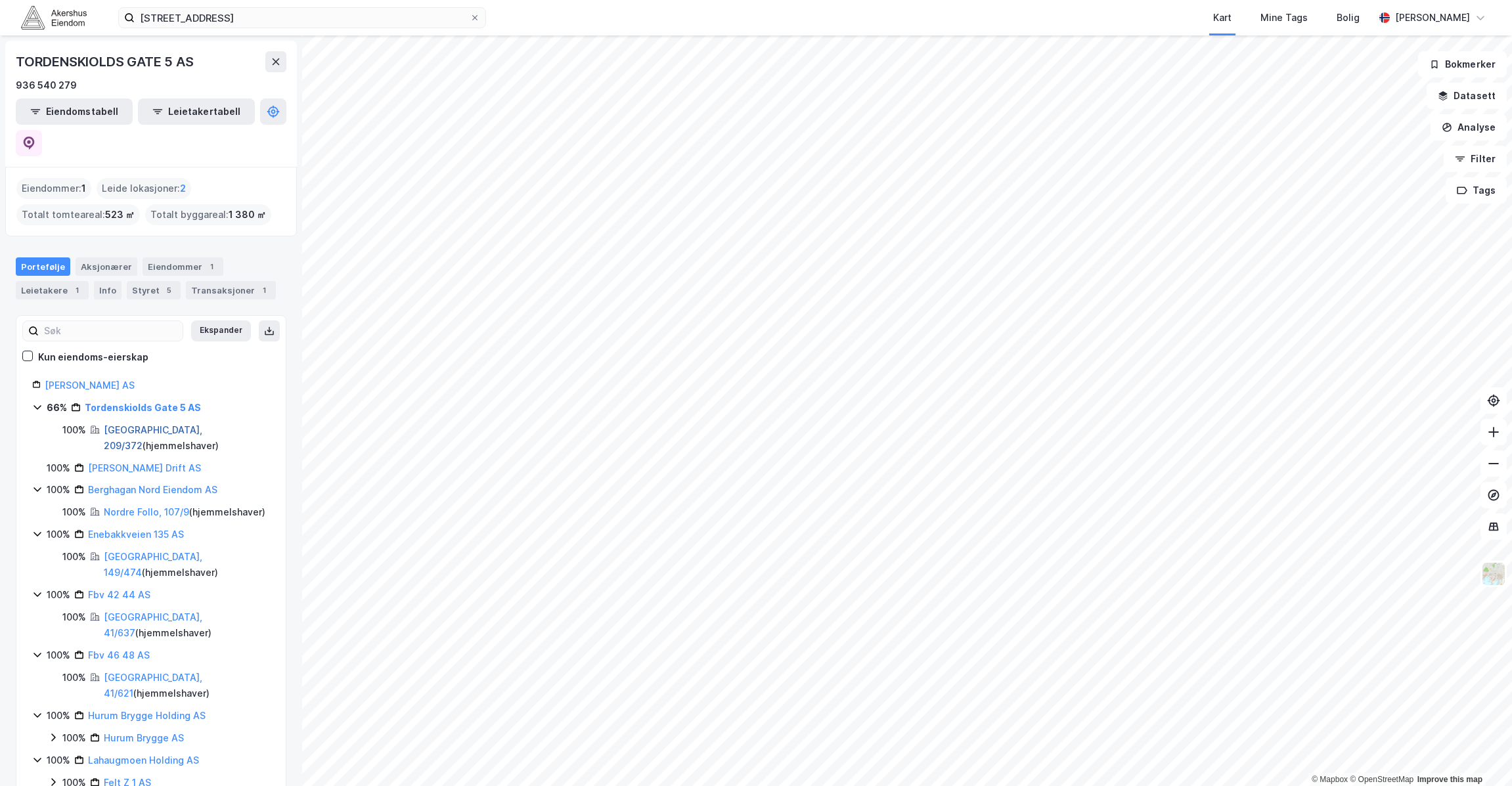
click at [123, 424] on link "Oslo, 209/372" at bounding box center [153, 438] width 98 height 27
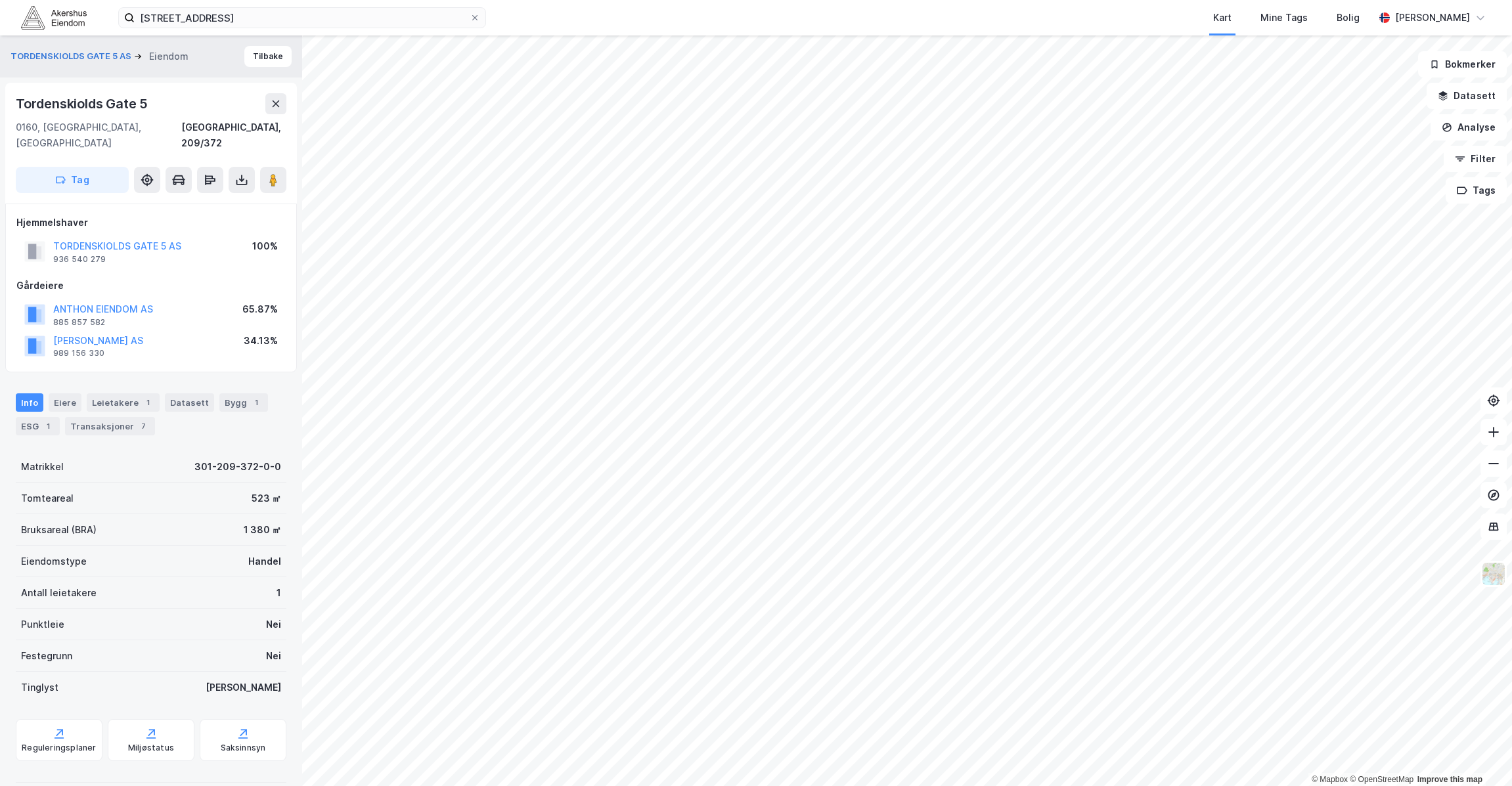
scroll to position [2, 0]
click at [76, 775] on div at bounding box center [151, 781] width 271 height 12
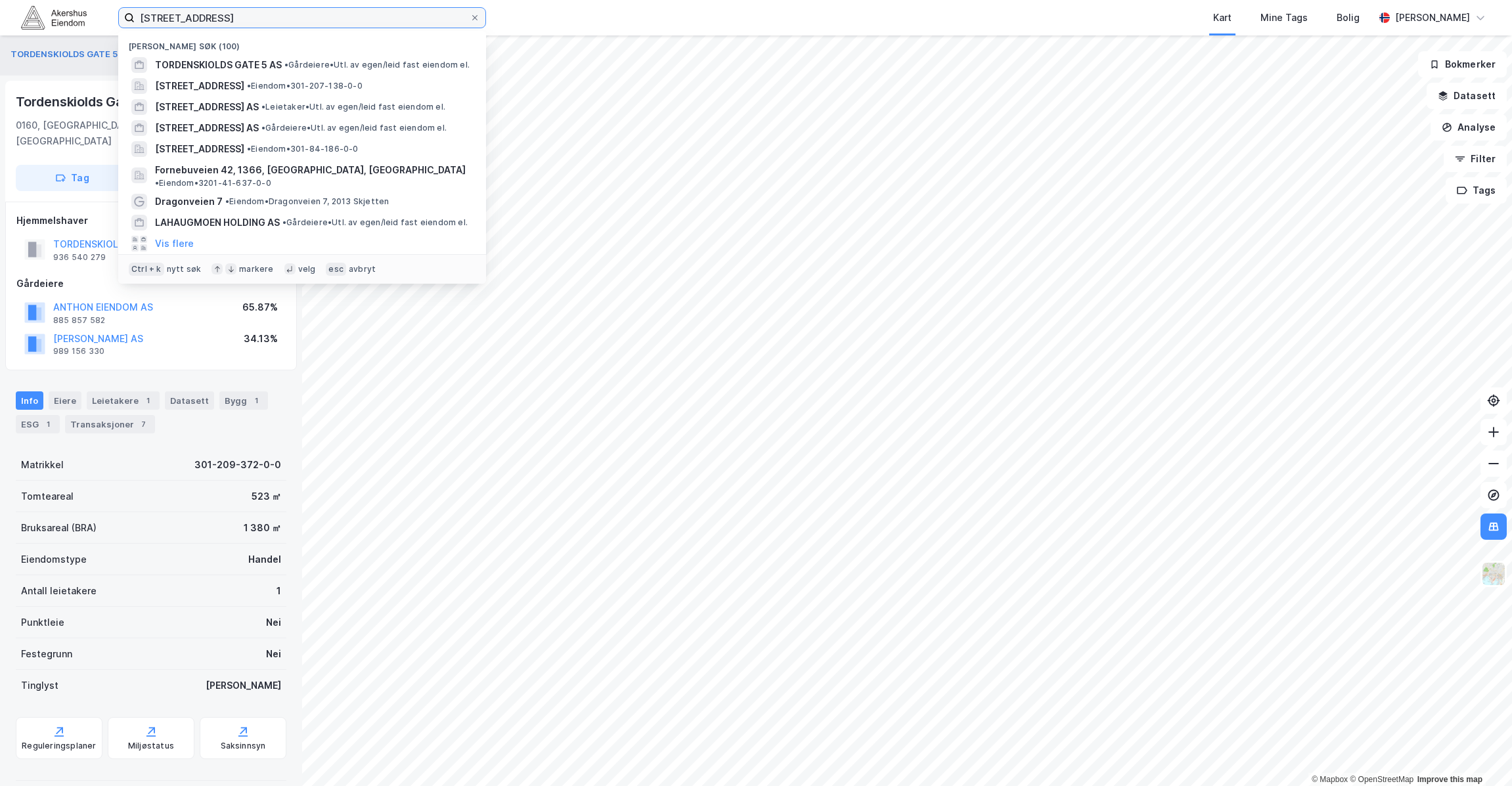
click at [290, 17] on input "tordenskiolds gate 5" at bounding box center [302, 18] width 335 height 20
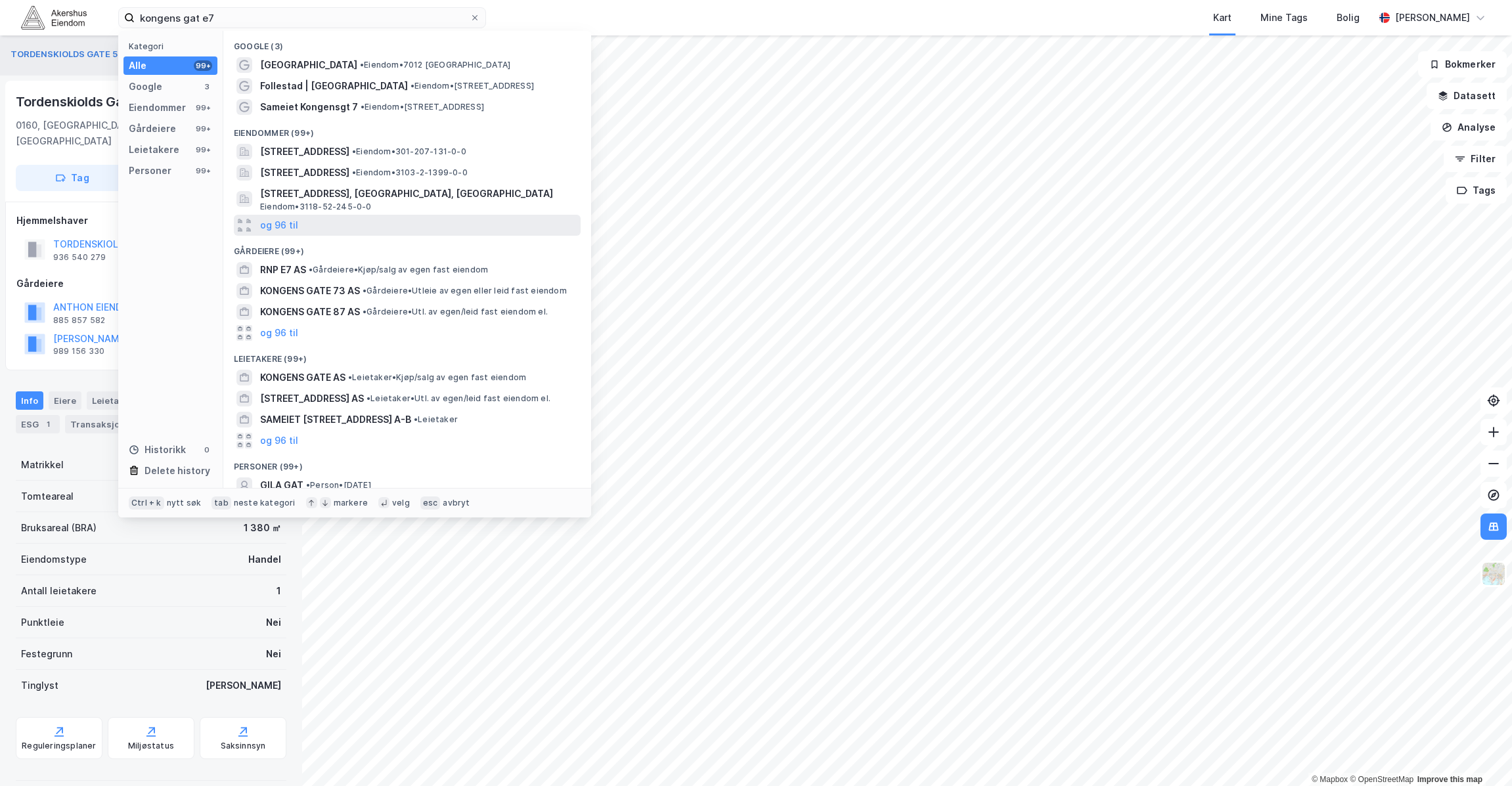
click at [302, 228] on div "og 96 til" at bounding box center [407, 226] width 347 height 21
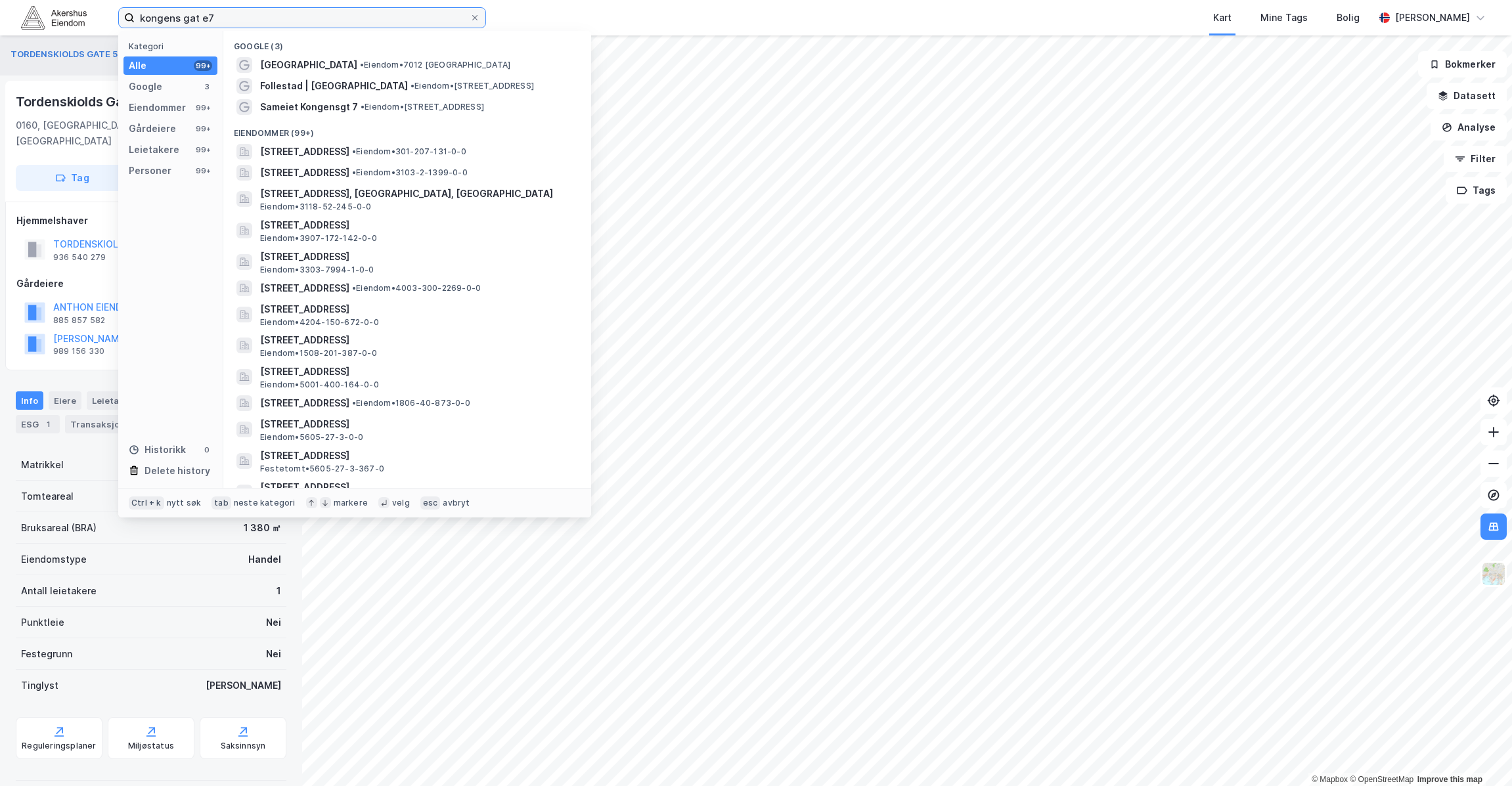
click at [202, 13] on input "kongens gat e7" at bounding box center [302, 18] width 335 height 20
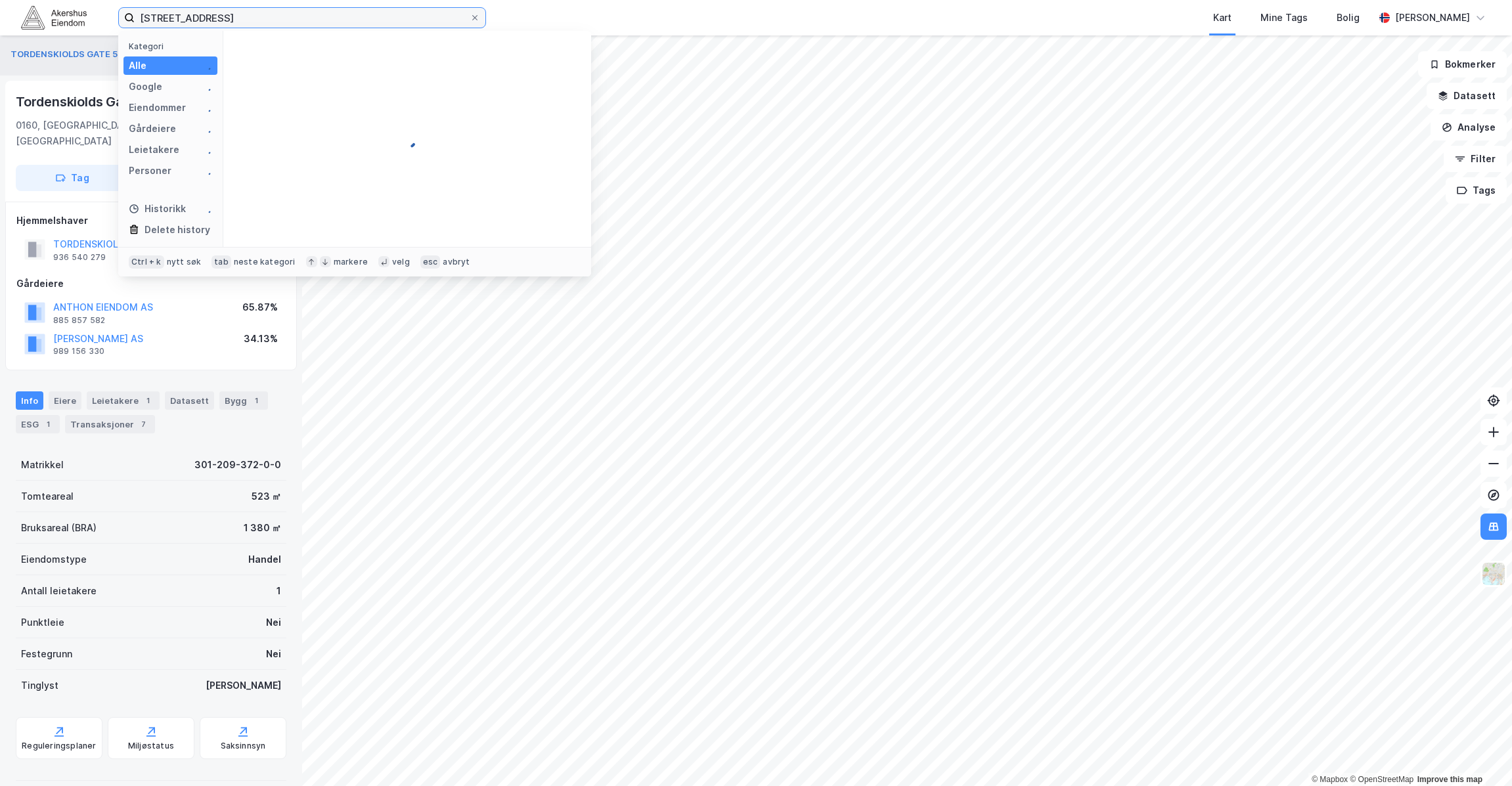
type input "kongens gate 7"
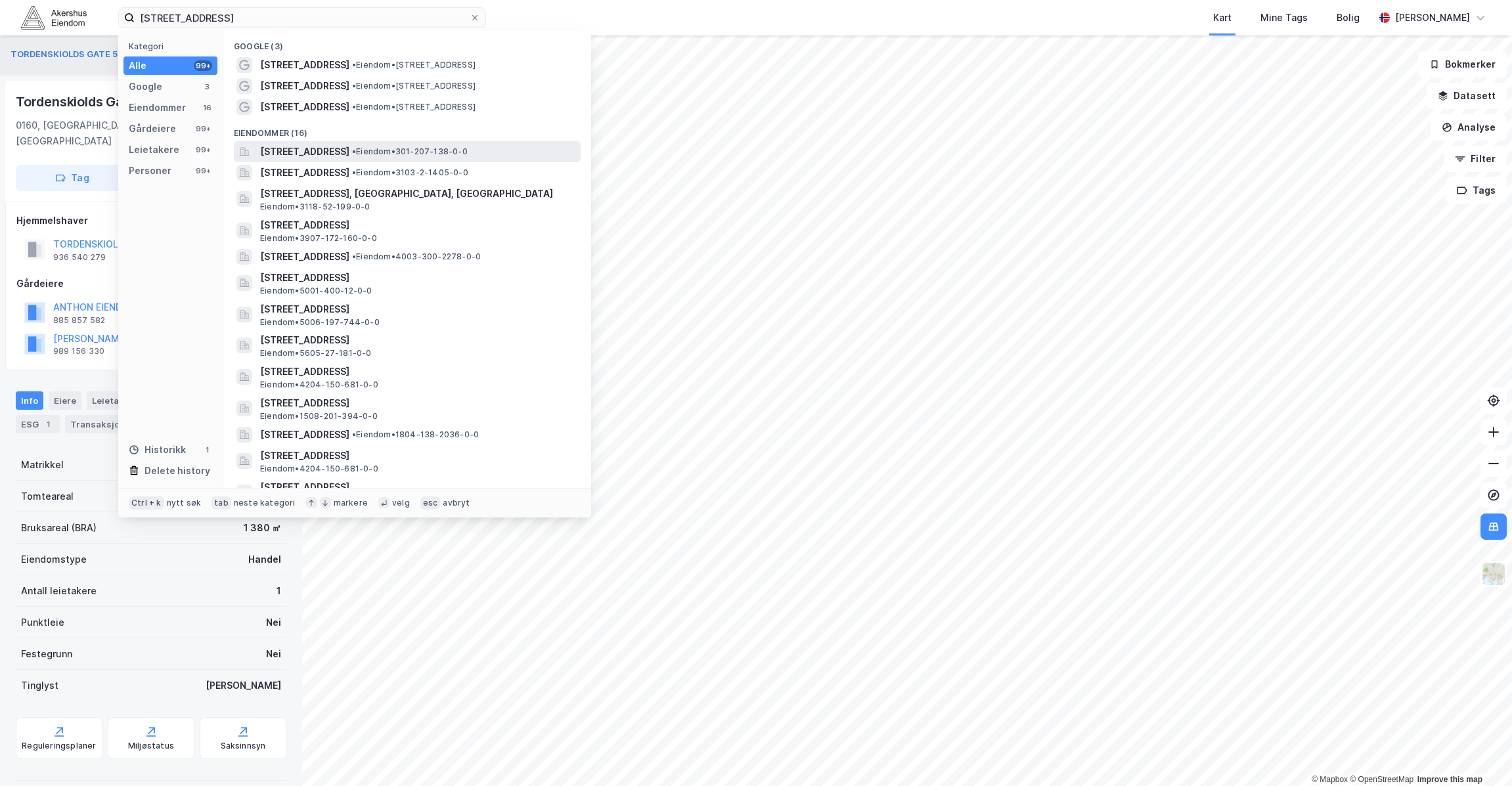
click at [468, 153] on span "• Eiendom • 301-207-138-0-0" at bounding box center [409, 152] width 115 height 11
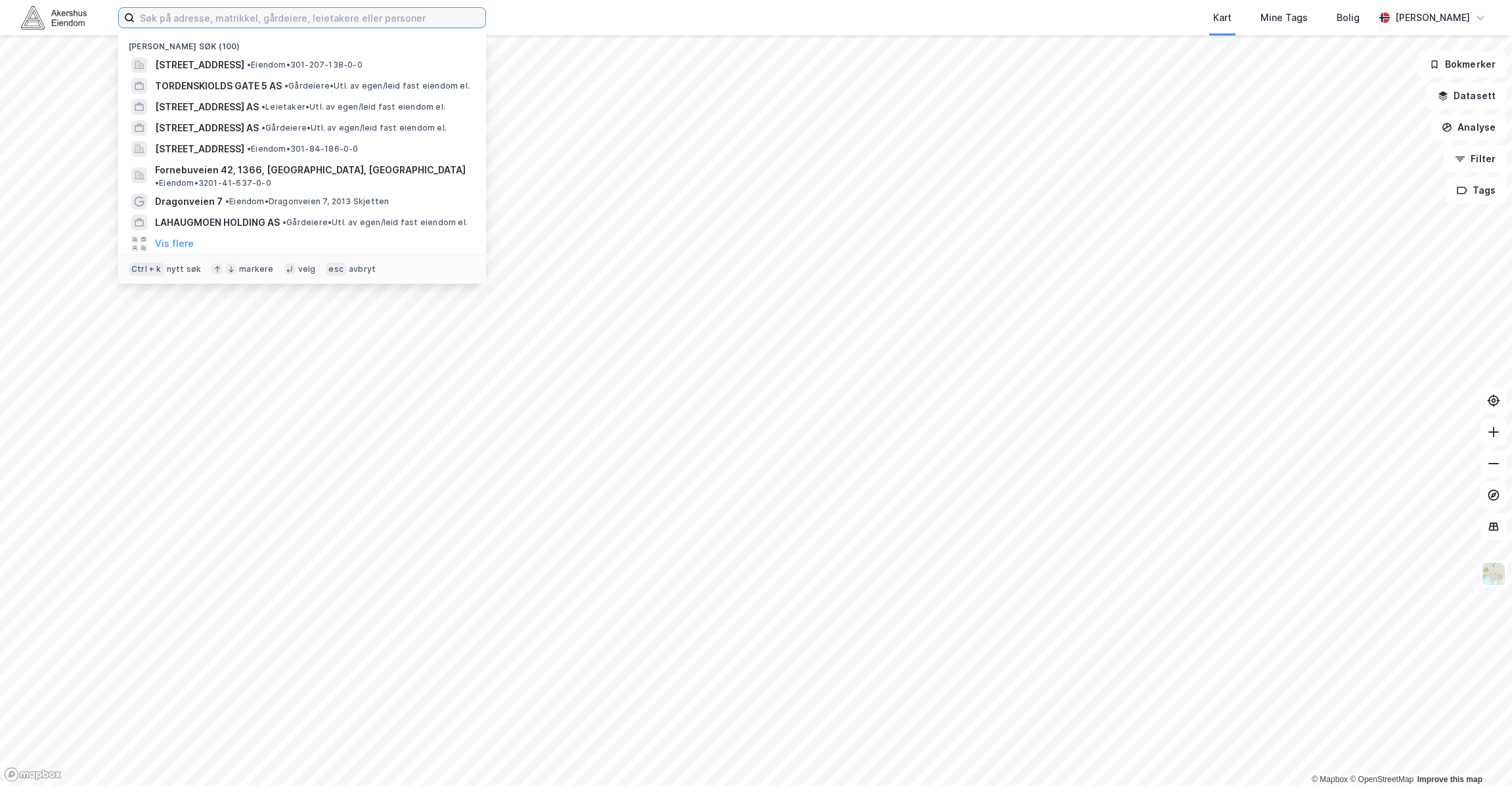
click at [380, 11] on input at bounding box center [310, 18] width 351 height 20
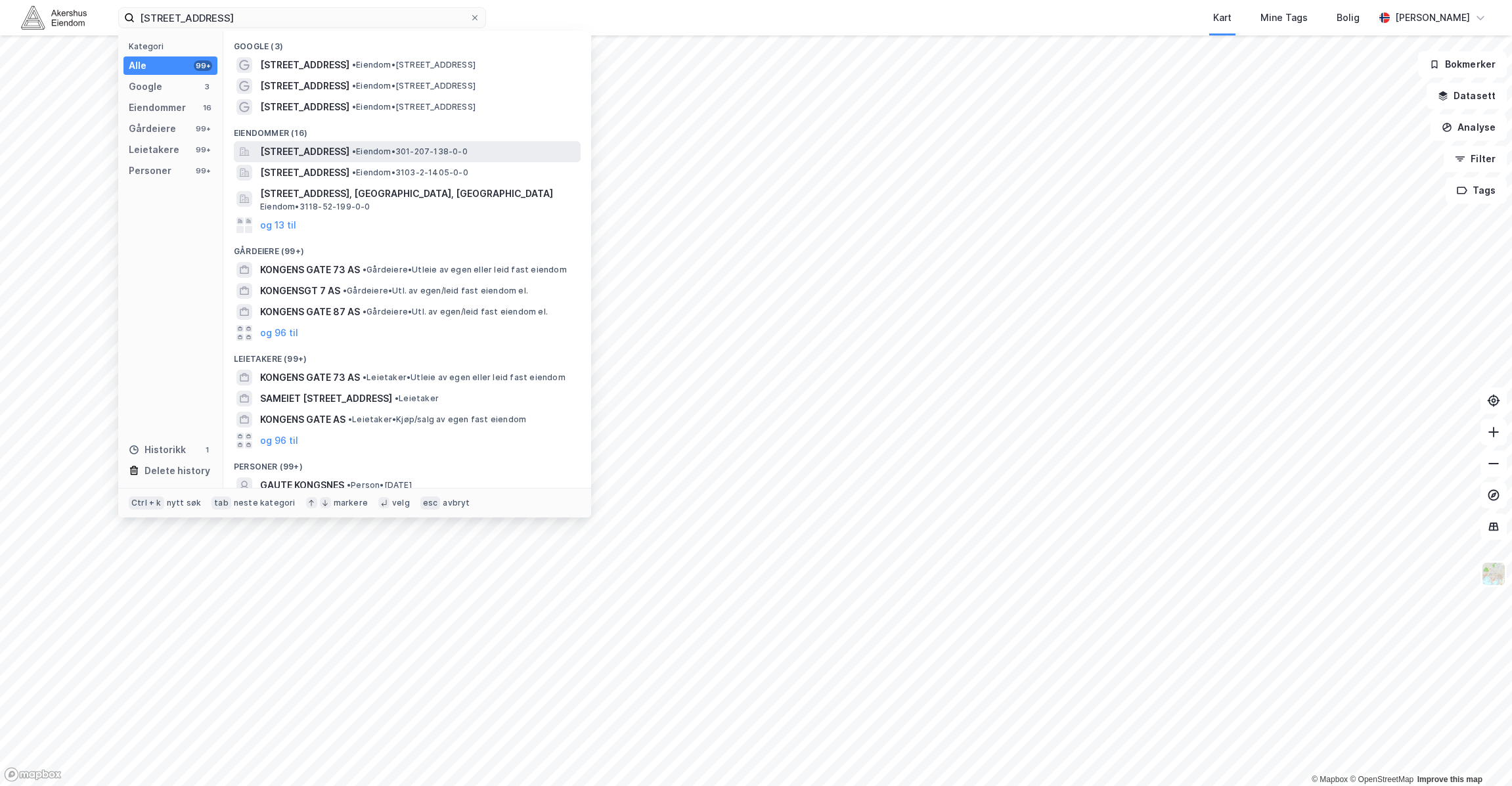
click at [385, 142] on div "Kongens gate 7, 0153, OSLO, OSLO • Eiendom • 301-207-138-0-0" at bounding box center [407, 152] width 347 height 21
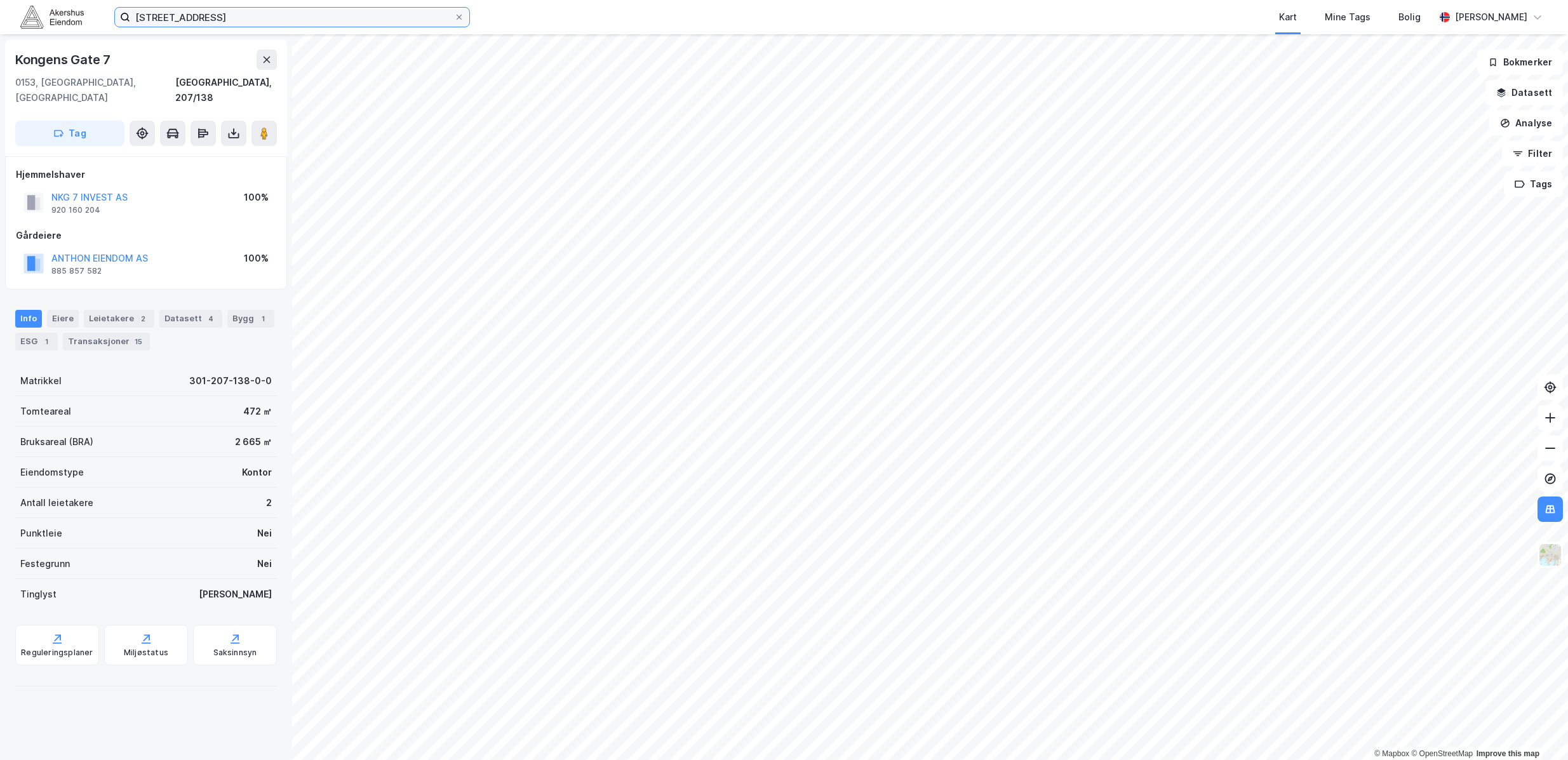
click at [304, 16] on input "kongens gate 7" at bounding box center [292, 17] width 324 height 19
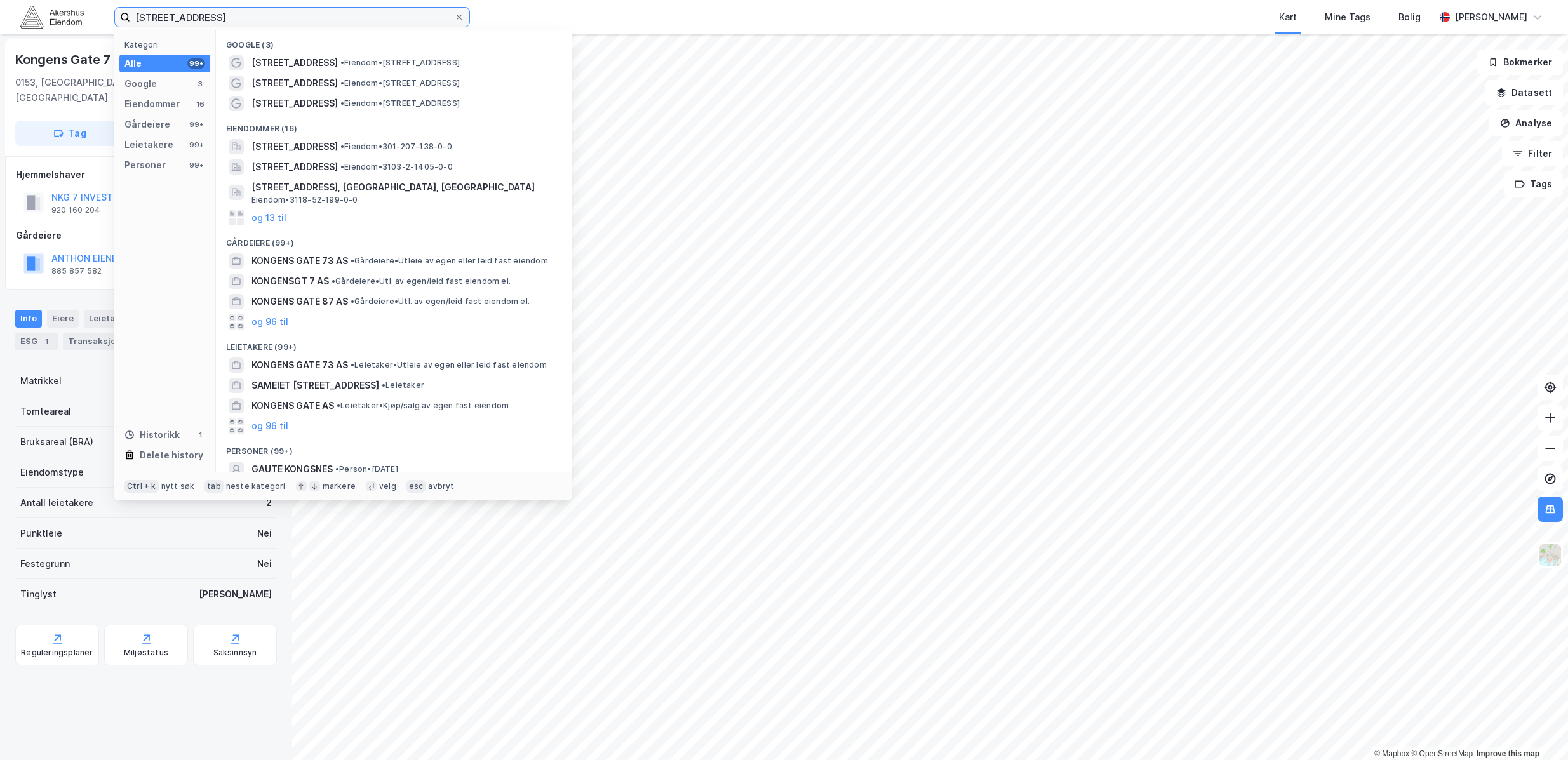
click at [304, 16] on input "kongens gate 7" at bounding box center [292, 17] width 324 height 19
type input "strømsø torg"
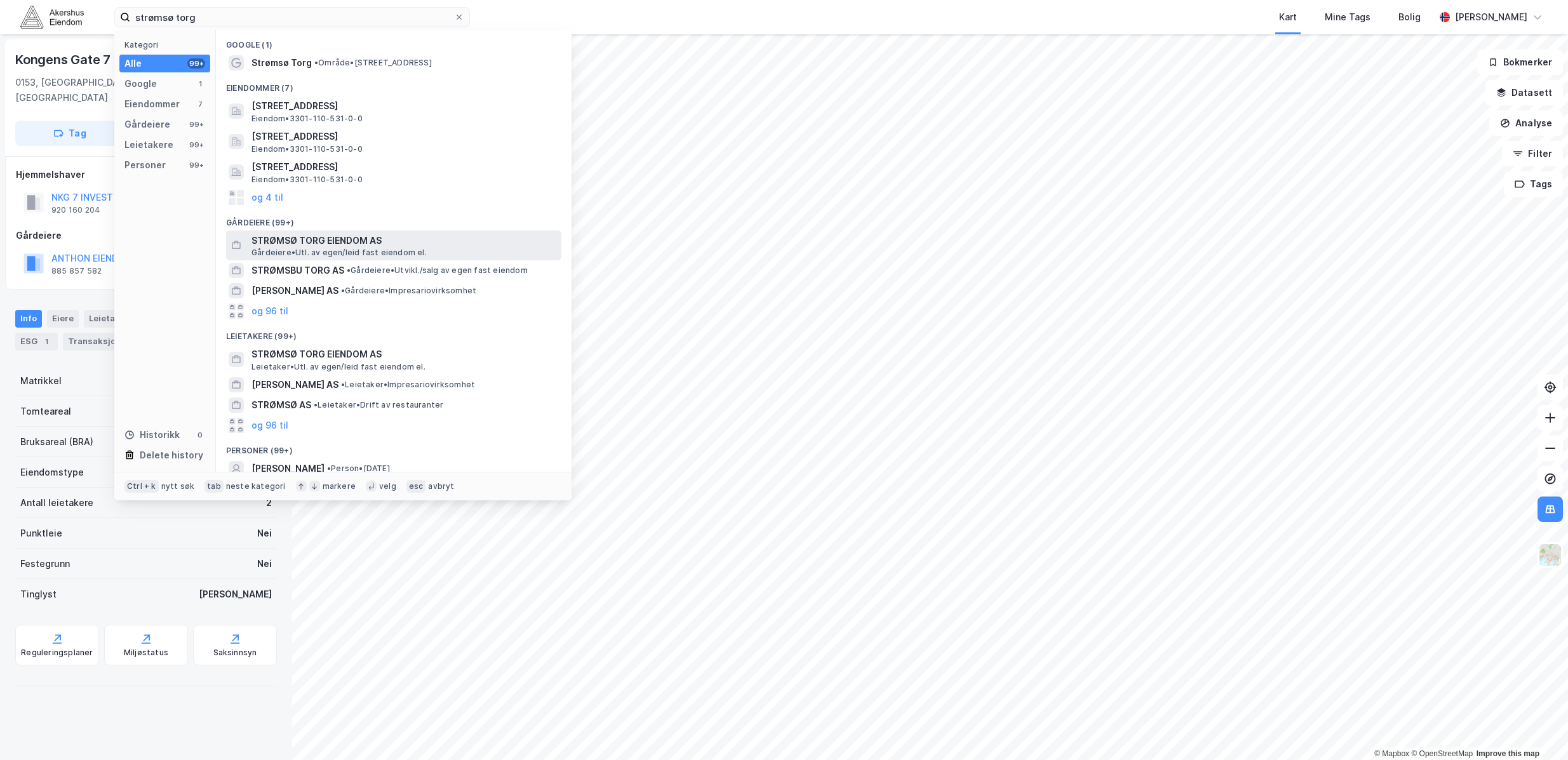
click at [380, 256] on span "Gårdeiere • Utl. av egen/leid fast eiendom el." at bounding box center [338, 253] width 175 height 10
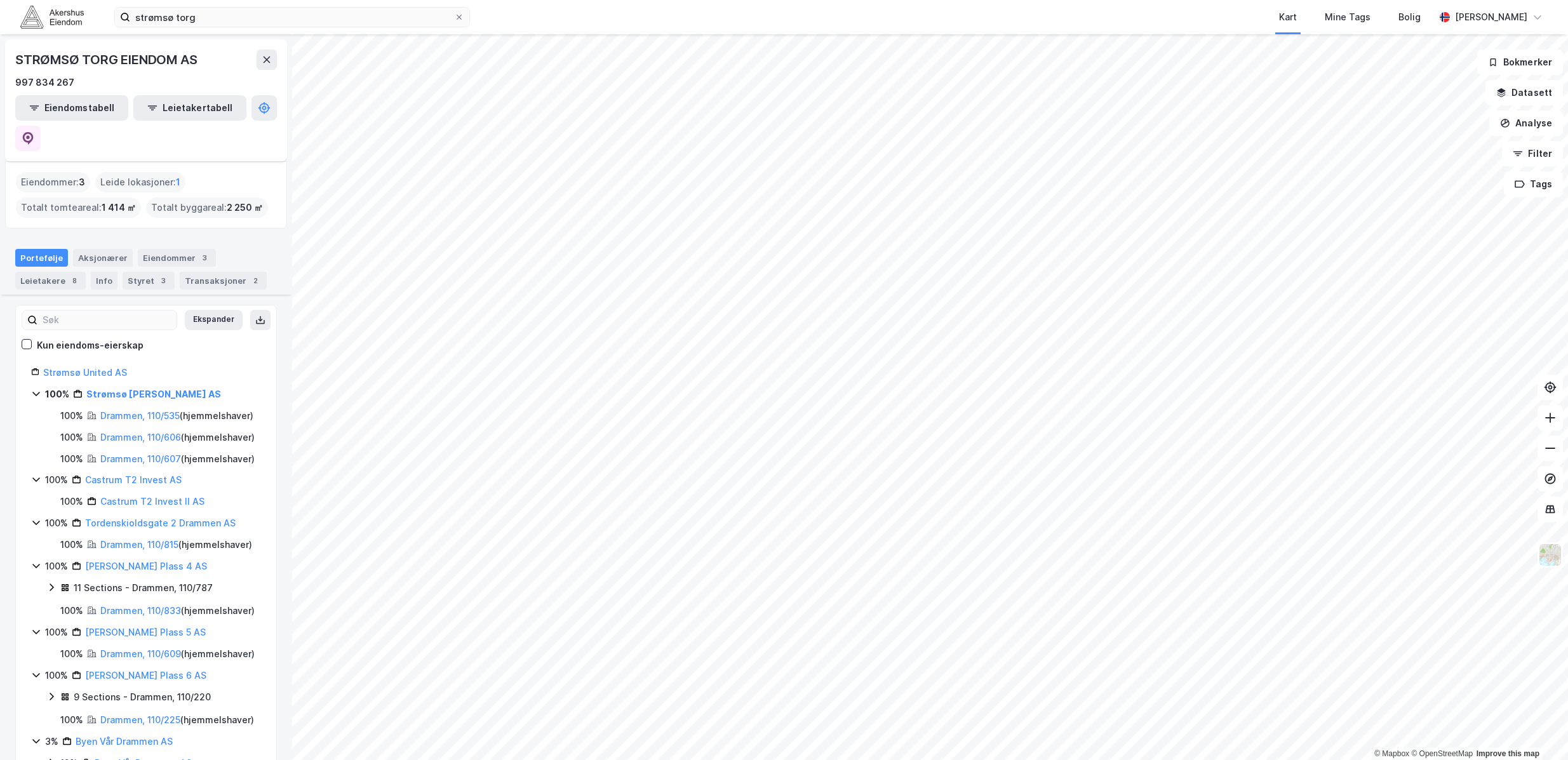
scroll to position [117, 0]
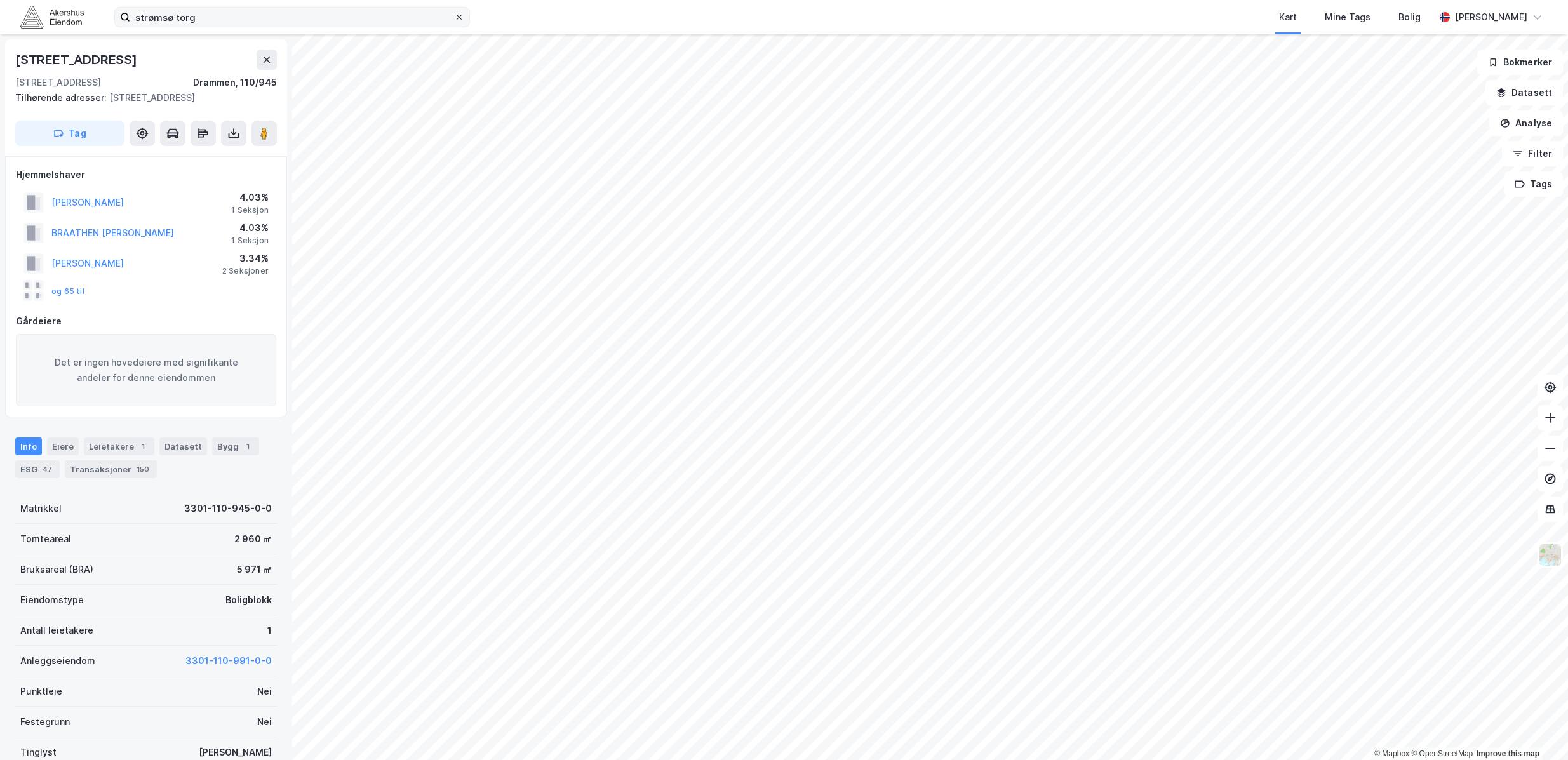
click at [463, 20] on icon at bounding box center [458, 16] width 8 height 8
click at [454, 20] on input "strømsø torg" at bounding box center [292, 17] width 324 height 19
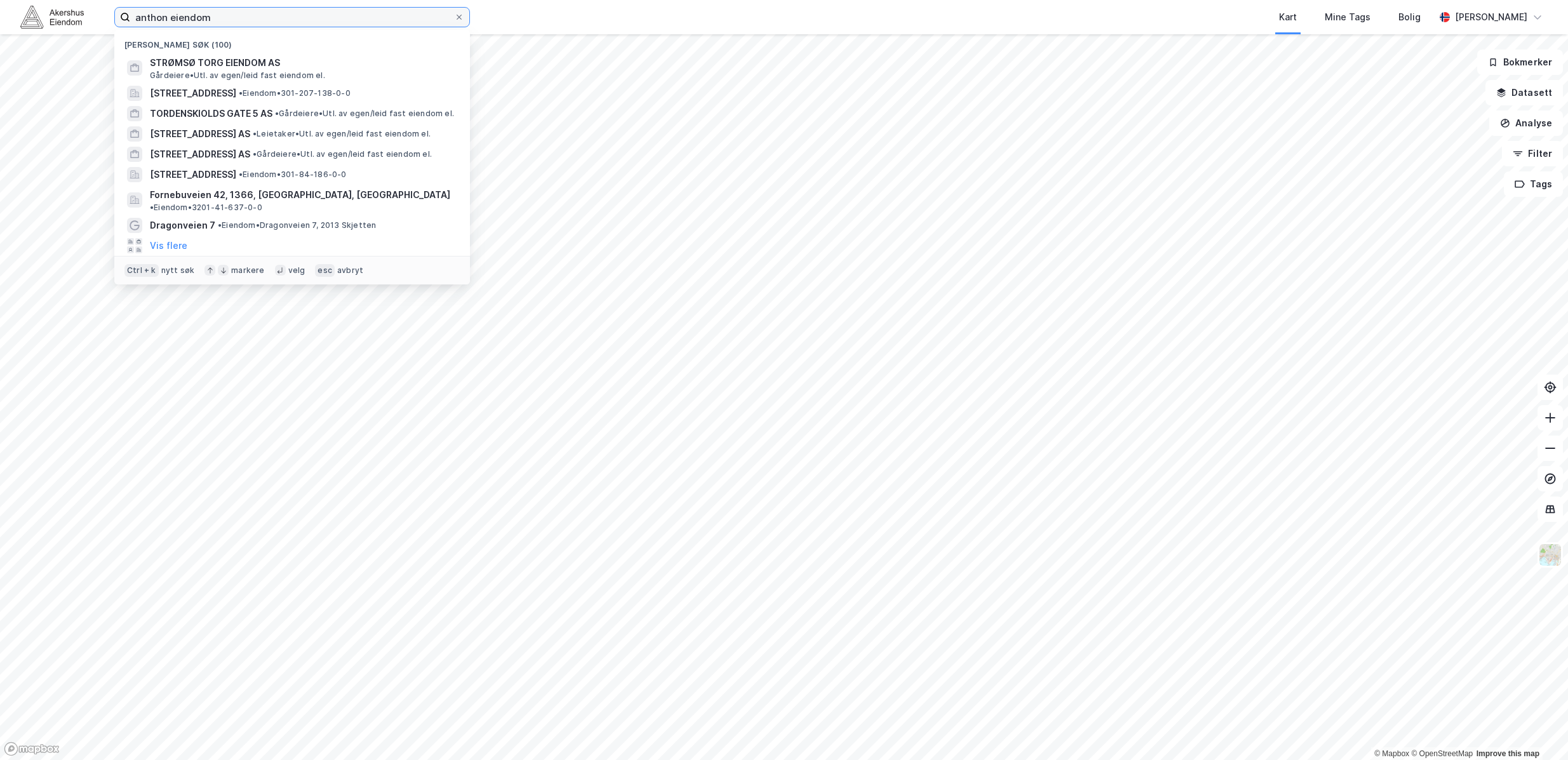
type input "anthon eiendom"
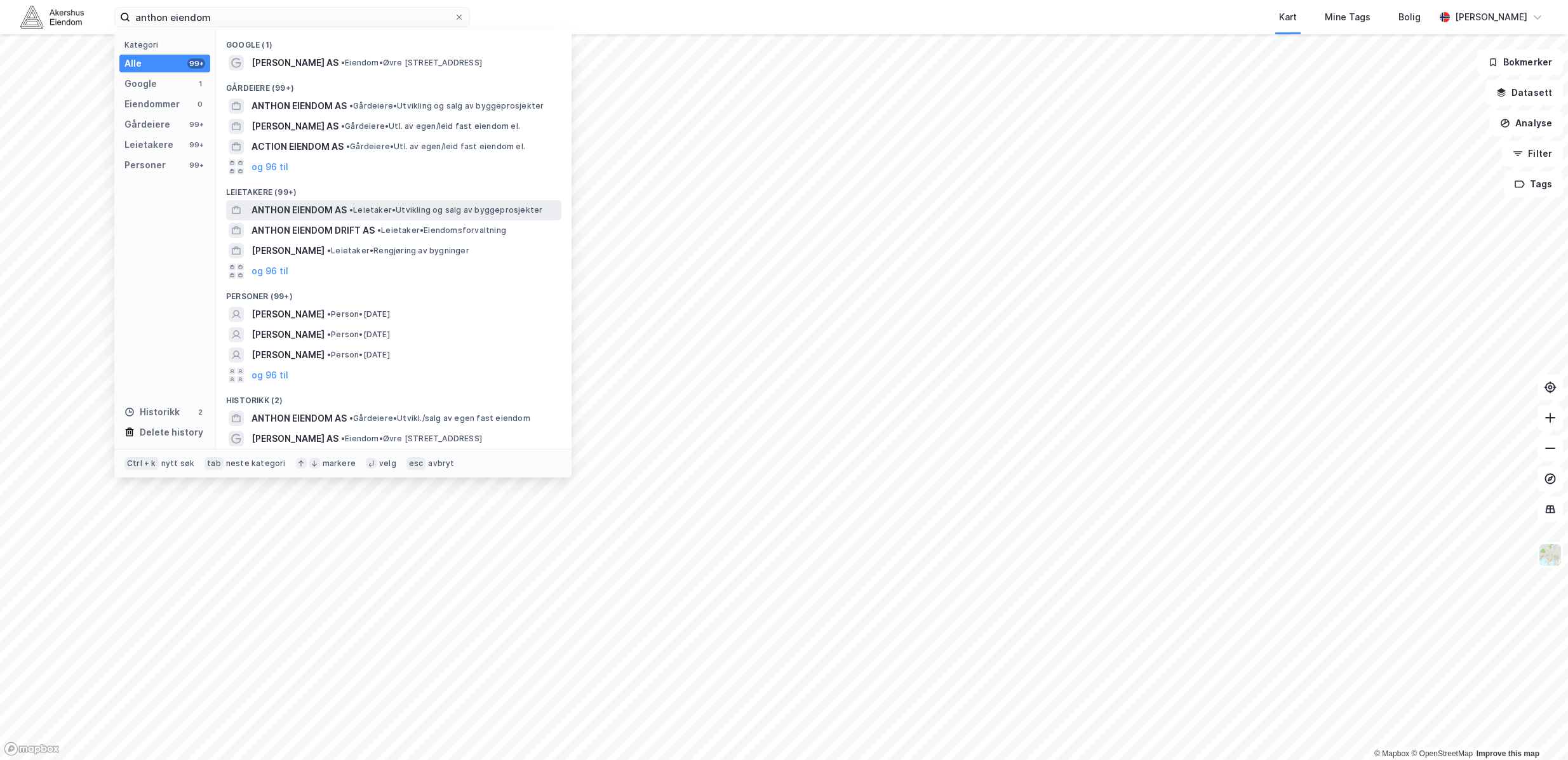
click at [470, 200] on div "ANTHON EIENDOM AS • Leietaker • Utvikling og salg av byggeprosjekter" at bounding box center [394, 211] width 335 height 21
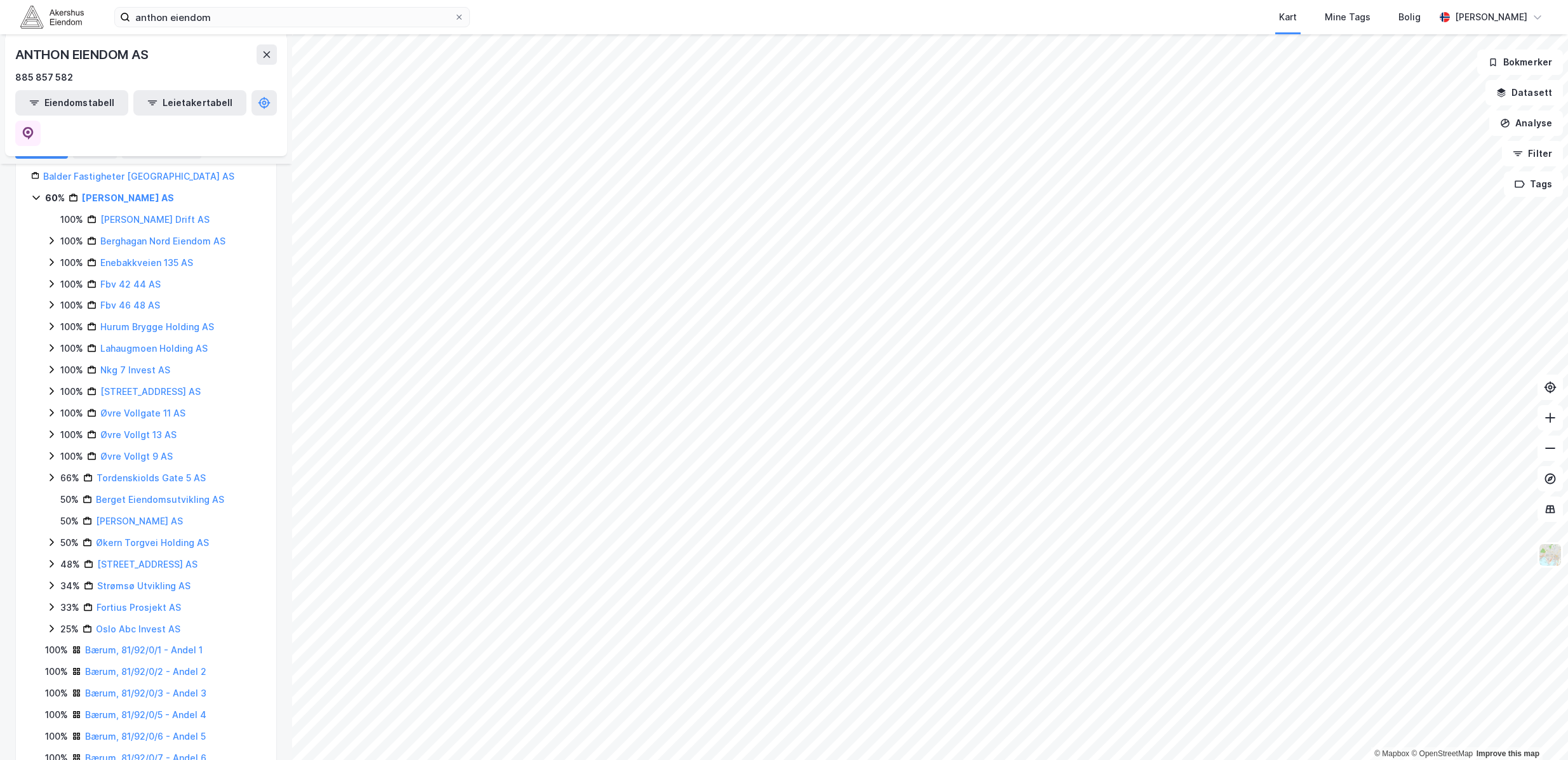
scroll to position [159, 0]
click at [163, 570] on link "Strømsø Utvikling AS" at bounding box center [144, 575] width 93 height 11
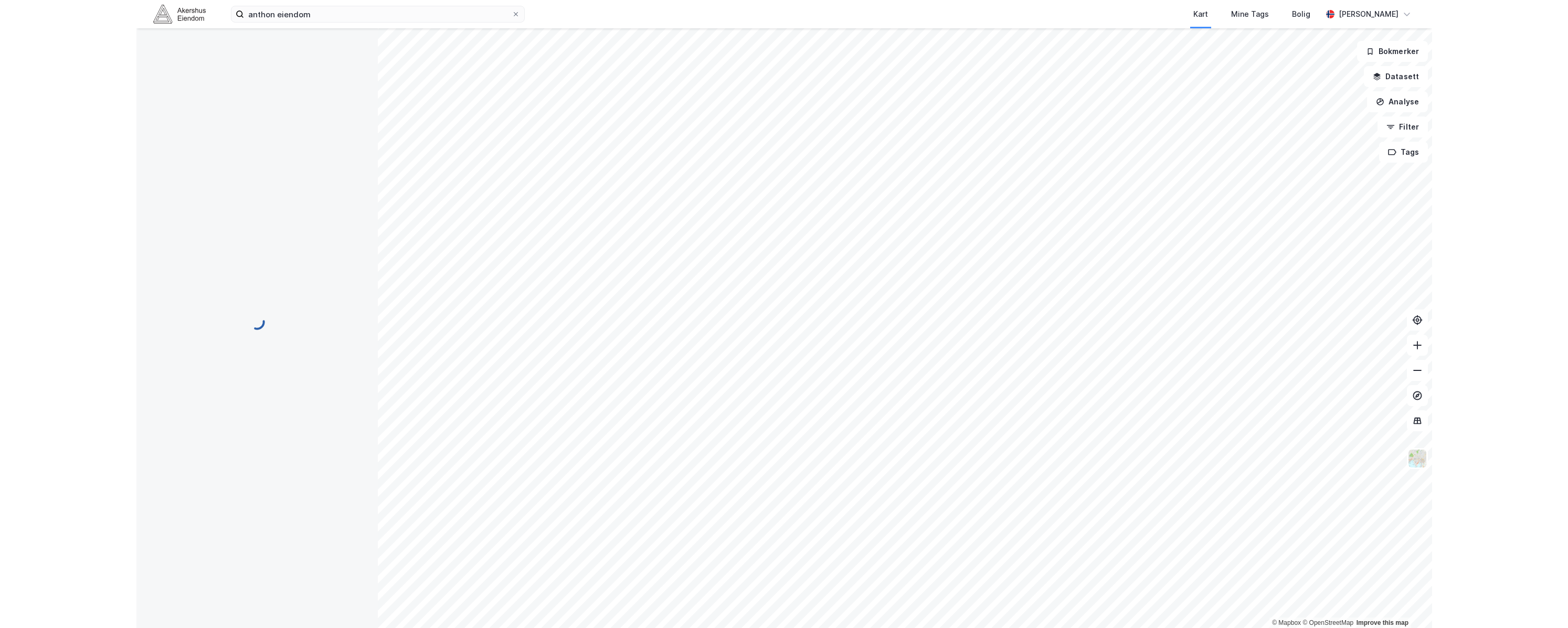
scroll to position [0, 0]
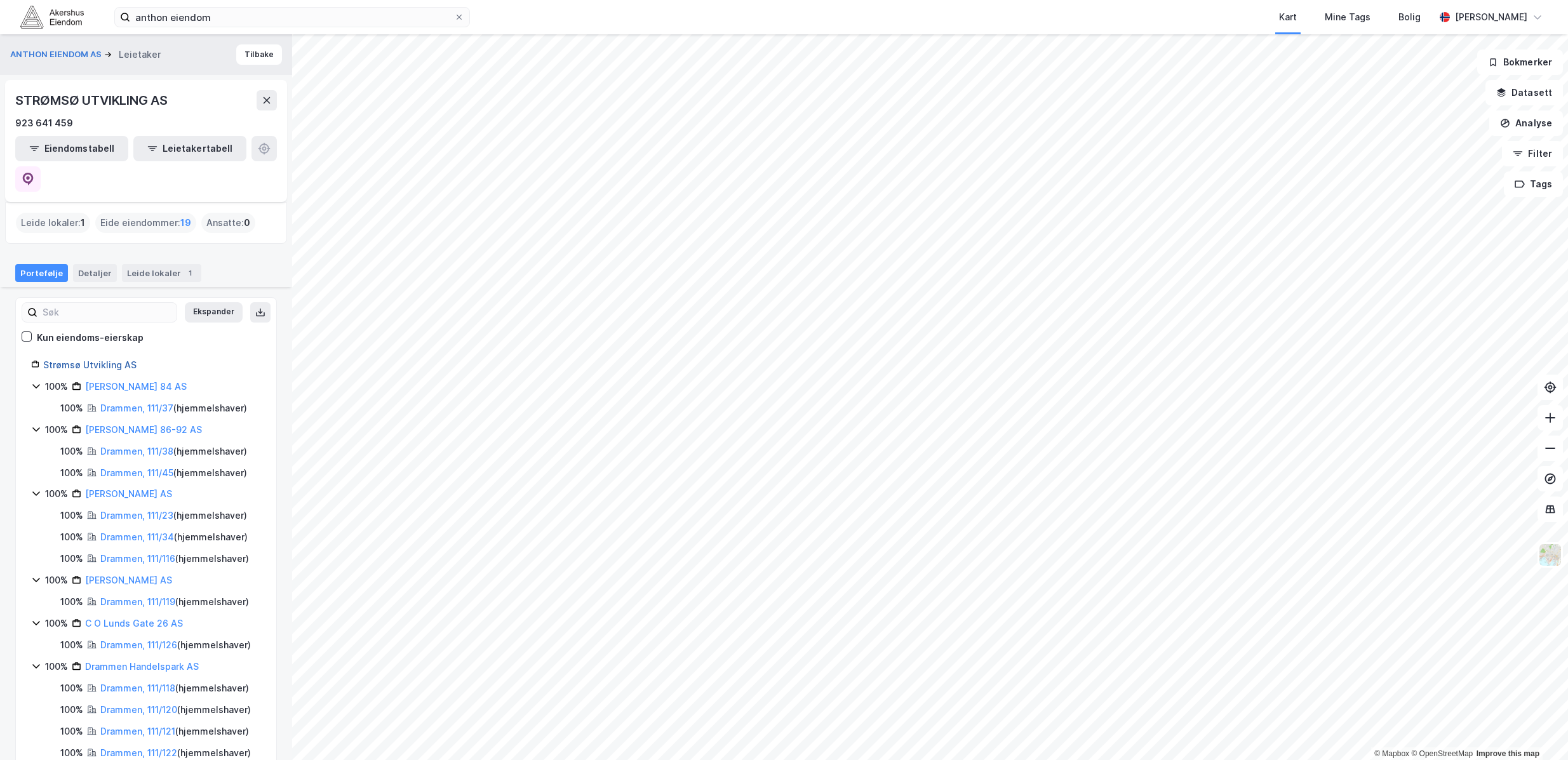
click at [121, 359] on link "Strømsø Utvikling AS" at bounding box center [90, 364] width 93 height 11
click at [123, 381] on link "Bj Bjørnsonsgt 84 AS" at bounding box center [136, 386] width 102 height 11
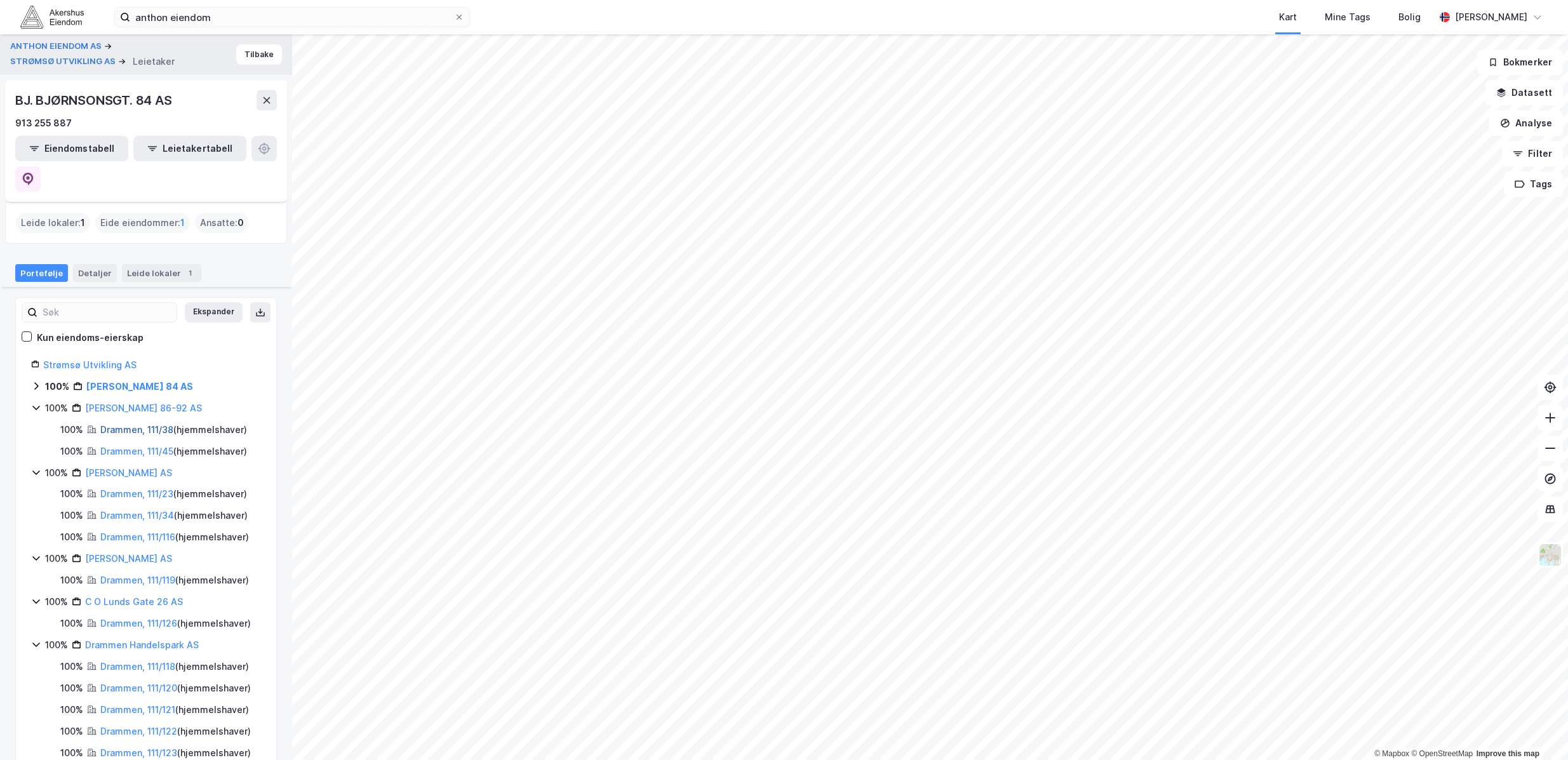
click at [151, 424] on link "Drammen, 111/38" at bounding box center [136, 429] width 73 height 11
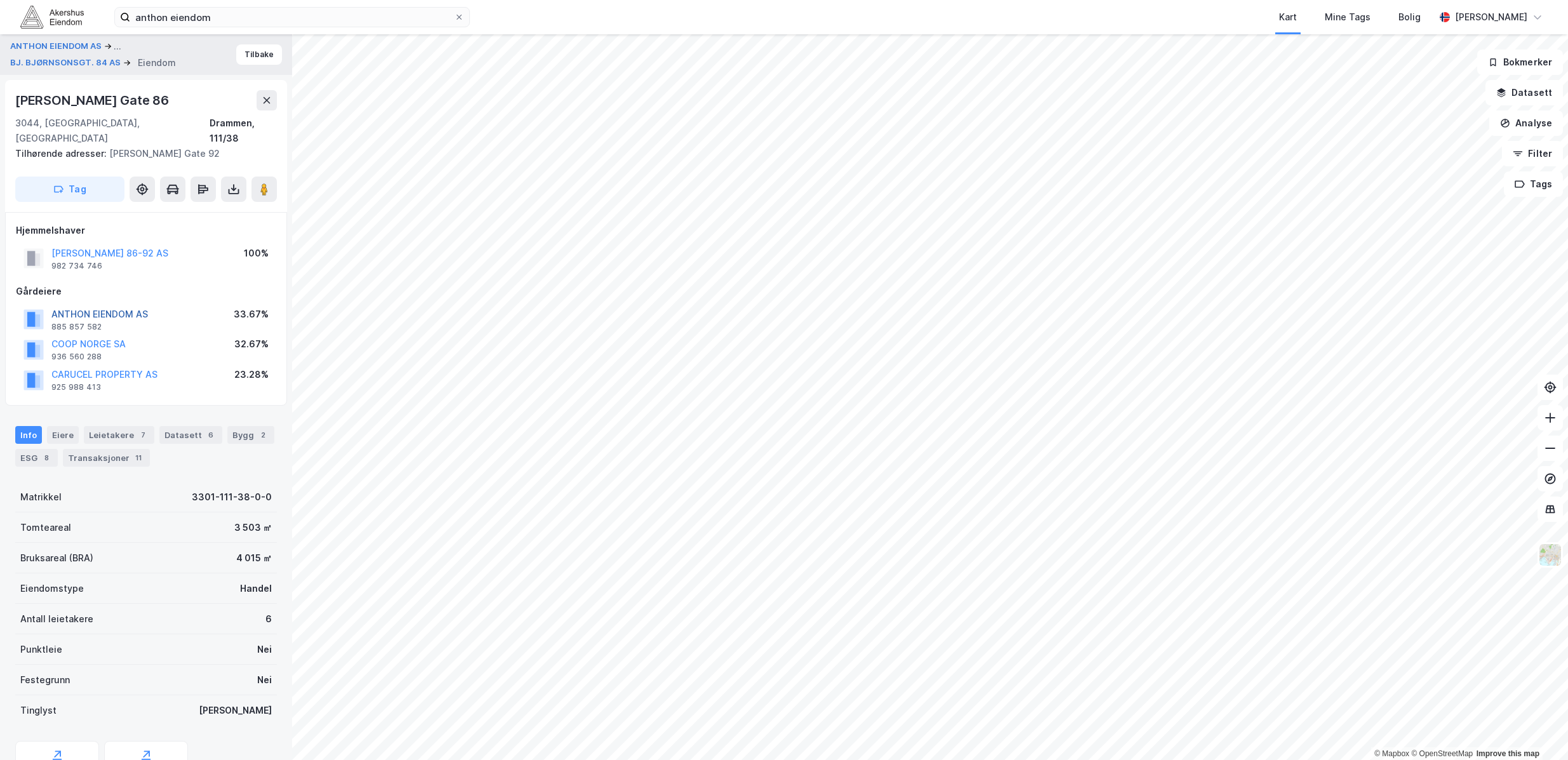
click at [0, 0] on button "ANTHON EIENDOM AS" at bounding box center [0, 0] width 0 height 0
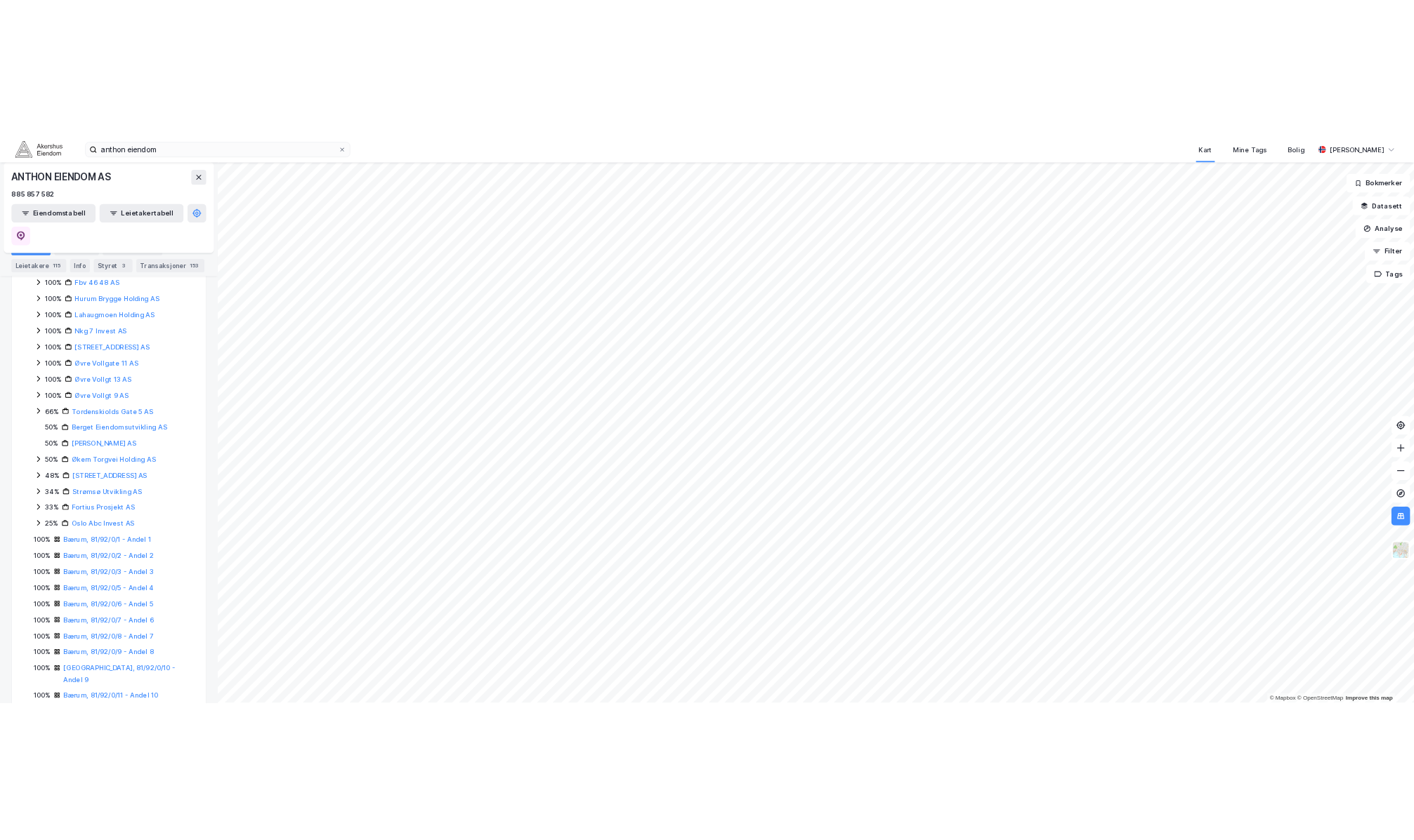
scroll to position [439, 0]
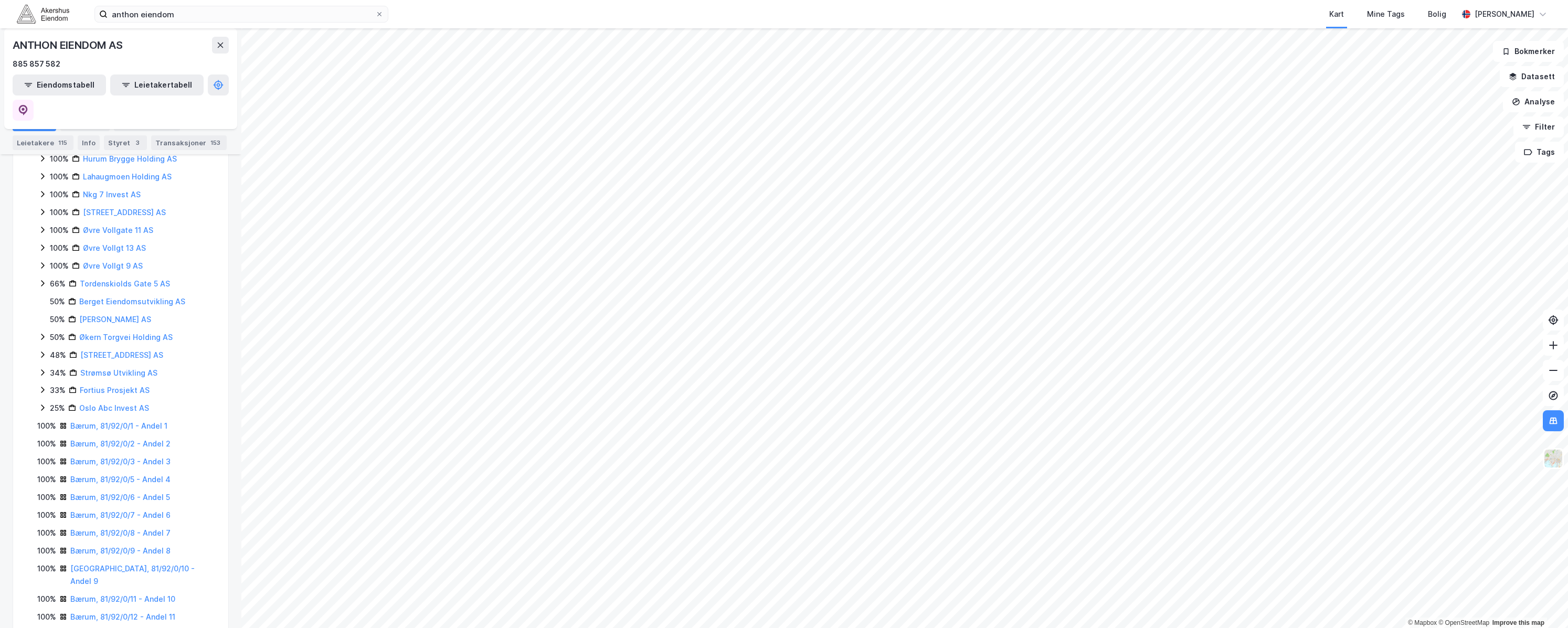
click at [39, 368] on icon at bounding box center [43, 373] width 9 height 9
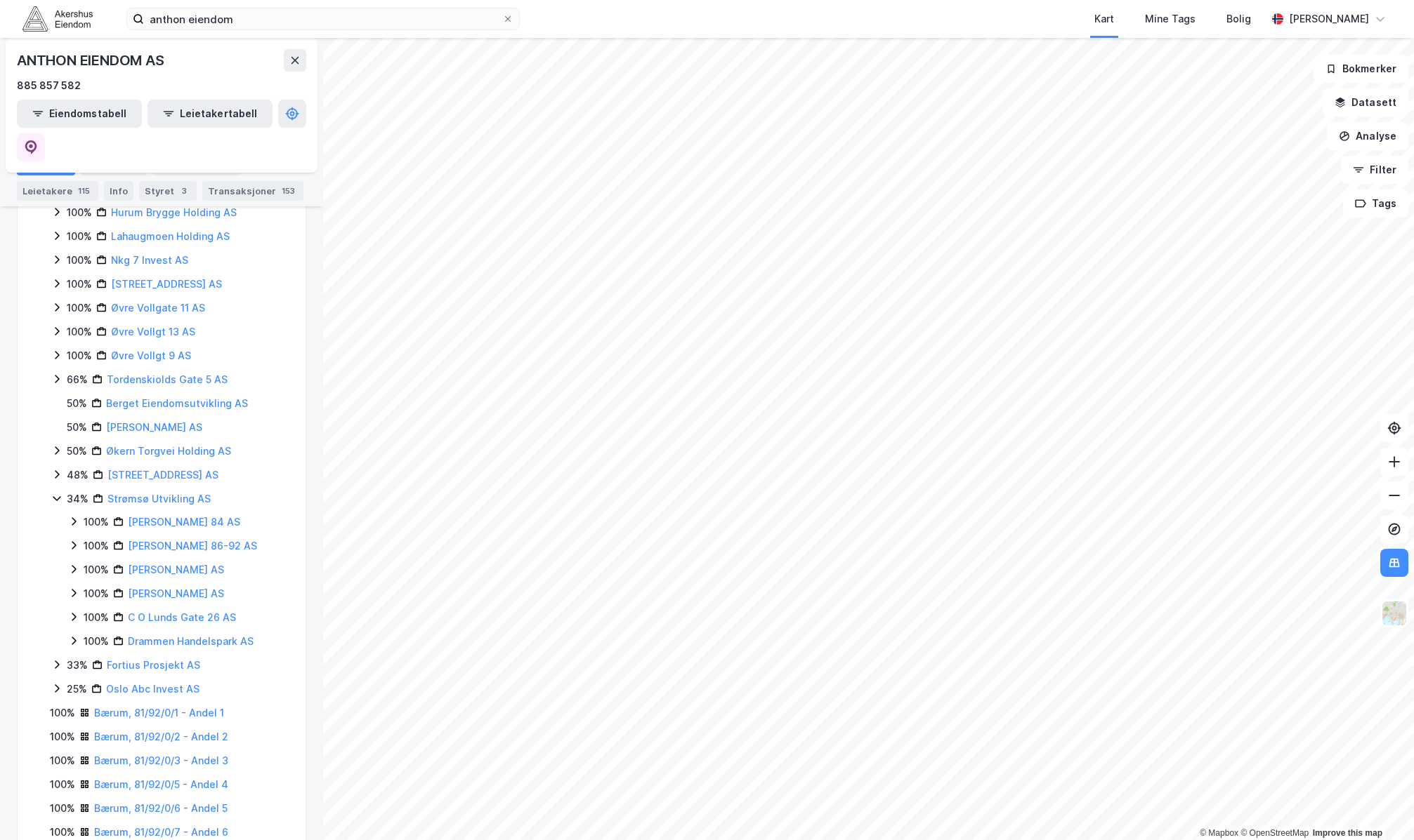
click at [75, 518] on icon at bounding box center [74, 522] width 4 height 9
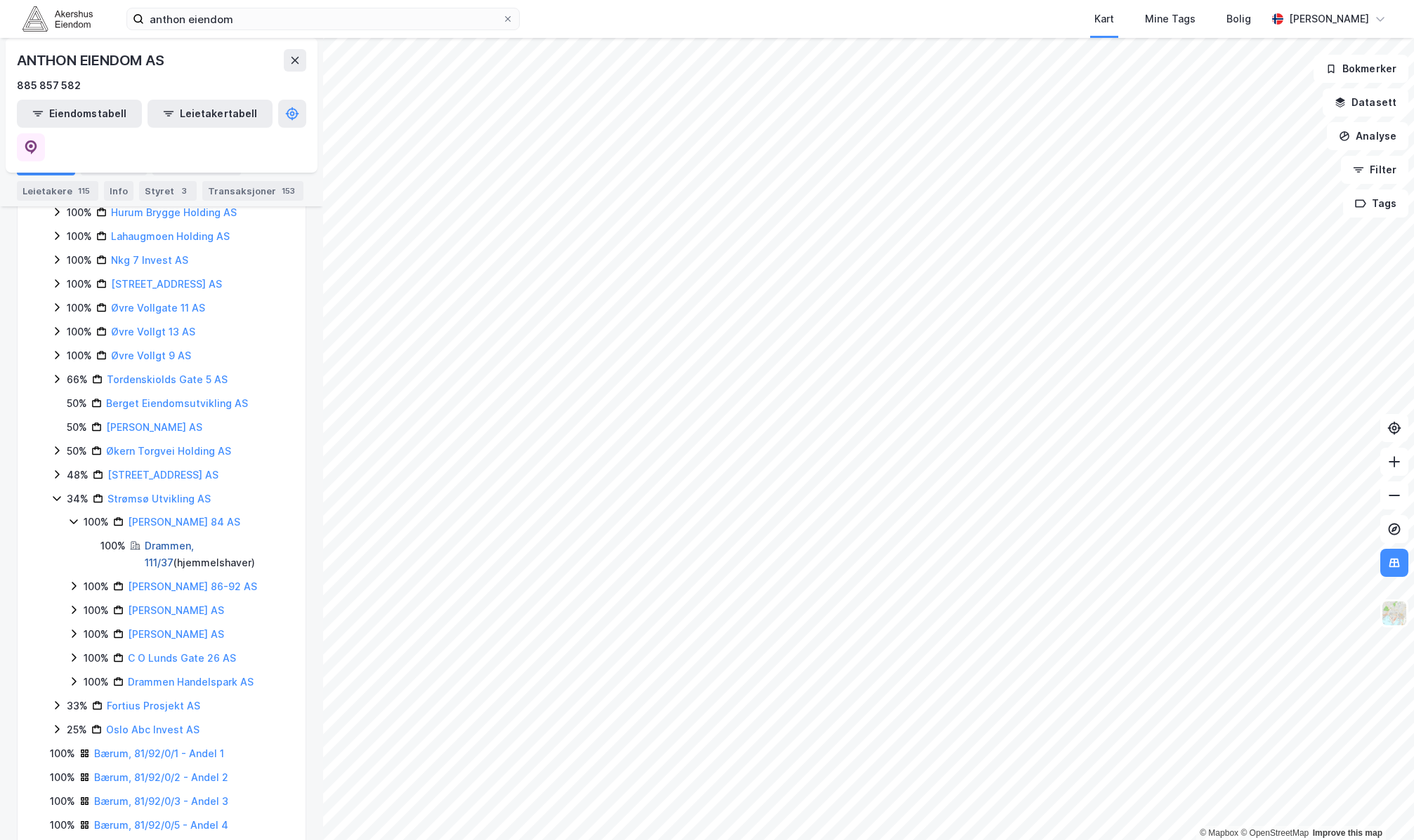
click at [160, 540] on link "Drammen, 111/37" at bounding box center [169, 555] width 49 height 29
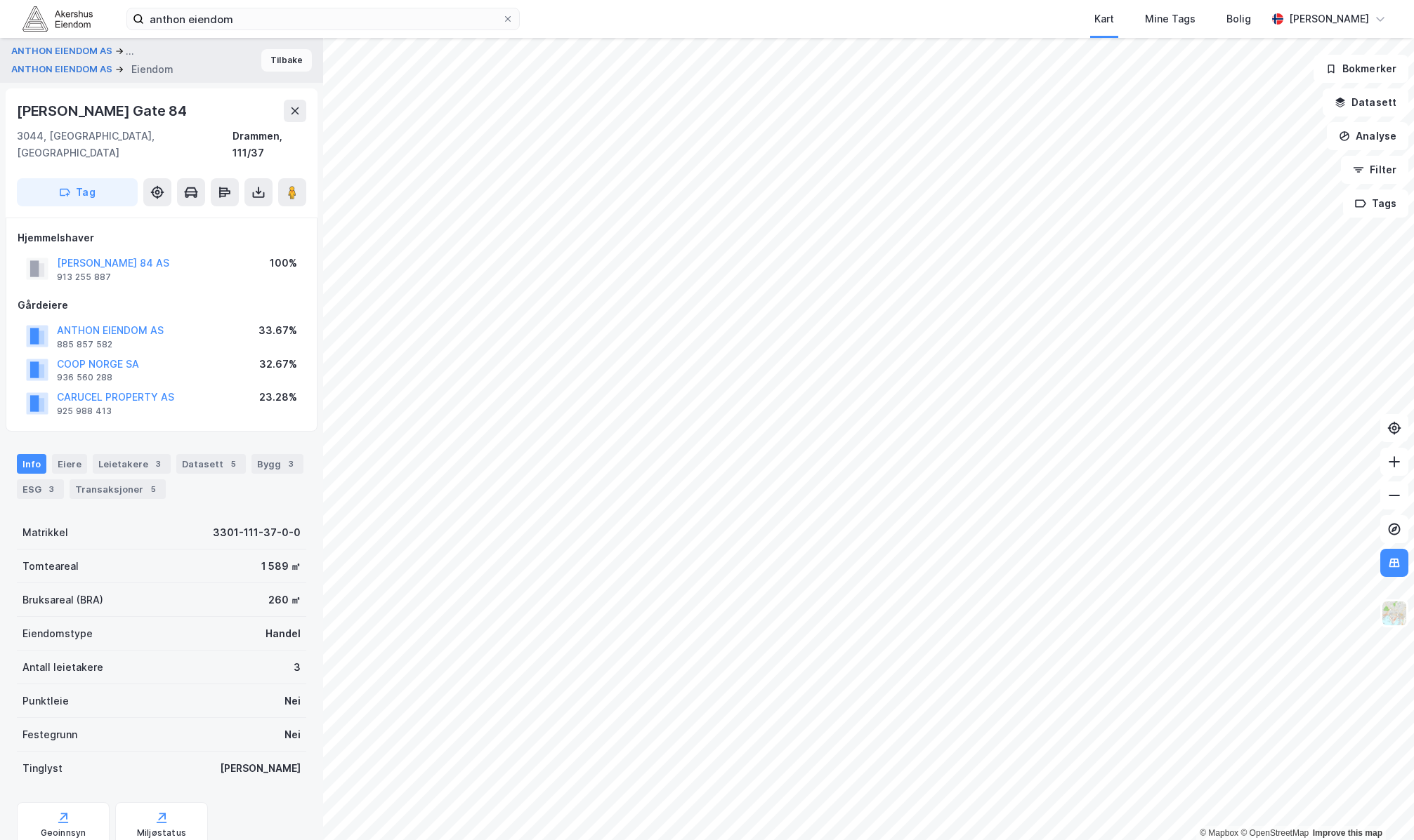
click at [289, 60] on button "Tilbake" at bounding box center [286, 60] width 51 height 23
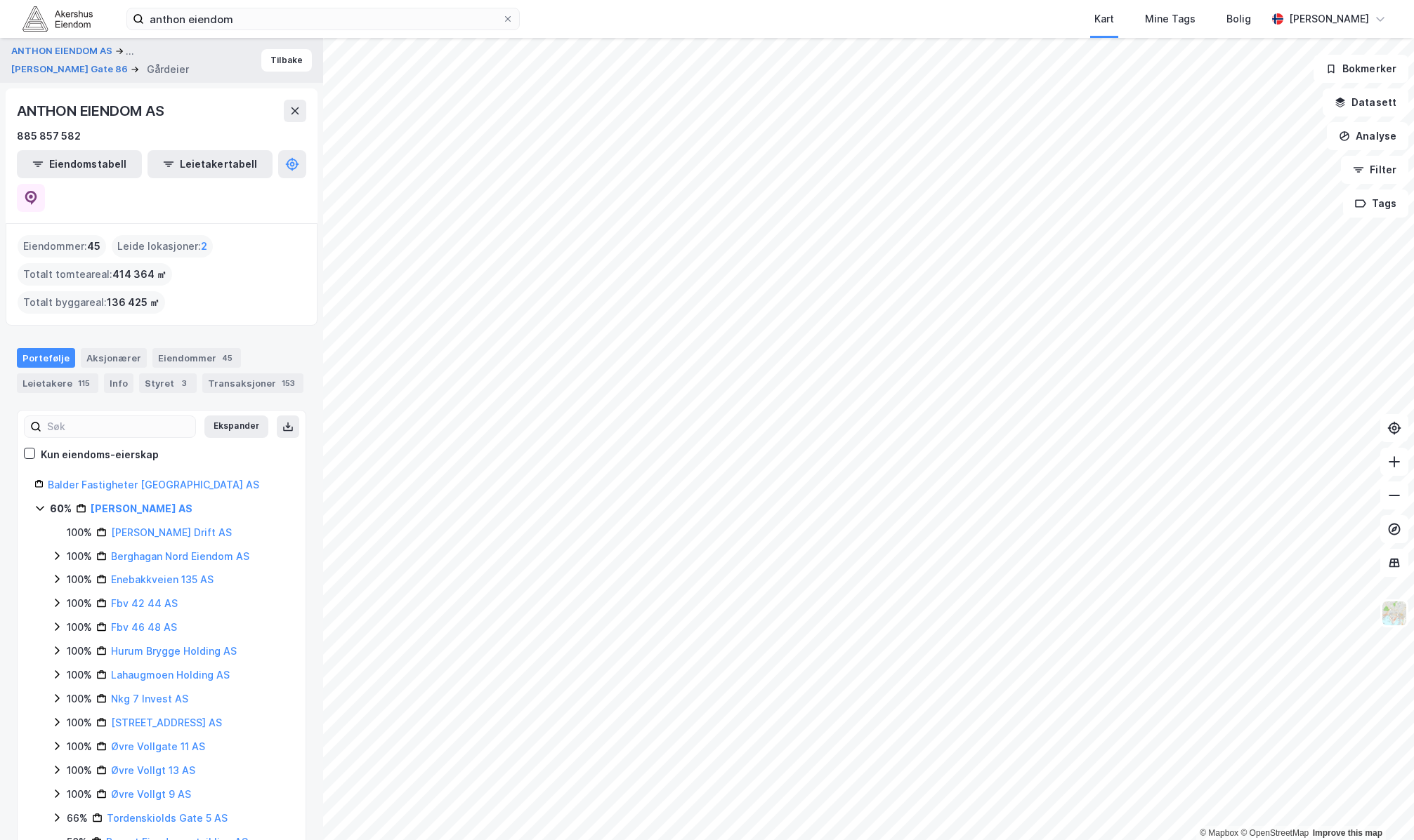
scroll to position [439, 0]
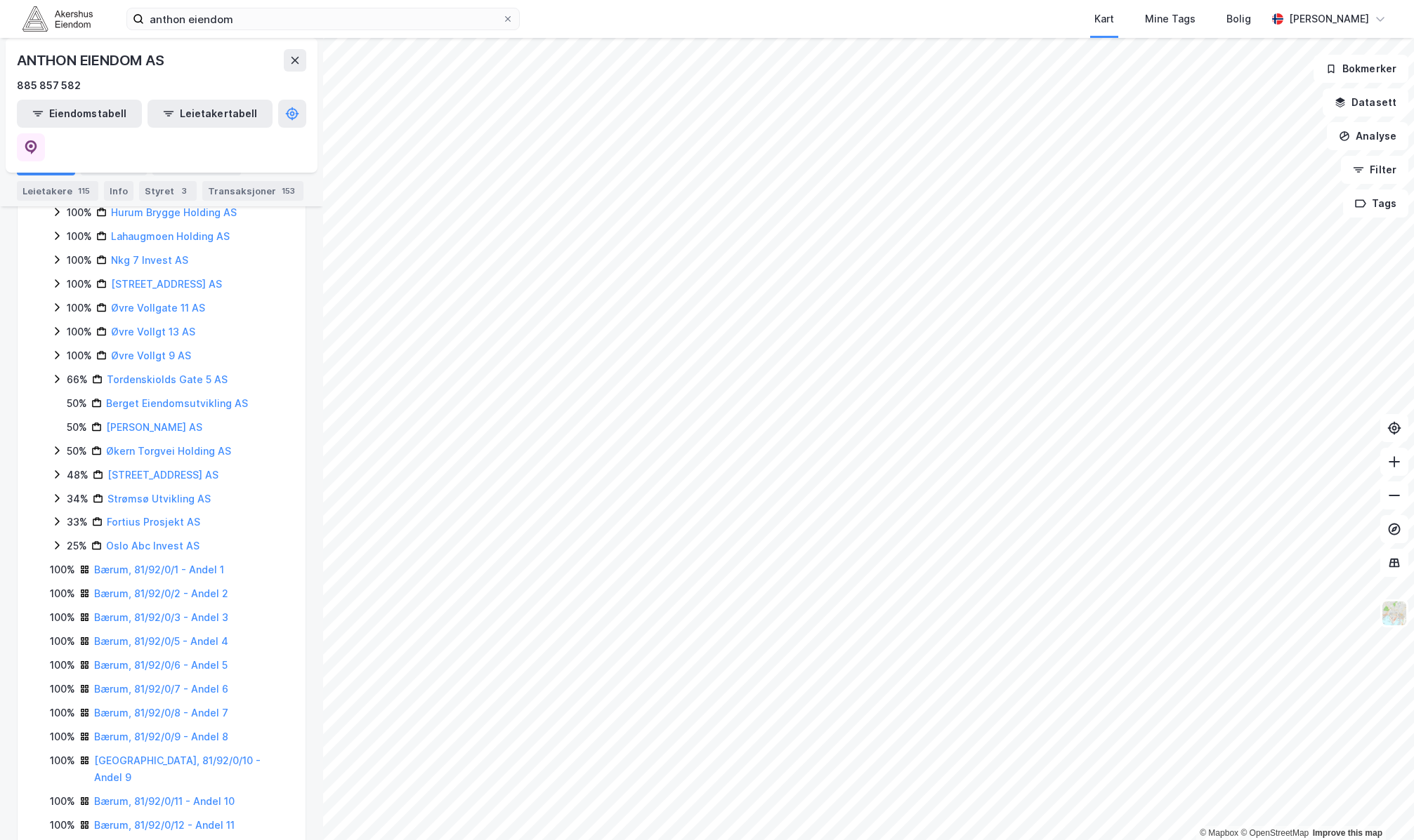
click at [57, 493] on icon at bounding box center [57, 498] width 11 height 11
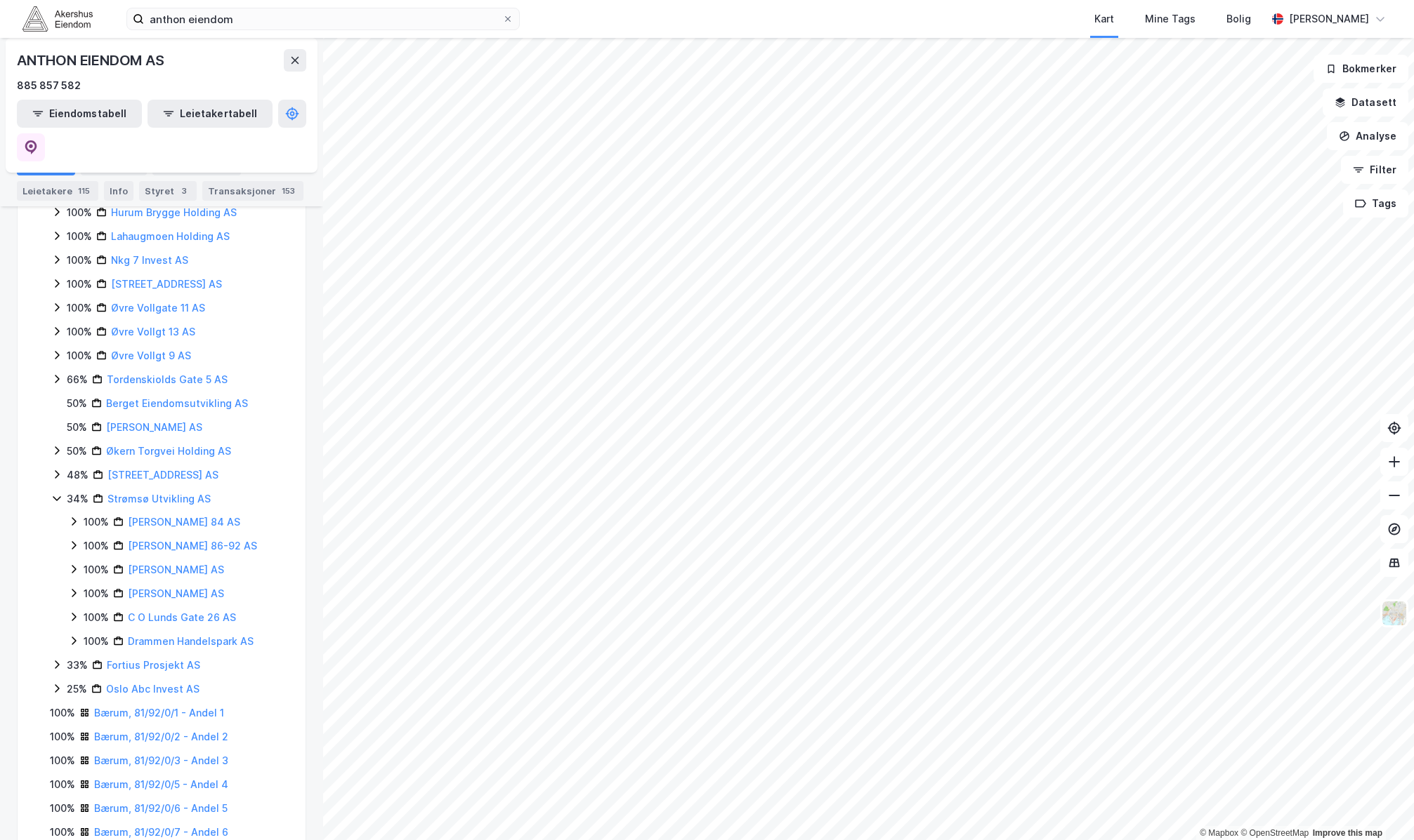
click at [71, 588] on icon at bounding box center [74, 594] width 11 height 11
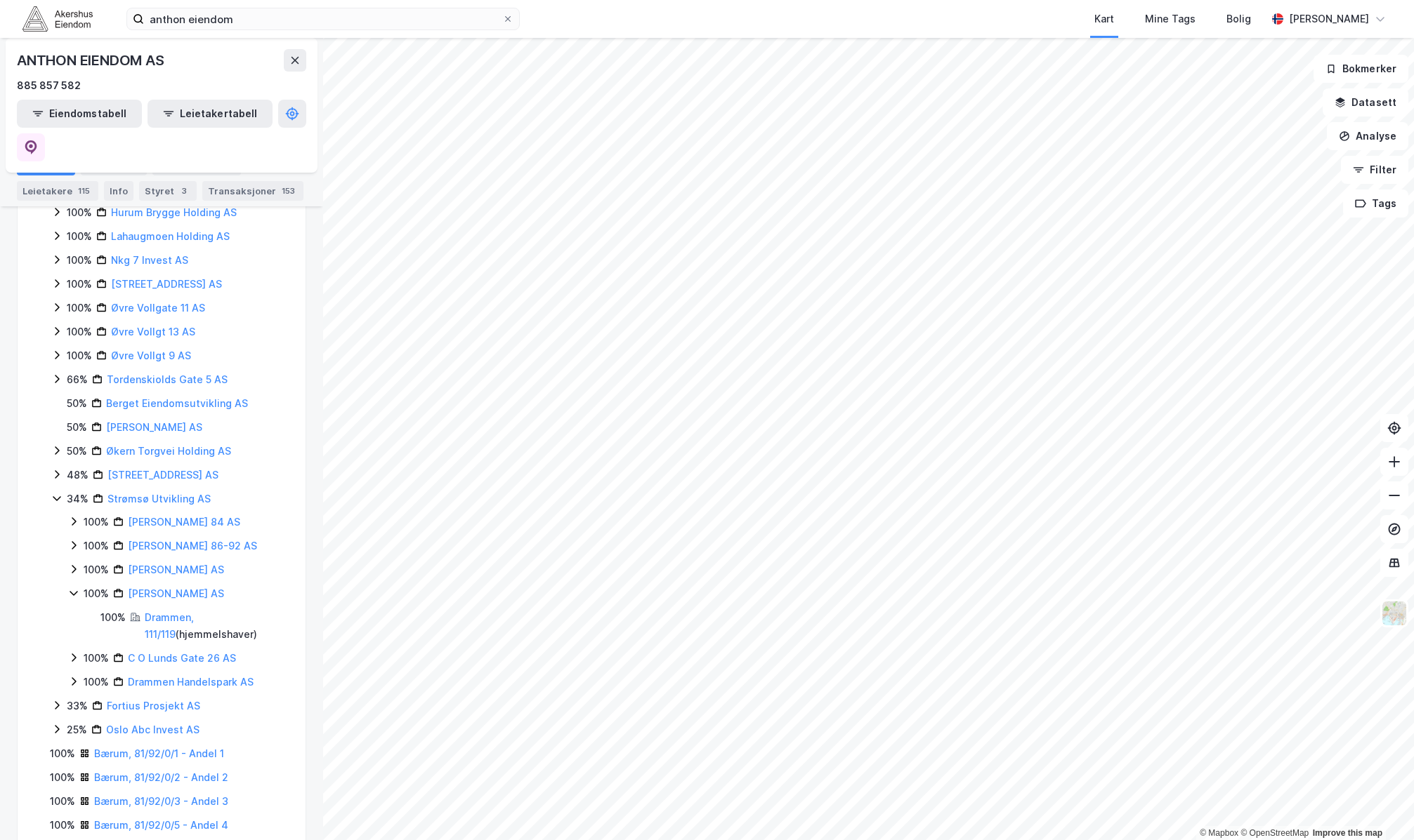
click at [74, 652] on icon at bounding box center [74, 658] width 11 height 11
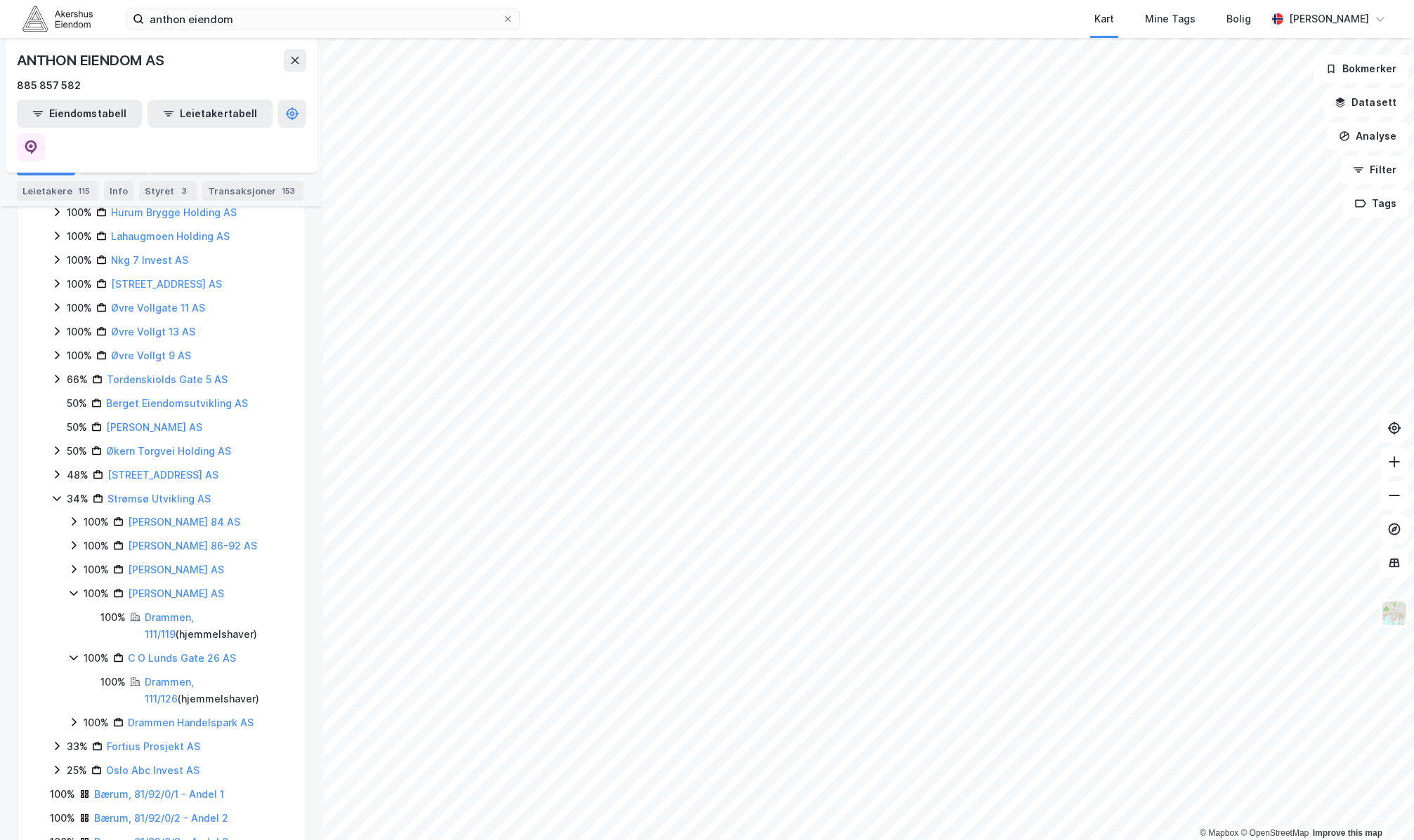
click at [75, 718] on icon at bounding box center [74, 722] width 4 height 9
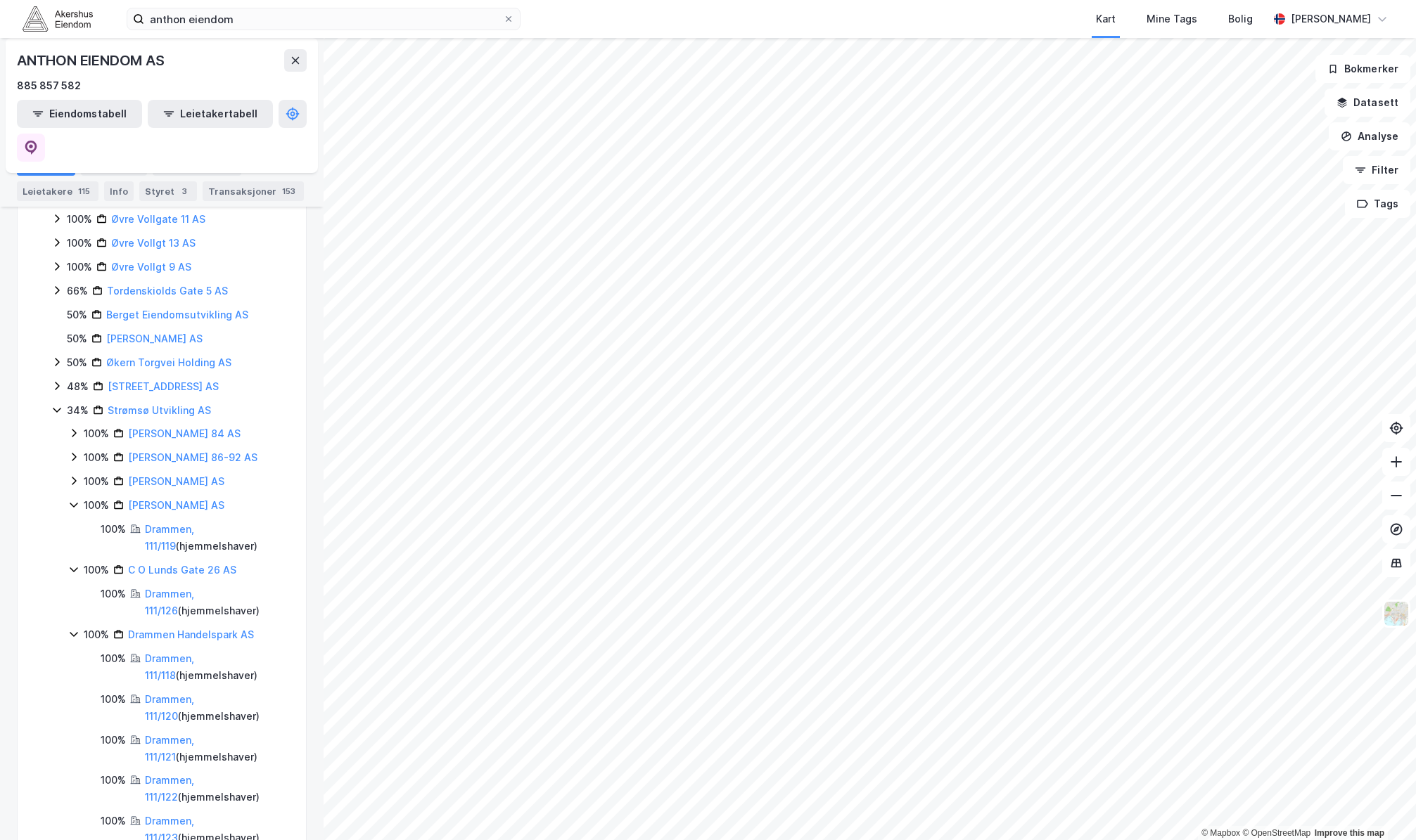
scroll to position [528, 0]
click at [73, 477] on icon at bounding box center [74, 483] width 11 height 11
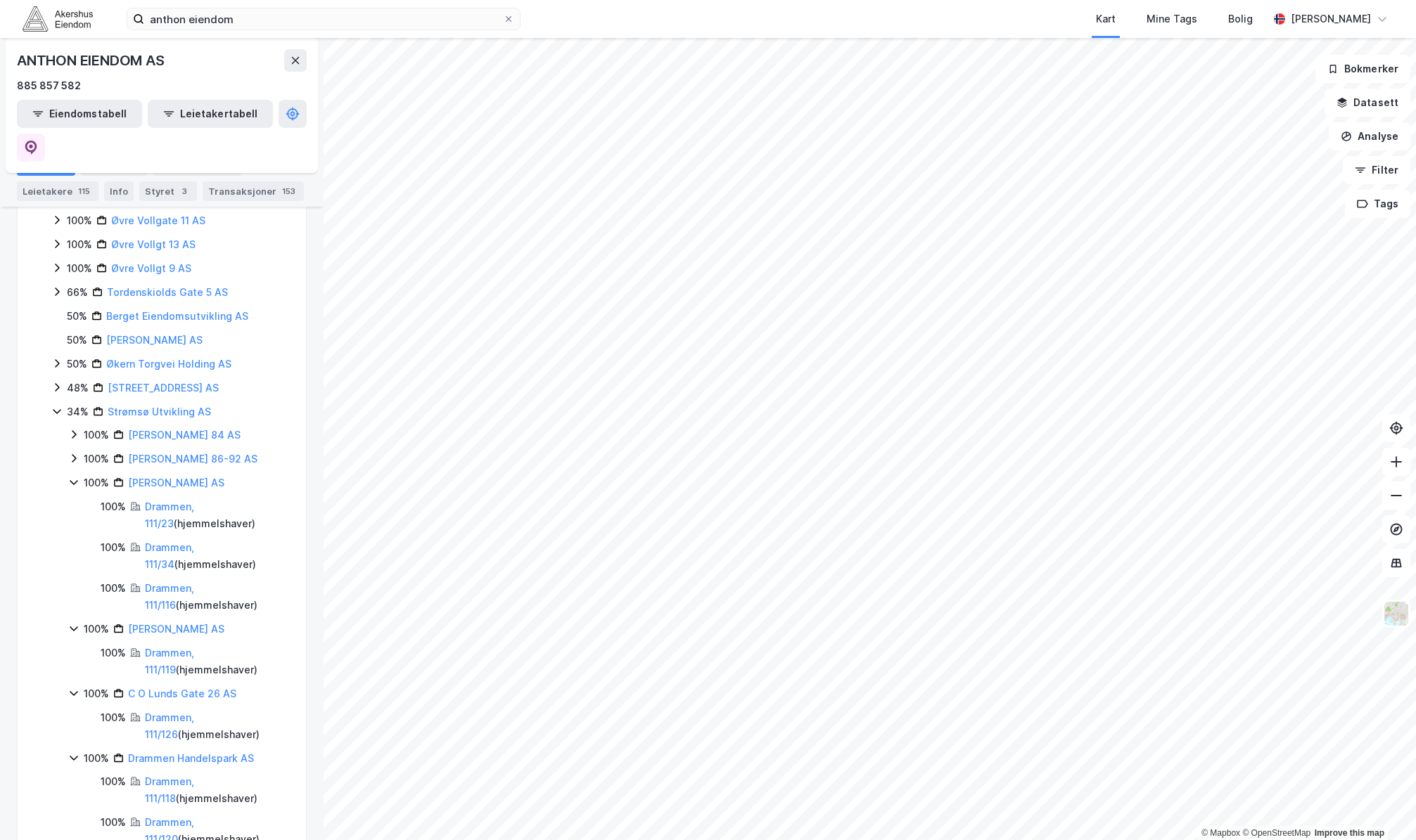
click at [76, 626] on icon at bounding box center [74, 628] width 8 height 5
click at [76, 647] on icon at bounding box center [74, 653] width 11 height 11
click at [74, 671] on icon at bounding box center [74, 677] width 11 height 11
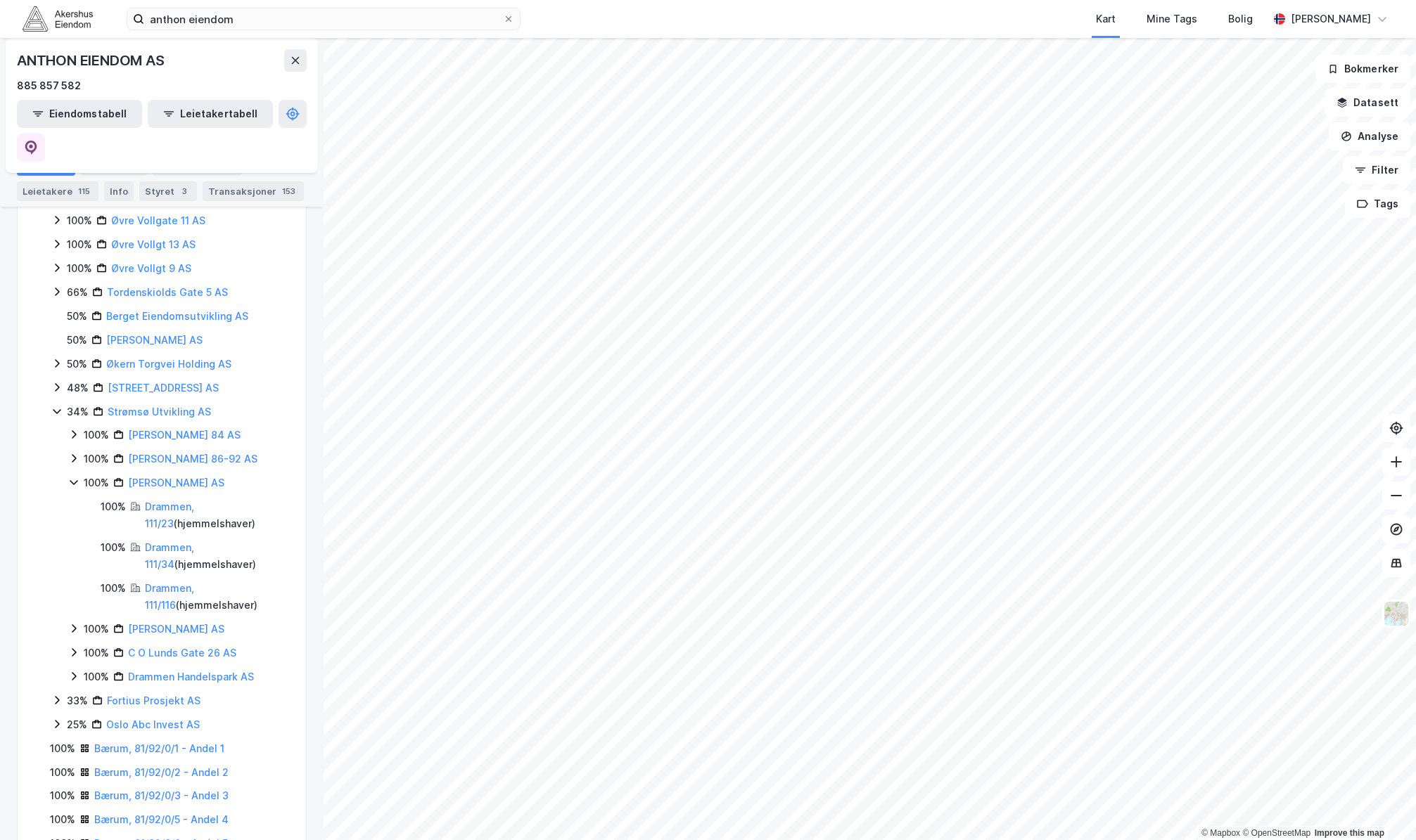
click at [74, 481] on icon at bounding box center [74, 483] width 8 height 5
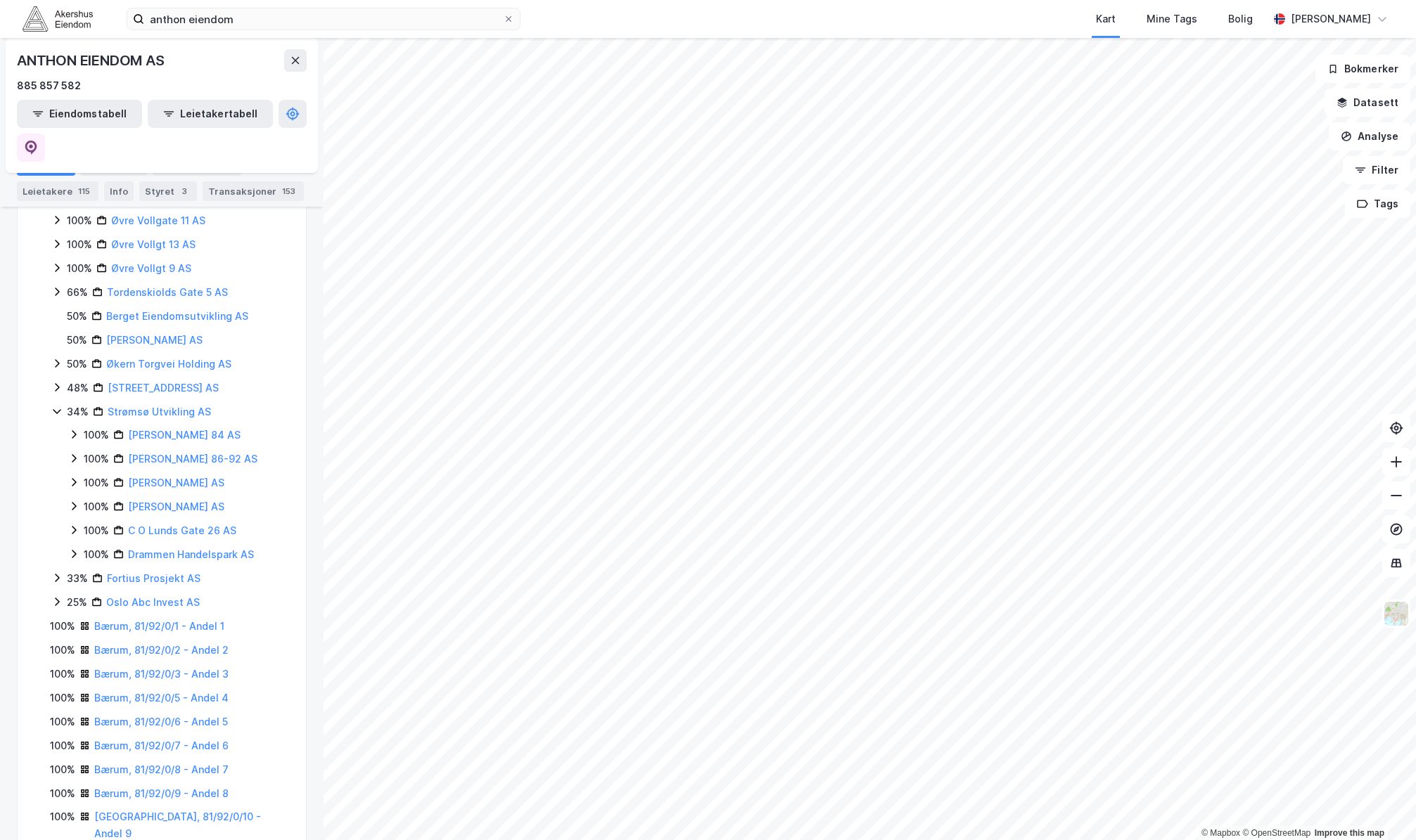
click at [76, 453] on icon at bounding box center [74, 459] width 11 height 11
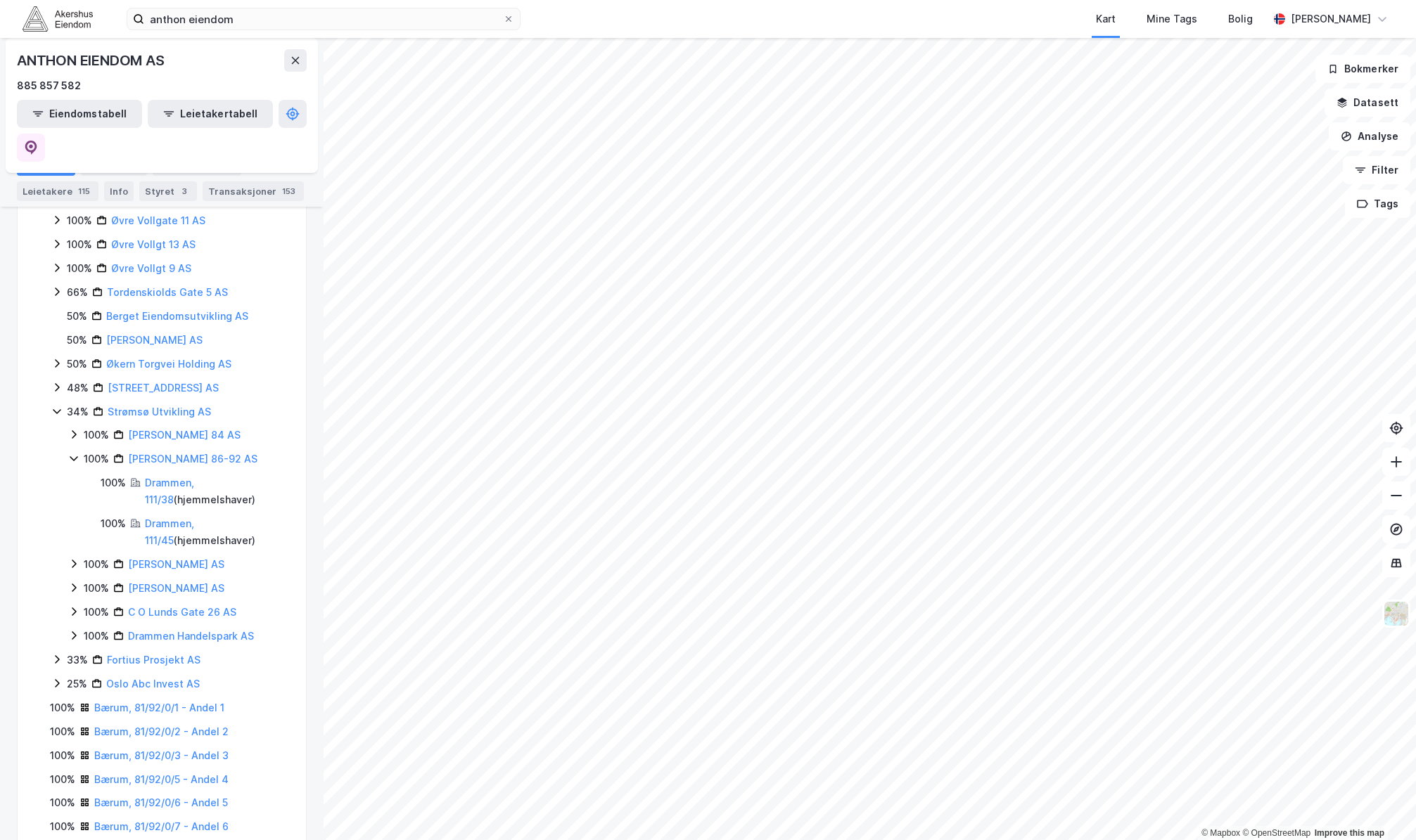
click at [74, 429] on icon at bounding box center [74, 435] width 11 height 11
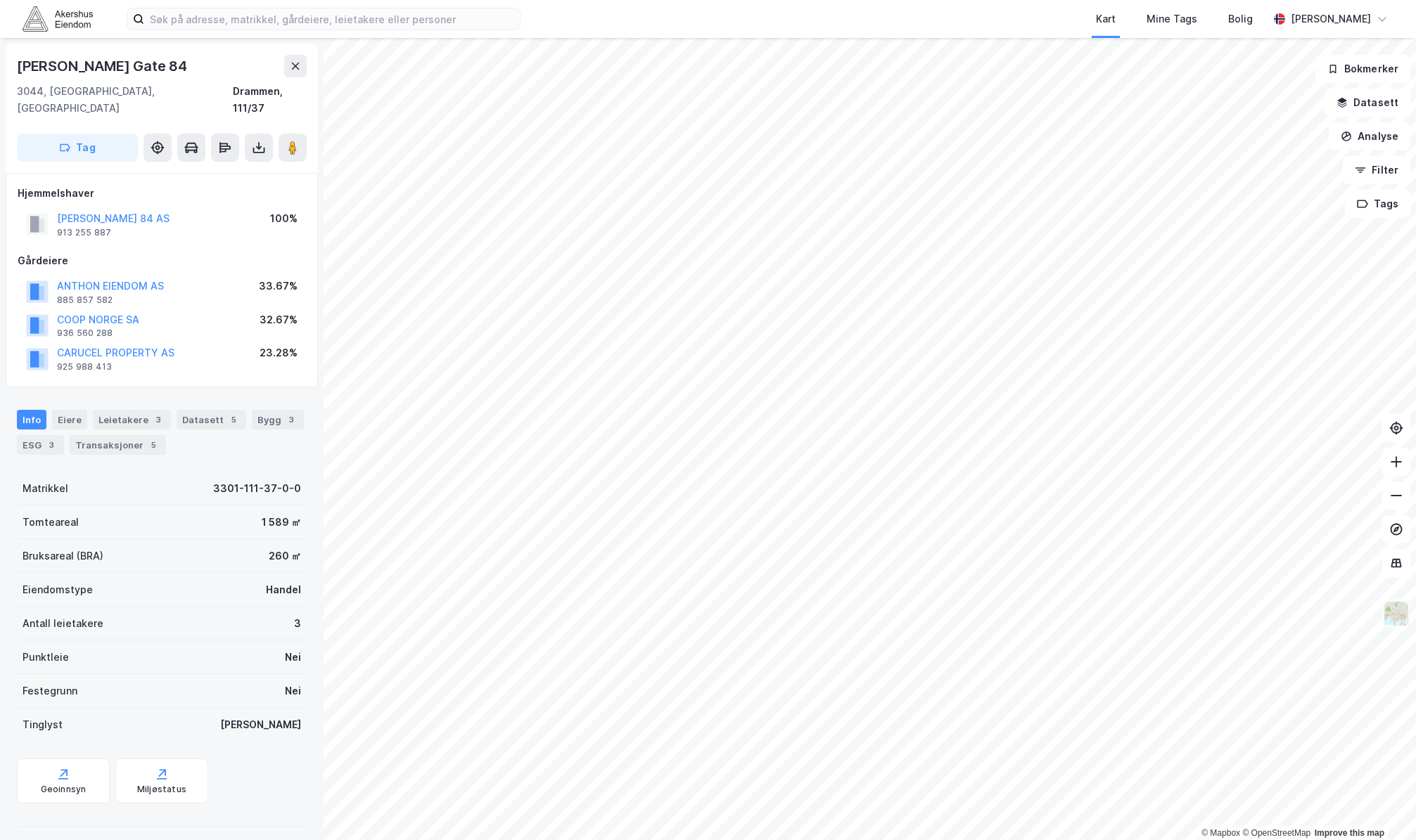
click at [1396, 617] on img at bounding box center [1396, 614] width 27 height 27
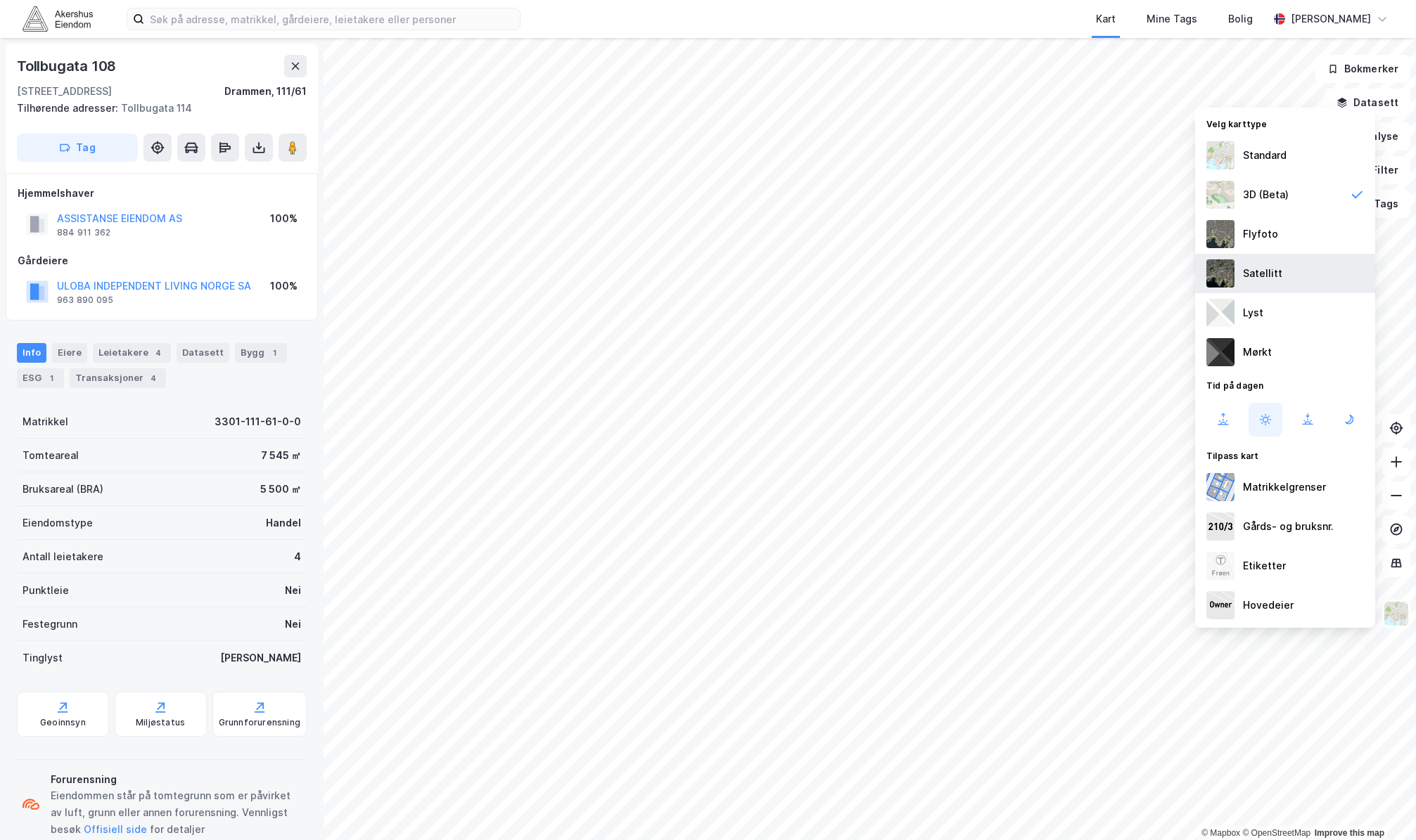
click at [1253, 267] on div "Satellitt" at bounding box center [1262, 273] width 39 height 17
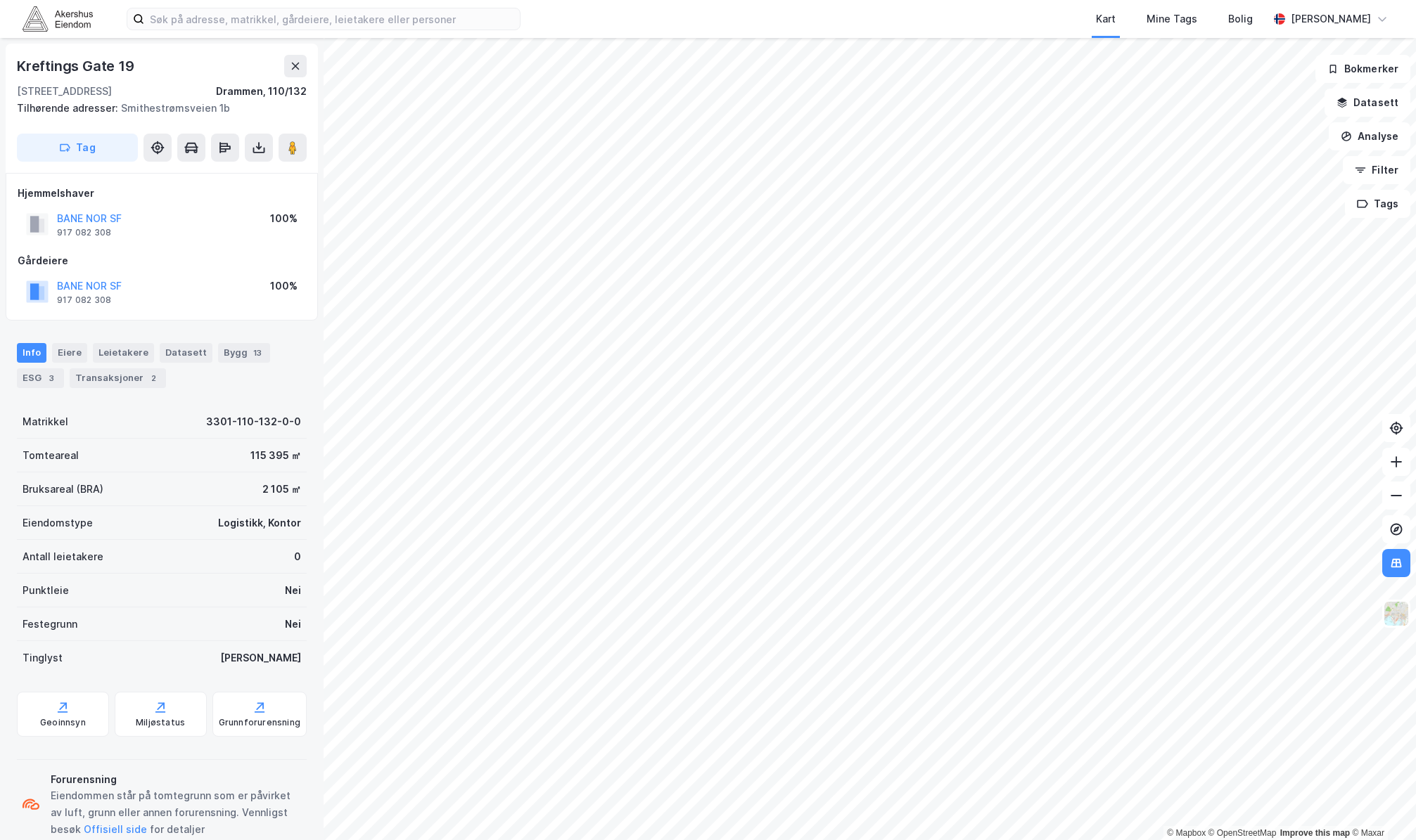
click at [699, 0] on html "Kart Mine Tags Bolig [PERSON_NAME] © Mapbox © OpenStreetMap Improve this map © …" at bounding box center [708, 420] width 1416 height 840
